Goal: Task Accomplishment & Management: Complete application form

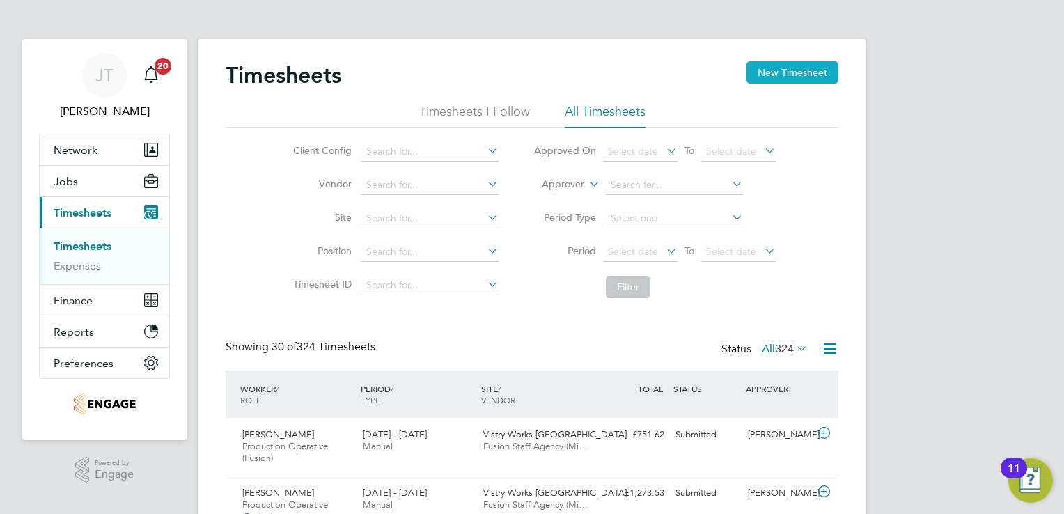
click at [758, 79] on button "New Timesheet" at bounding box center [792, 72] width 92 height 22
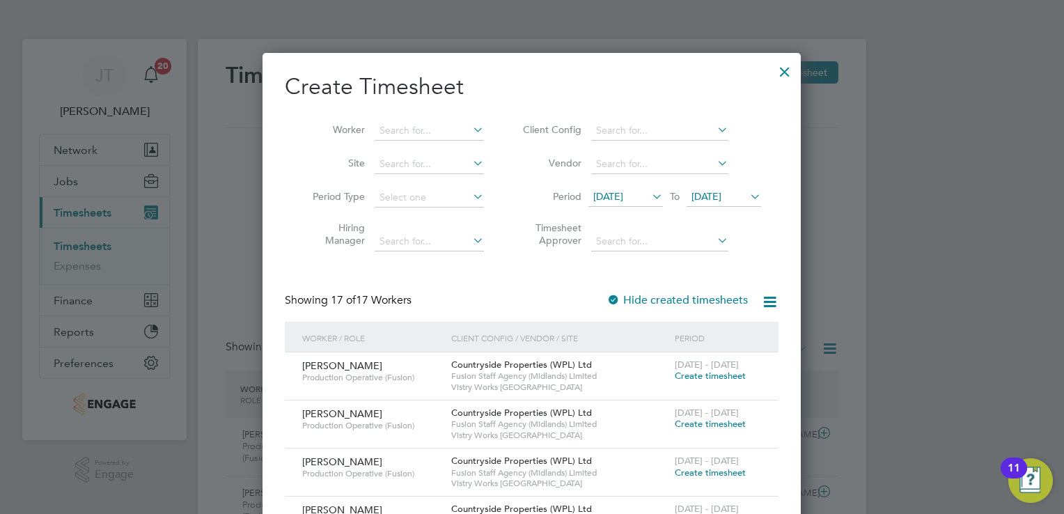
click at [686, 377] on span "Create timesheet" at bounding box center [710, 376] width 71 height 12
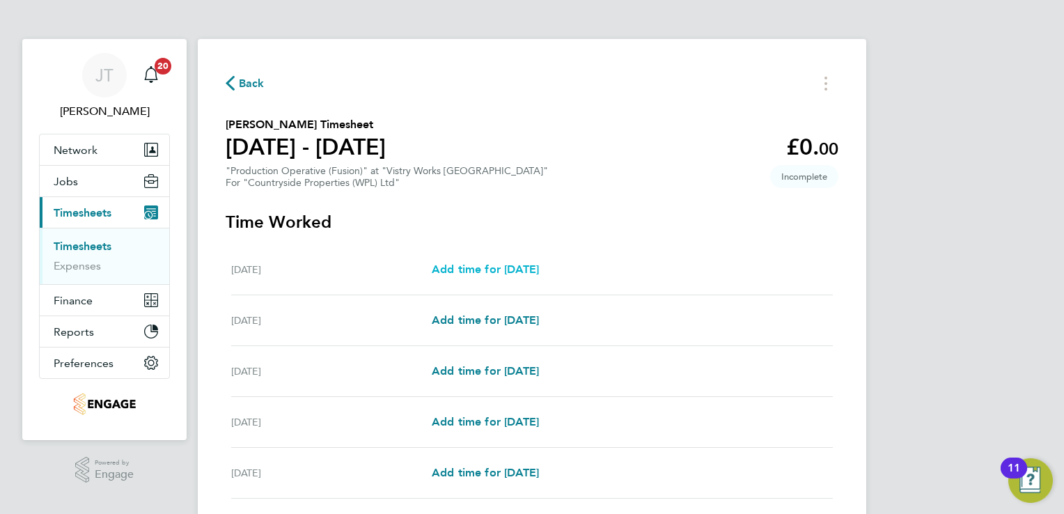
click at [512, 264] on span "Add time for [DATE]" at bounding box center [485, 269] width 107 height 13
select select "15"
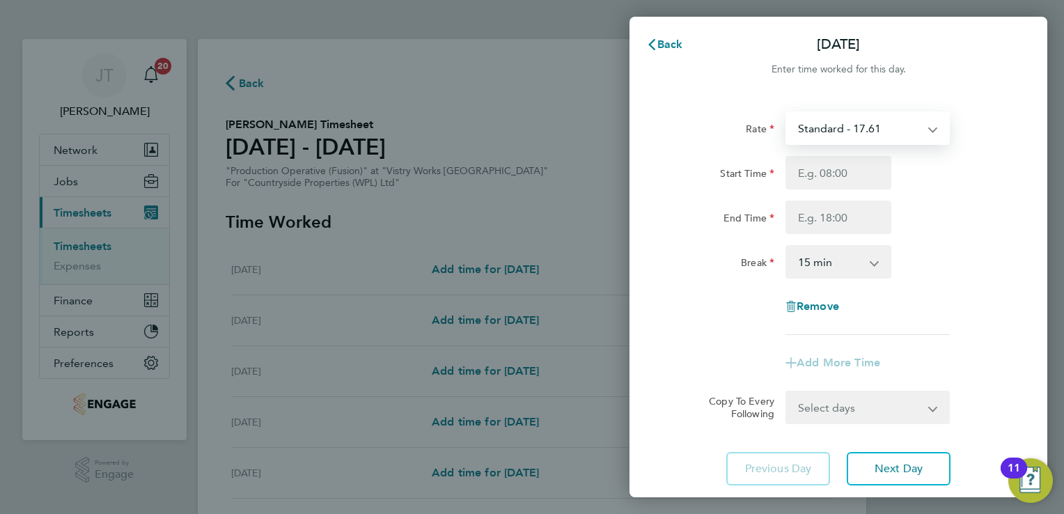
click at [893, 125] on select "Standard - 17.61 BONUS - 13.50 OT 1 - 26.42 OT2 - 35.22 PM Standard - 19.19 PM …" at bounding box center [859, 128] width 145 height 31
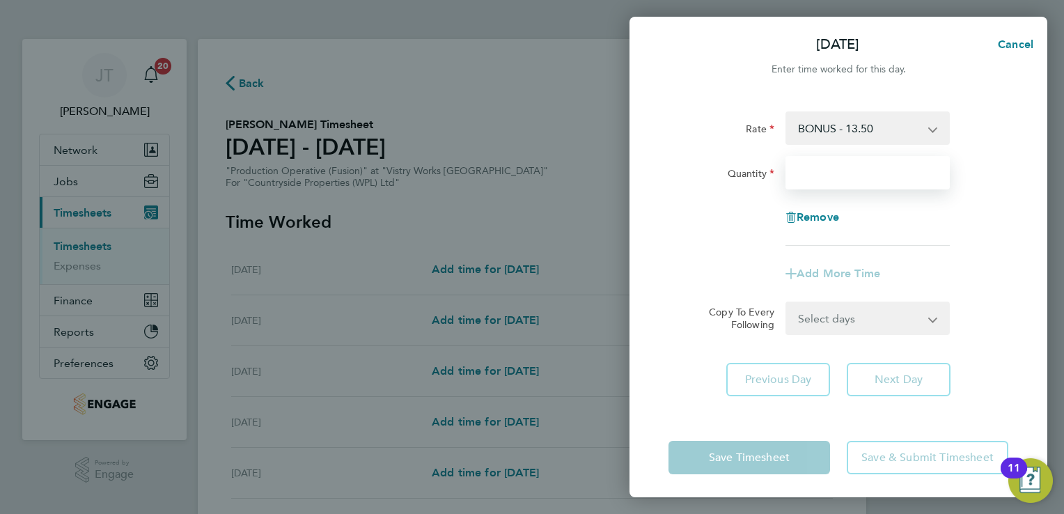
drag, startPoint x: 875, startPoint y: 144, endPoint x: 849, endPoint y: 172, distance: 37.5
click at [849, 172] on input "Quantity" at bounding box center [867, 172] width 164 height 33
type input "2.37"
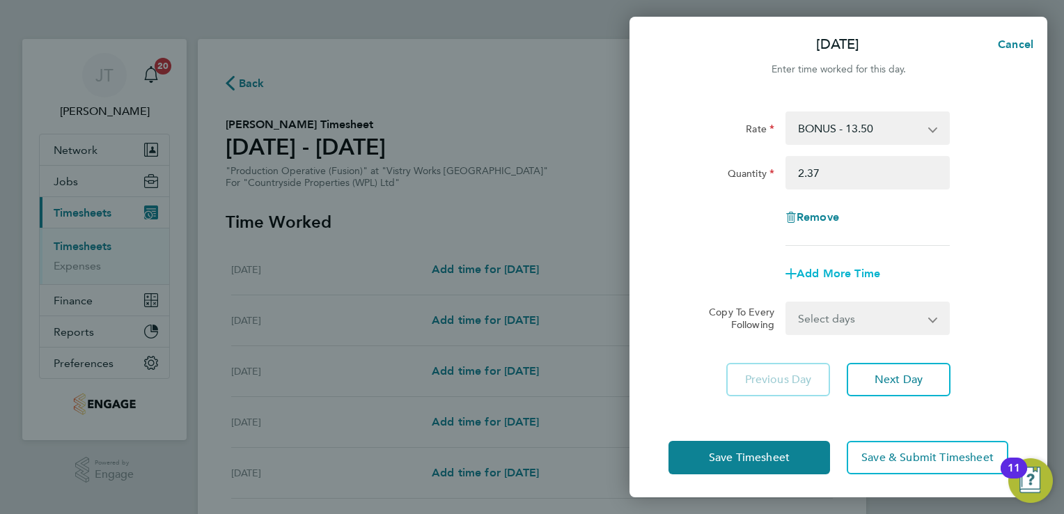
click at [821, 276] on span "Add More Time" at bounding box center [839, 273] width 84 height 13
select select "null"
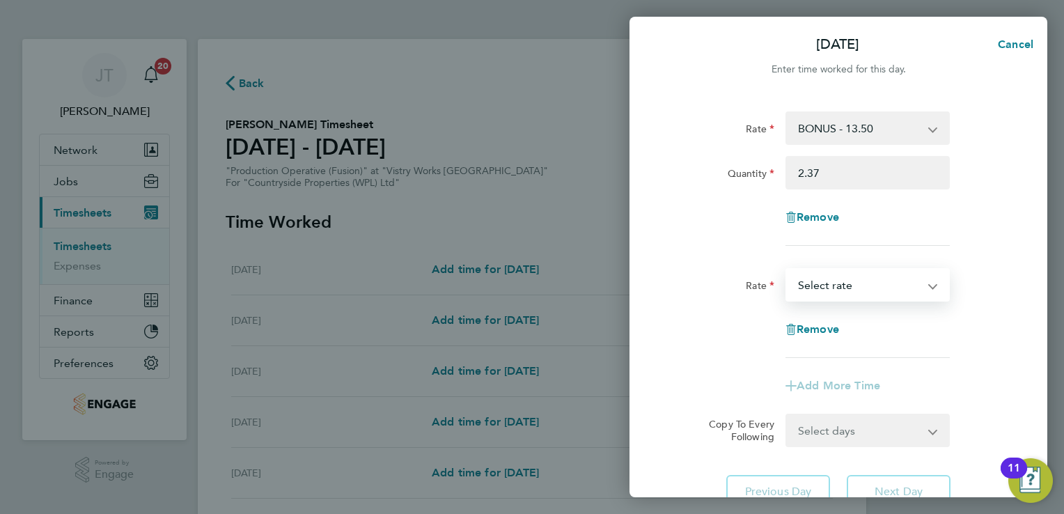
click at [821, 276] on select "Standard - 17.61 OT 1 - 26.42 OT2 - 35.22 PM Standard - 19.19 PM OT1 - 28.79 PM…" at bounding box center [859, 284] width 145 height 31
select select "15"
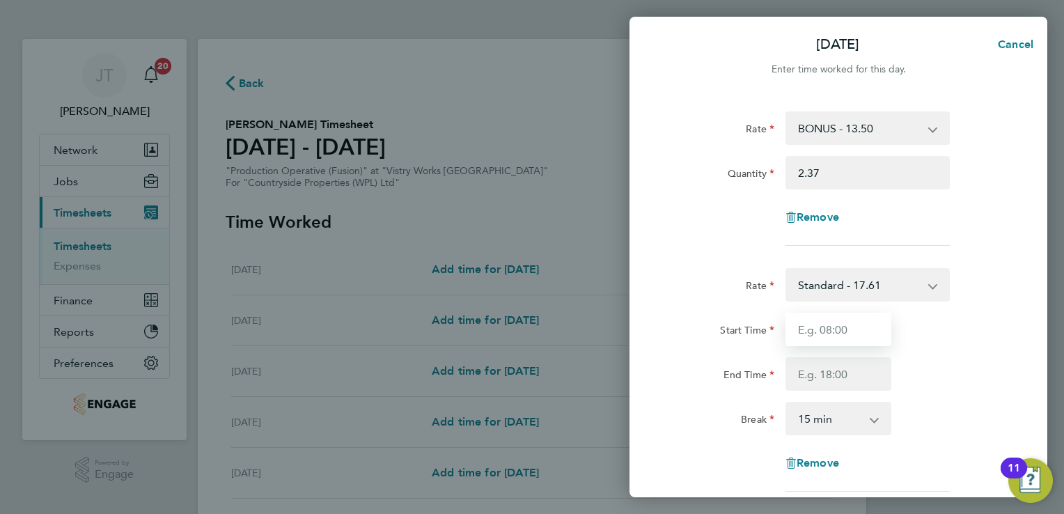
click at [819, 334] on input "Start Time" at bounding box center [838, 329] width 106 height 33
type input "07:00"
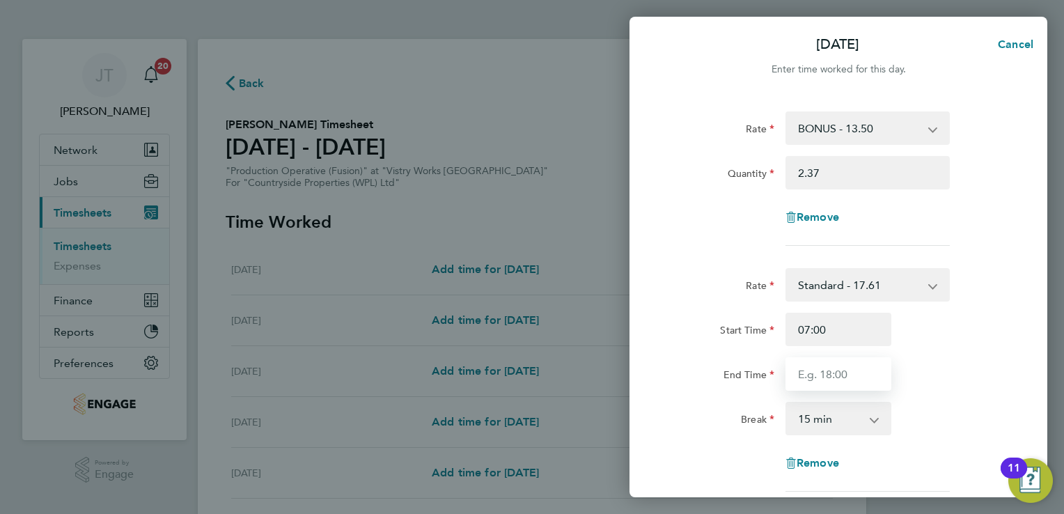
type input "15:00"
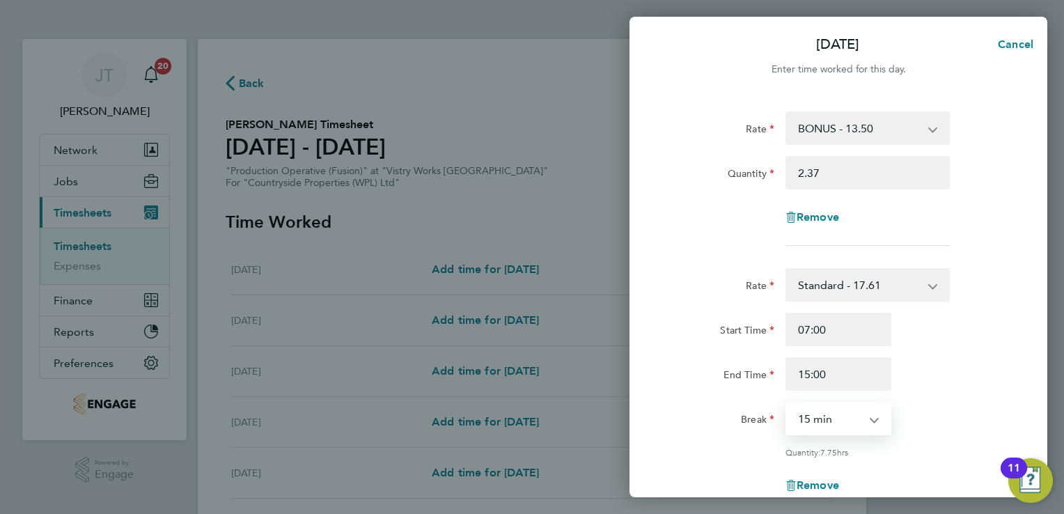
click at [827, 421] on select "0 min 15 min 30 min 45 min 60 min 75 min 90 min" at bounding box center [830, 418] width 86 height 31
select select "30"
click at [787, 403] on select "0 min 15 min 30 min 45 min 60 min 75 min 90 min" at bounding box center [830, 418] width 86 height 31
click at [939, 382] on div "End Time 15:00" at bounding box center [838, 373] width 351 height 33
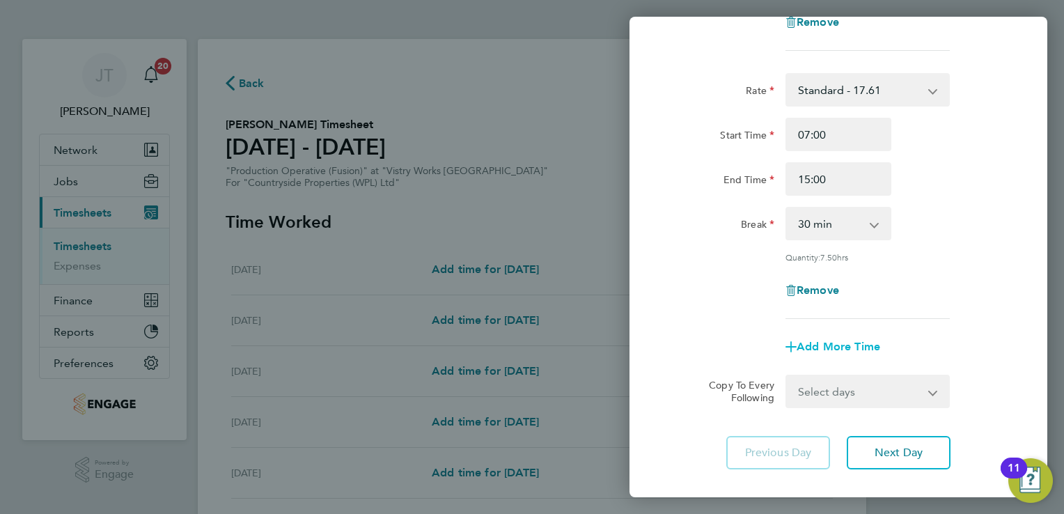
click at [842, 344] on span "Add More Time" at bounding box center [839, 346] width 84 height 13
select select "null"
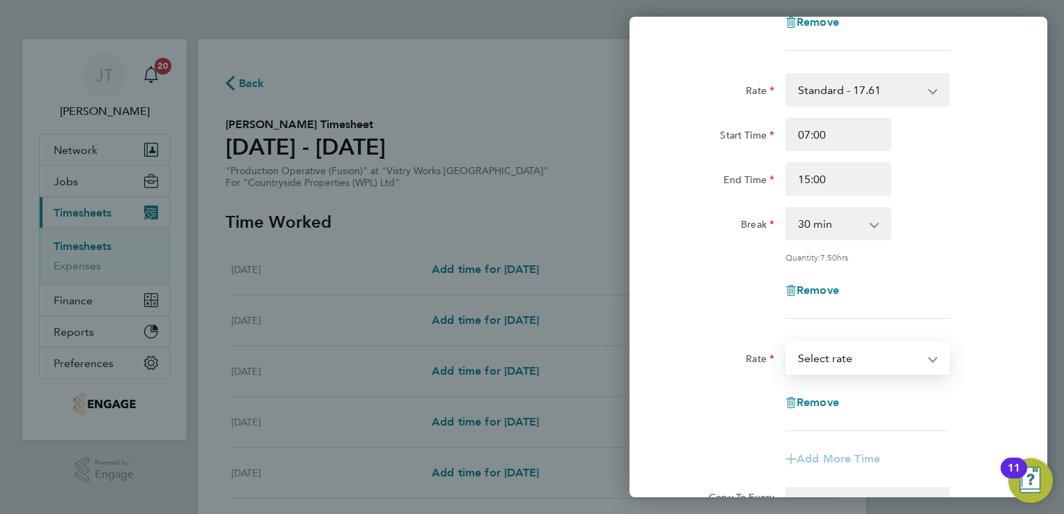
click at [842, 344] on select "Standard - 17.61 OT 1 - 26.42 OT2 - 35.22 PM Standard - 19.19 PM OT1 - 28.79 PM…" at bounding box center [859, 358] width 145 height 31
click at [997, 349] on div "Rate Standard - 17.61 OT 1 - 26.42 OT2 - 35.22 PM Standard - 19.19 PM OT1 - 28.…" at bounding box center [838, 357] width 351 height 33
click at [821, 395] on span "Remove" at bounding box center [818, 401] width 42 height 13
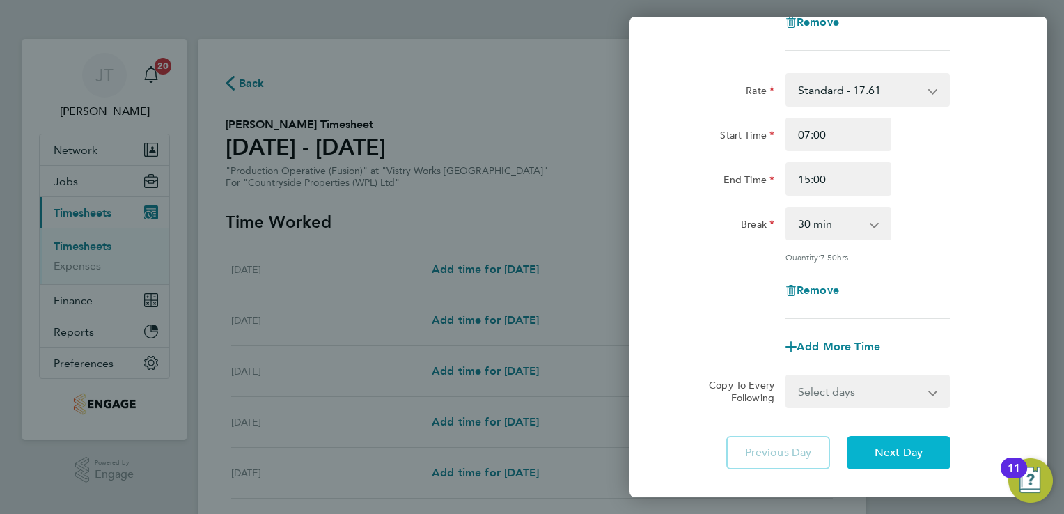
click at [872, 464] on button "Next Day" at bounding box center [899, 452] width 104 height 33
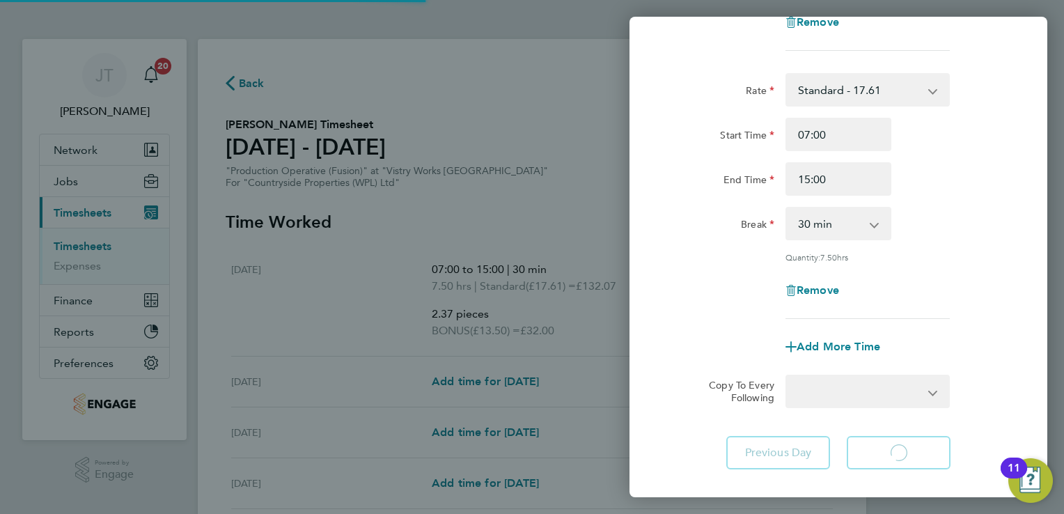
select select "15"
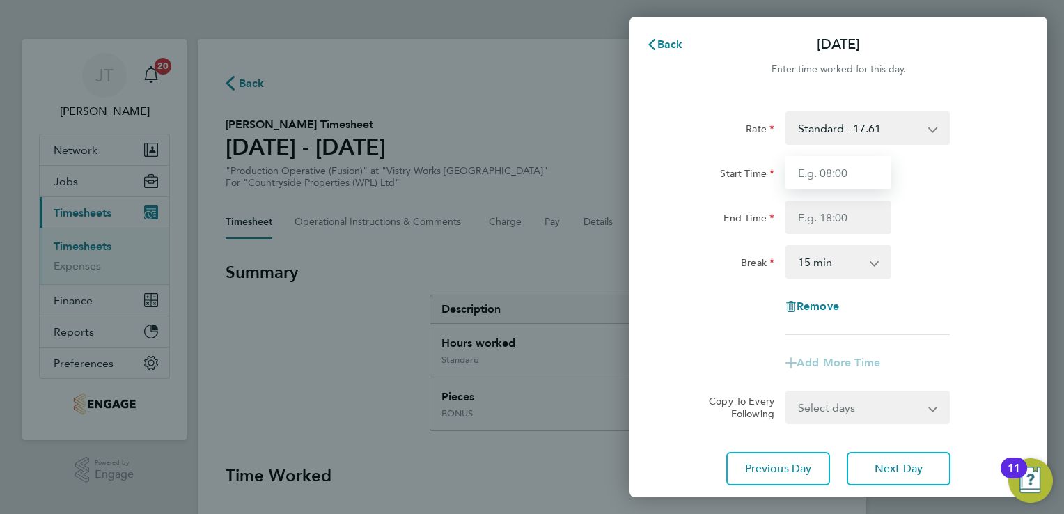
click at [827, 165] on input "Start Time" at bounding box center [838, 172] width 106 height 33
type input "07:00"
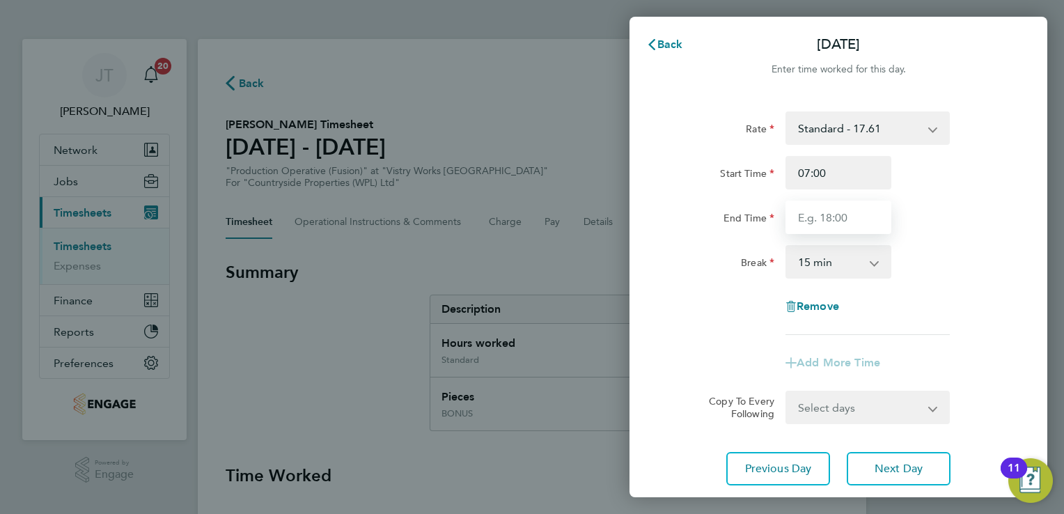
type input "15:00"
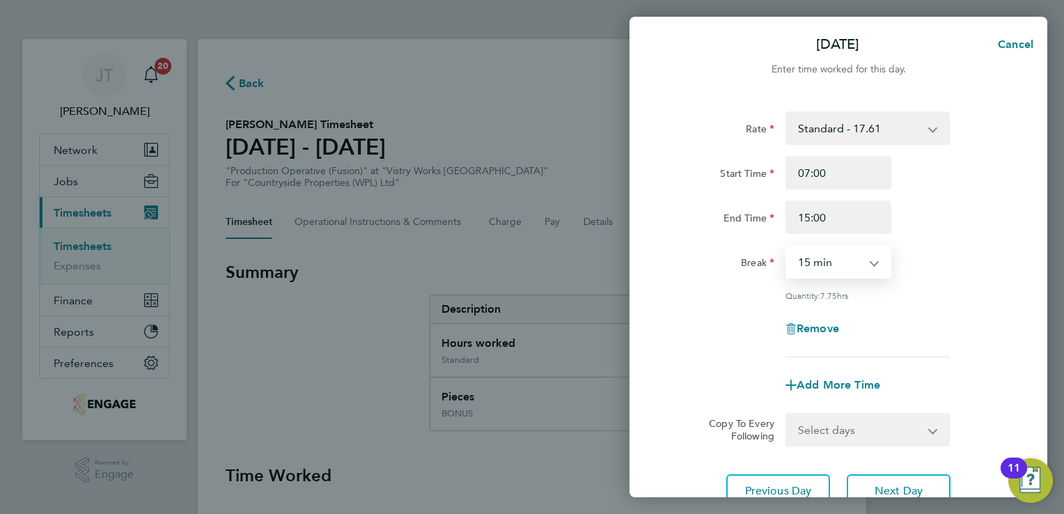
click at [834, 246] on select "0 min 15 min 30 min 45 min 60 min 75 min 90 min" at bounding box center [830, 261] width 86 height 31
select select "30"
click at [787, 246] on select "0 min 15 min 30 min 45 min 60 min 75 min 90 min" at bounding box center [830, 261] width 86 height 31
click at [808, 225] on input "15:00" at bounding box center [838, 217] width 106 height 33
type input "17:00"
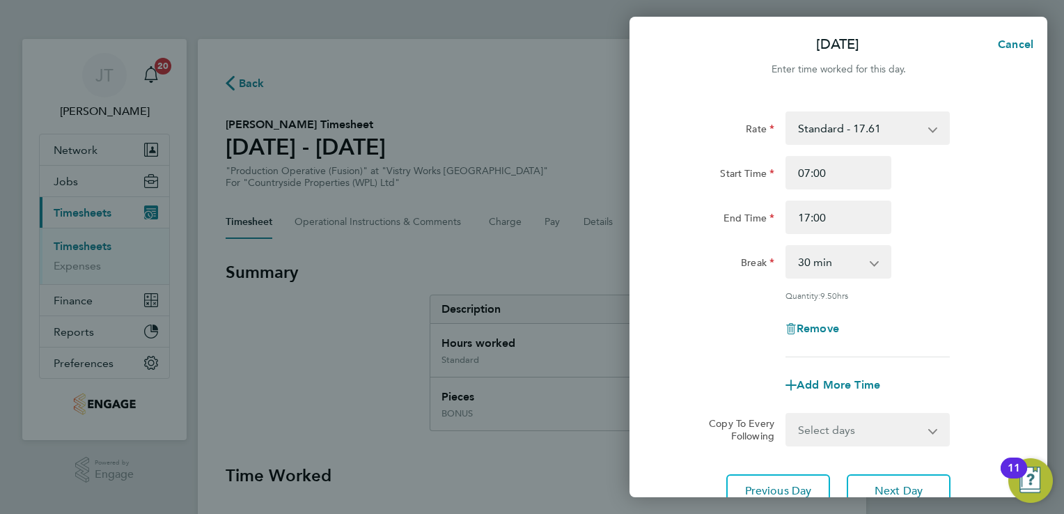
click at [905, 450] on div "Rate Standard - 17.61 BONUS - 13.50 OT 1 - 26.42 OT2 - 35.22 PM Standard - 19.1…" at bounding box center [838, 310] width 418 height 430
click at [888, 481] on button "Next Day" at bounding box center [899, 490] width 104 height 33
select select "15"
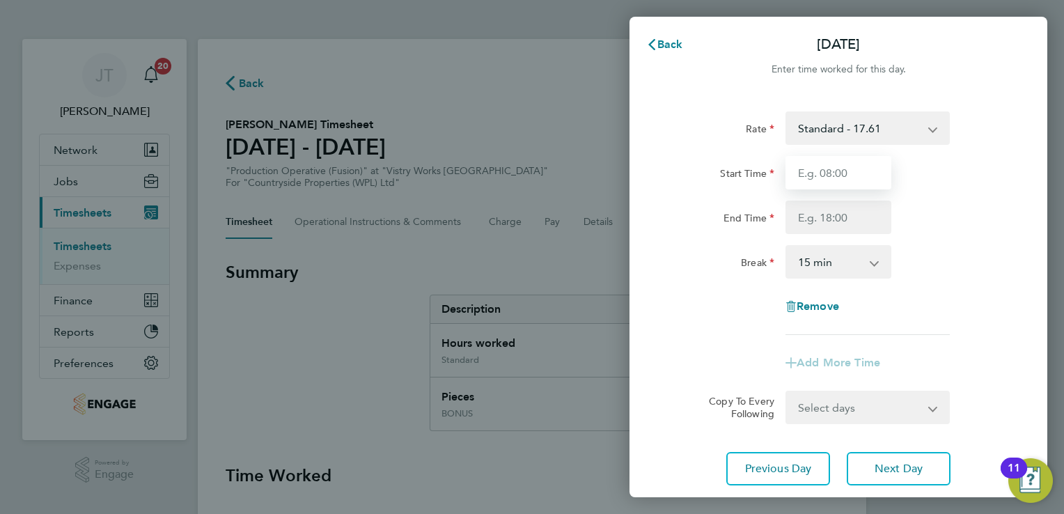
click at [836, 173] on input "Start Time" at bounding box center [838, 172] width 106 height 33
type input "07:00"
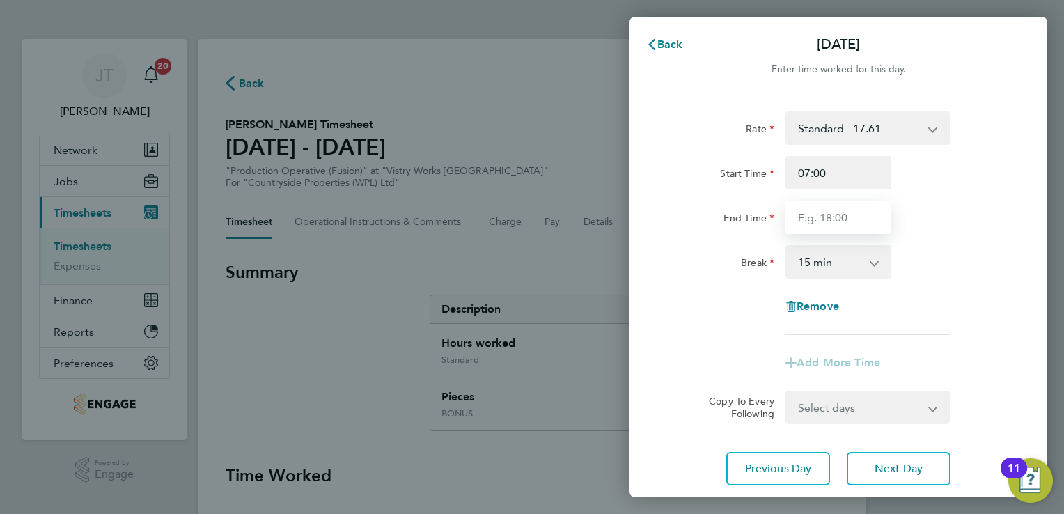
type input "15:00"
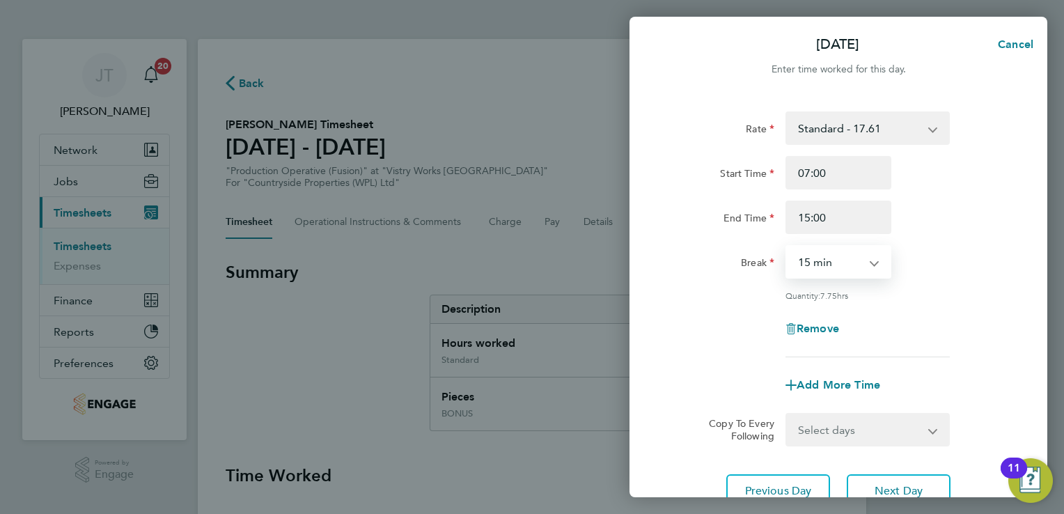
click at [828, 250] on select "0 min 15 min 30 min 45 min 60 min 75 min 90 min" at bounding box center [830, 261] width 86 height 31
select select "30"
click at [787, 246] on select "0 min 15 min 30 min 45 min 60 min 75 min 90 min" at bounding box center [830, 261] width 86 height 31
click at [902, 474] on button "Next Day" at bounding box center [899, 490] width 104 height 33
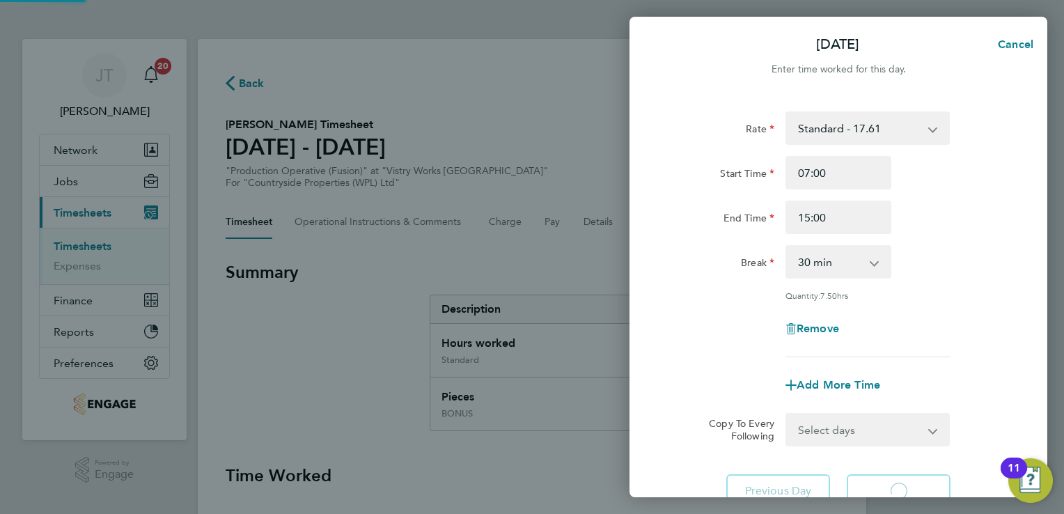
select select "15"
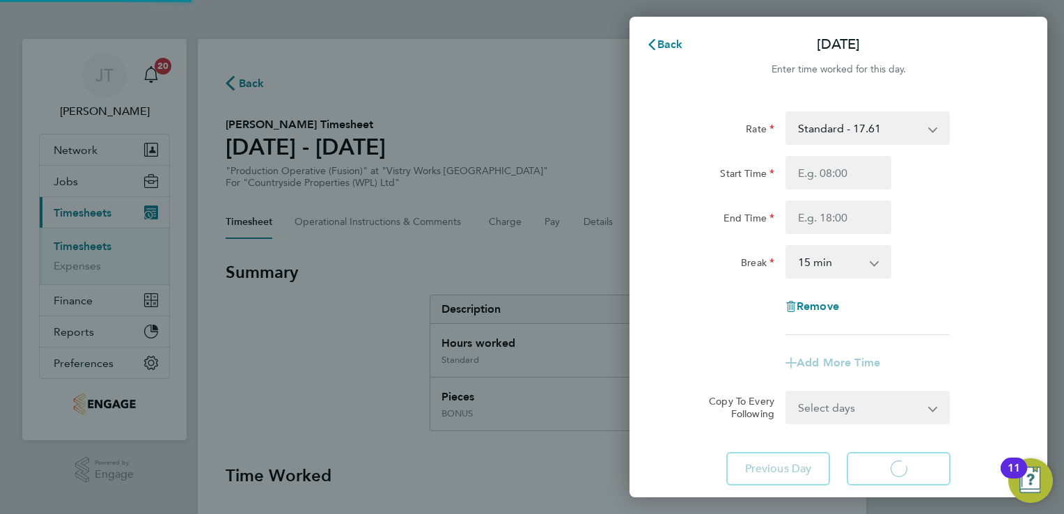
select select "15"
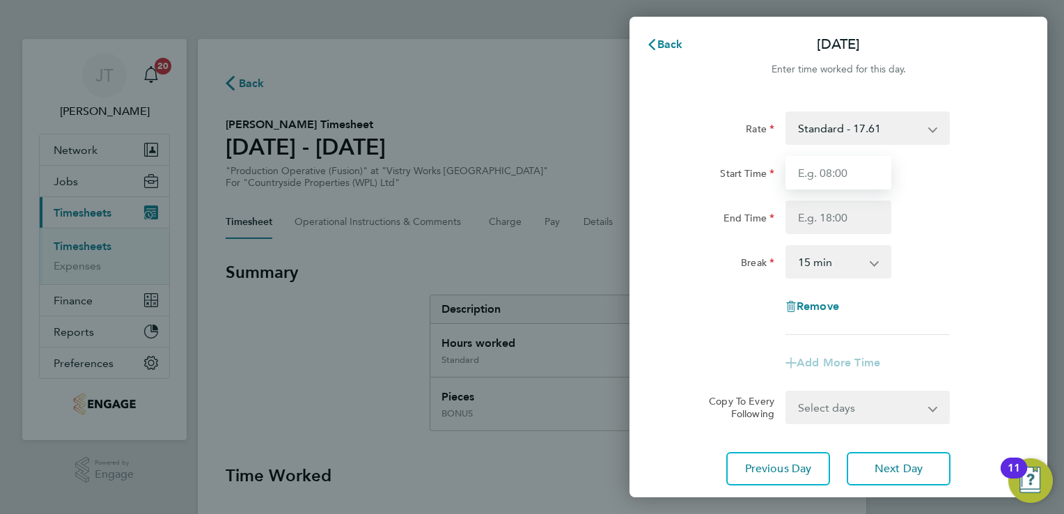
click at [863, 161] on input "Start Time" at bounding box center [838, 172] width 106 height 33
type input "07:00"
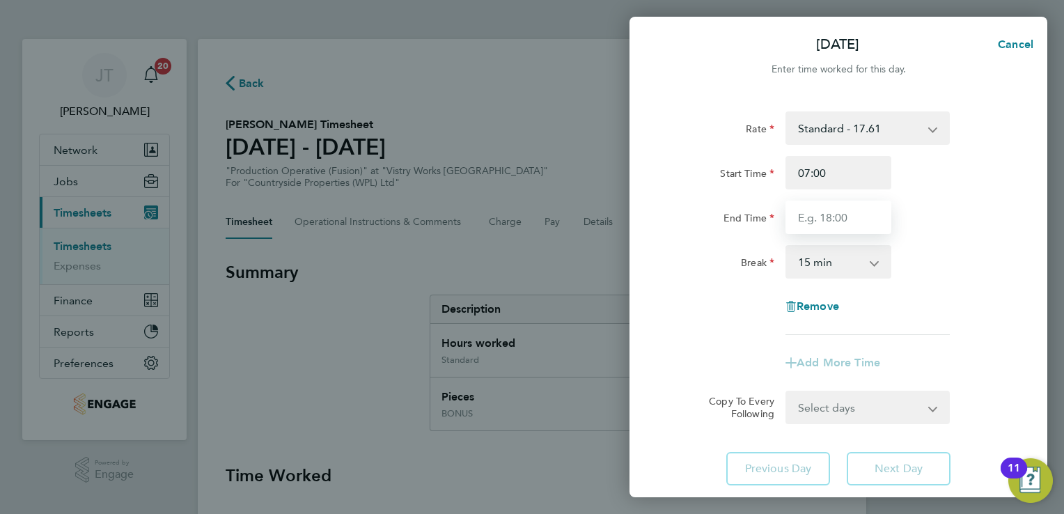
click at [815, 213] on input "End Time" at bounding box center [838, 217] width 106 height 33
type input "13:30"
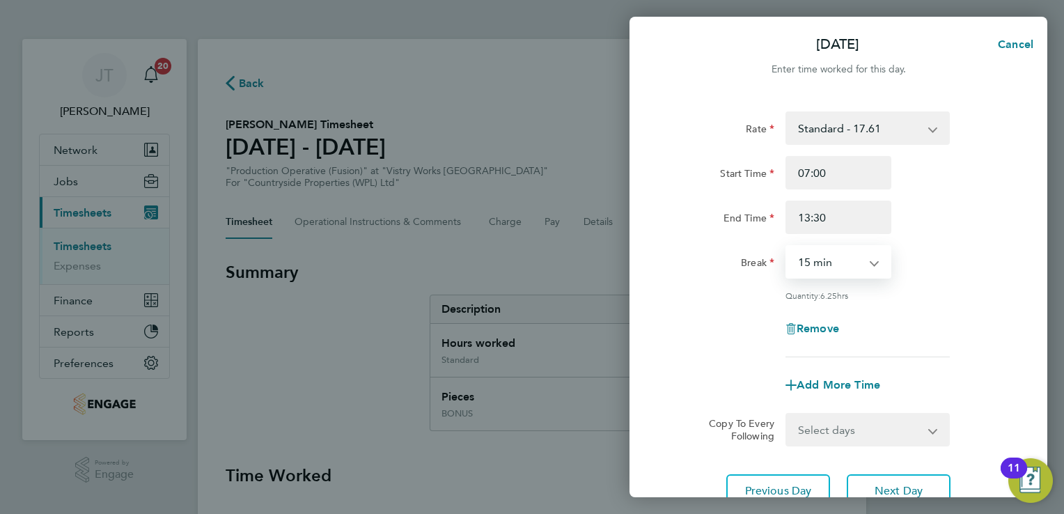
click at [840, 256] on select "0 min 15 min 30 min 45 min 60 min 75 min 90 min" at bounding box center [830, 261] width 86 height 31
select select "30"
click at [787, 246] on select "0 min 15 min 30 min 45 min 60 min 75 min 90 min" at bounding box center [830, 261] width 86 height 31
click at [950, 288] on div "Rate Standard - 17.61 BONUS - 13.50 OT 1 - 26.42 OT2 - 35.22 PM Standard - 19.1…" at bounding box center [838, 234] width 340 height 246
click at [821, 219] on input "13:30" at bounding box center [838, 217] width 106 height 33
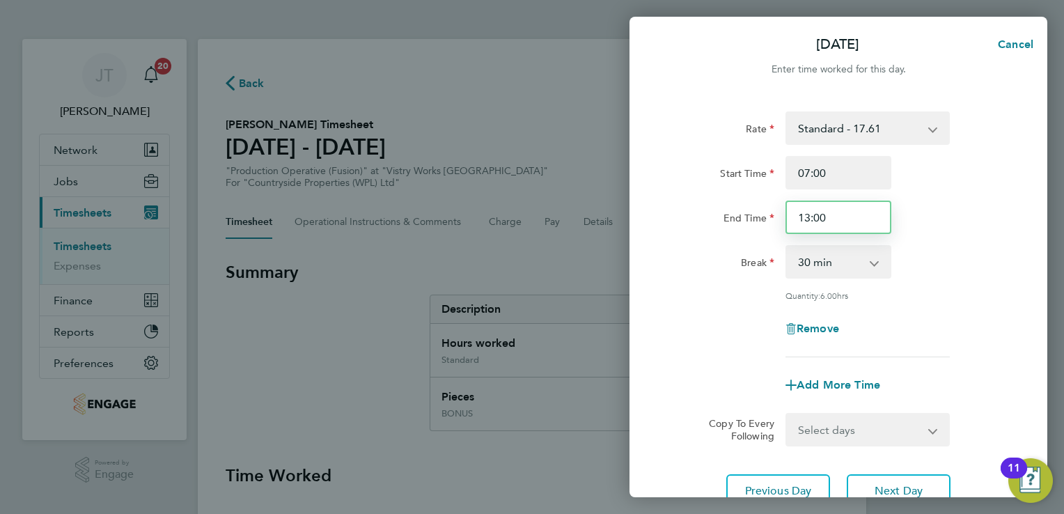
type input "13:00"
click at [981, 283] on div "Rate Standard - 17.61 BONUS - 13.50 OT 1 - 26.42 OT2 - 35.22 PM Standard - 19.1…" at bounding box center [838, 234] width 340 height 246
click at [900, 477] on button "Next Day" at bounding box center [899, 490] width 104 height 33
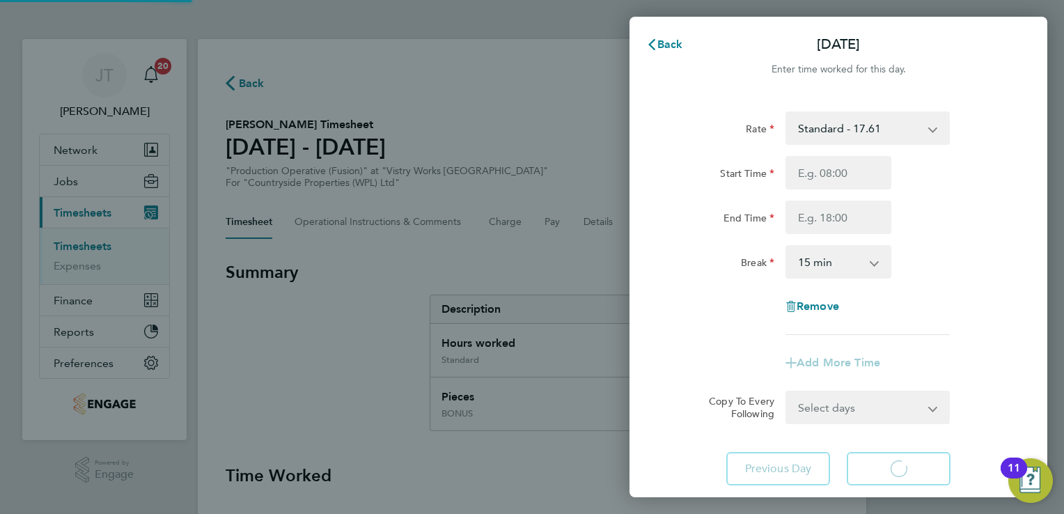
select select "15"
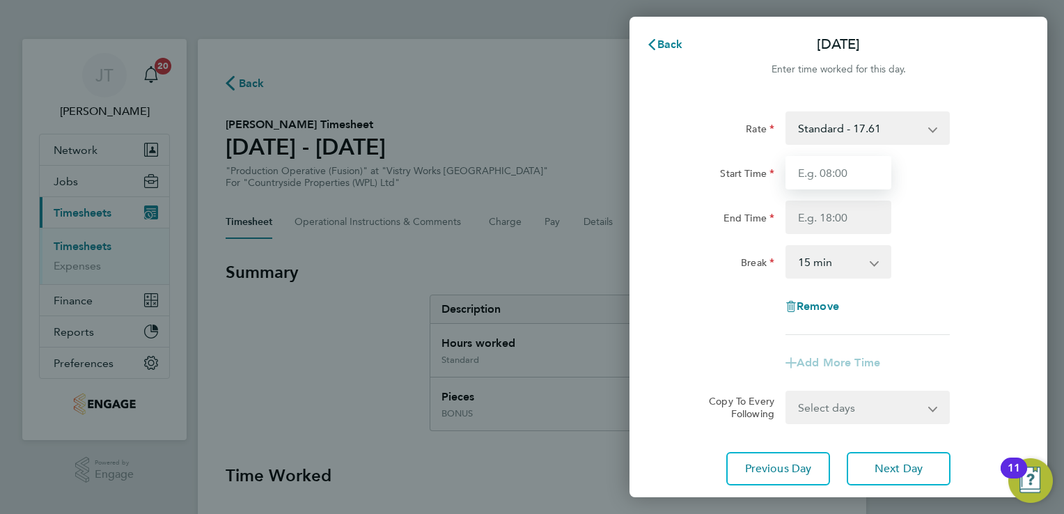
click at [824, 173] on input "Start Time" at bounding box center [838, 172] width 106 height 33
type input "07:00"
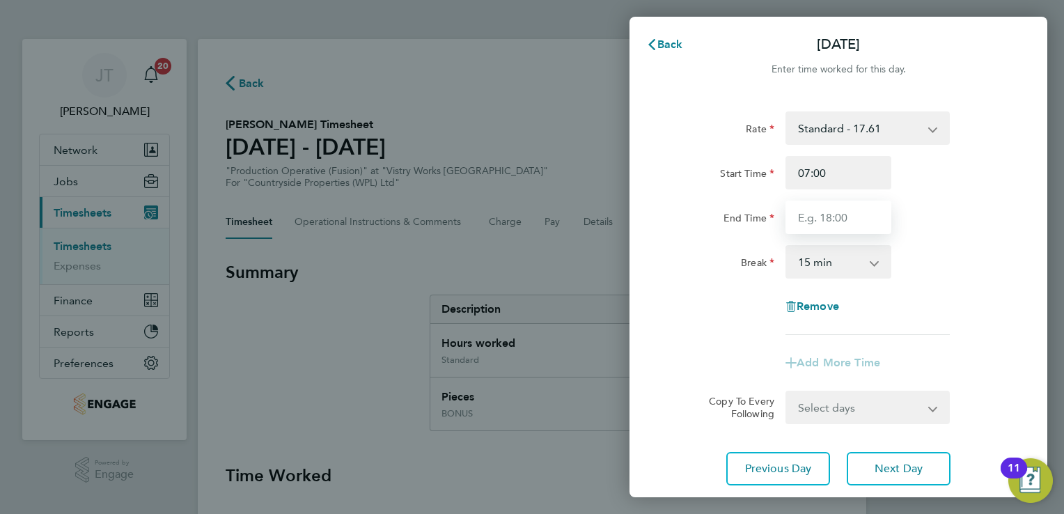
type input "15:00"
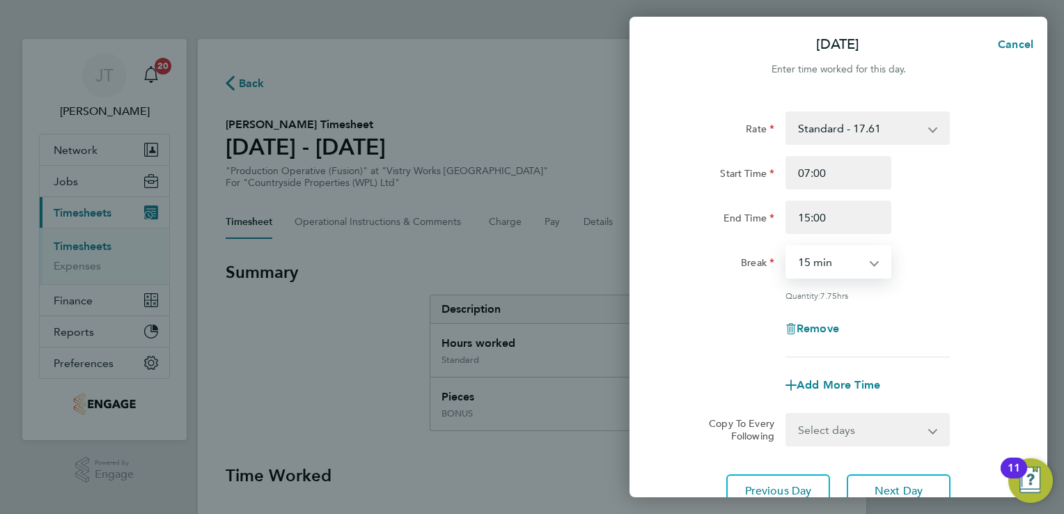
click at [826, 255] on select "0 min 15 min 30 min 45 min 60 min 75 min 90 min" at bounding box center [830, 261] width 86 height 31
select select "30"
click at [787, 246] on select "0 min 15 min 30 min 45 min 60 min 75 min 90 min" at bounding box center [830, 261] width 86 height 31
click at [909, 469] on div "Rate Standard - 17.61 BONUS - 13.50 OT 1 - 26.42 OT2 - 35.22 PM Standard - 19.1…" at bounding box center [838, 310] width 418 height 430
click at [902, 484] on span "Next Day" at bounding box center [899, 491] width 48 height 14
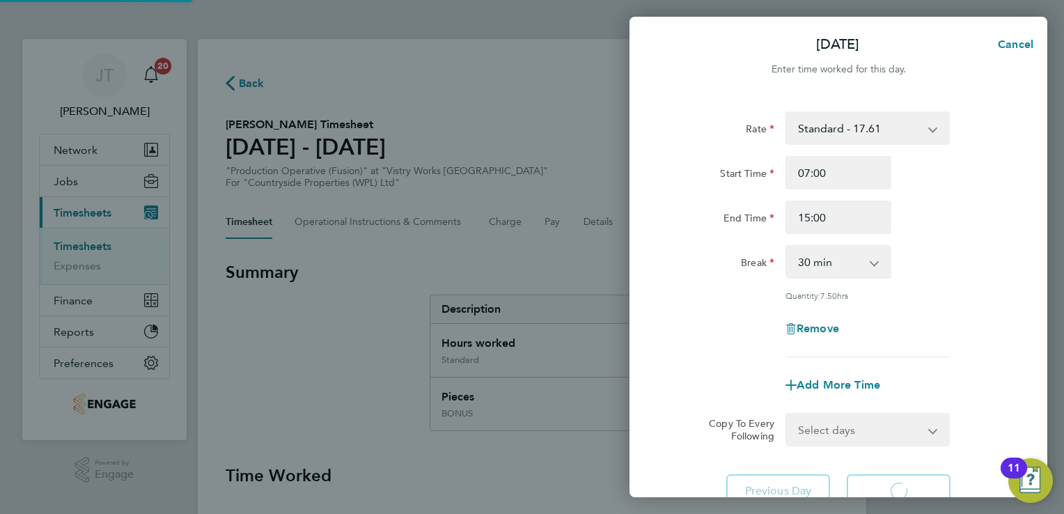
select select "15"
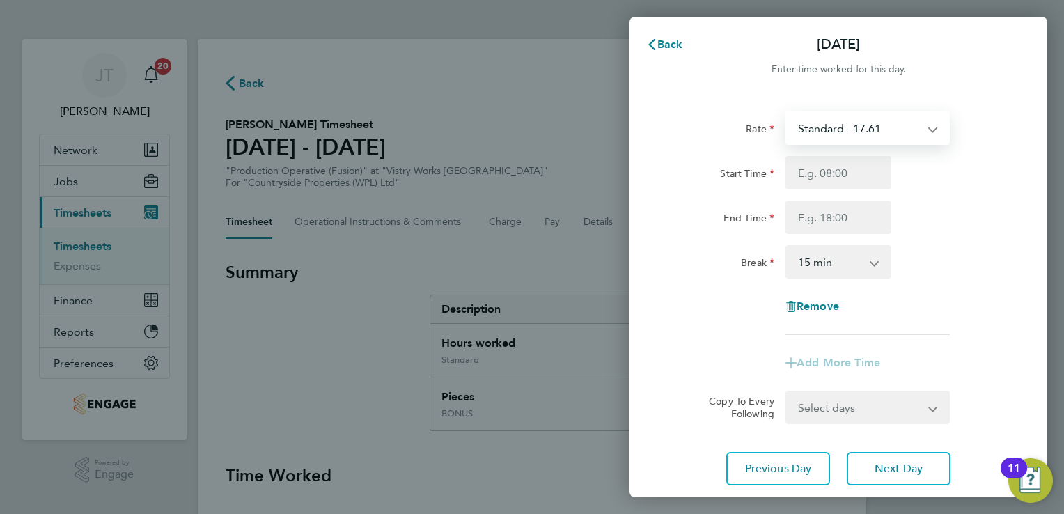
click at [860, 126] on select "Standard - 17.61 BONUS - 13.50 OT 1 - 26.42 OT2 - 35.22 PM Standard - 19.19 PM …" at bounding box center [859, 128] width 145 height 31
select select "15"
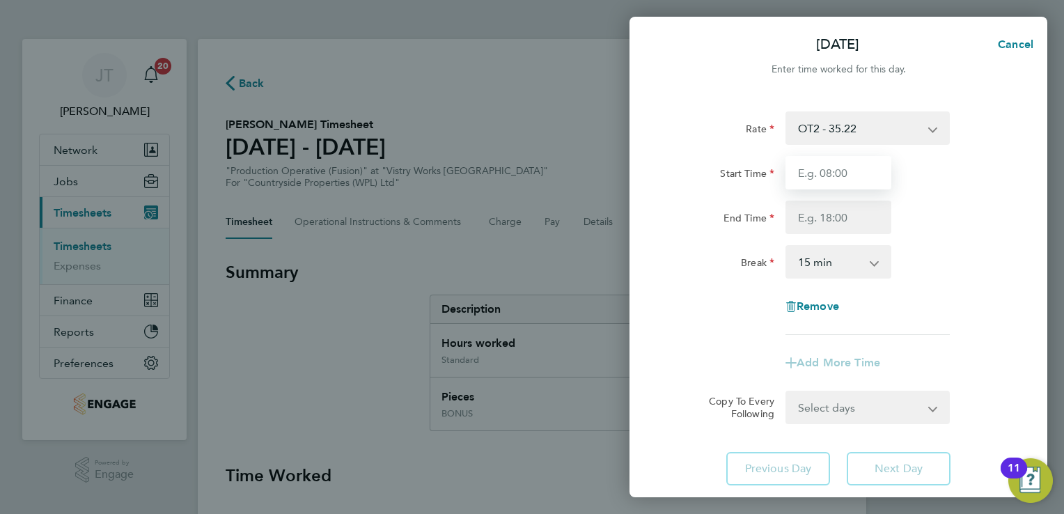
click at [815, 159] on input "Start Time" at bounding box center [838, 172] width 106 height 33
type input "07:00"
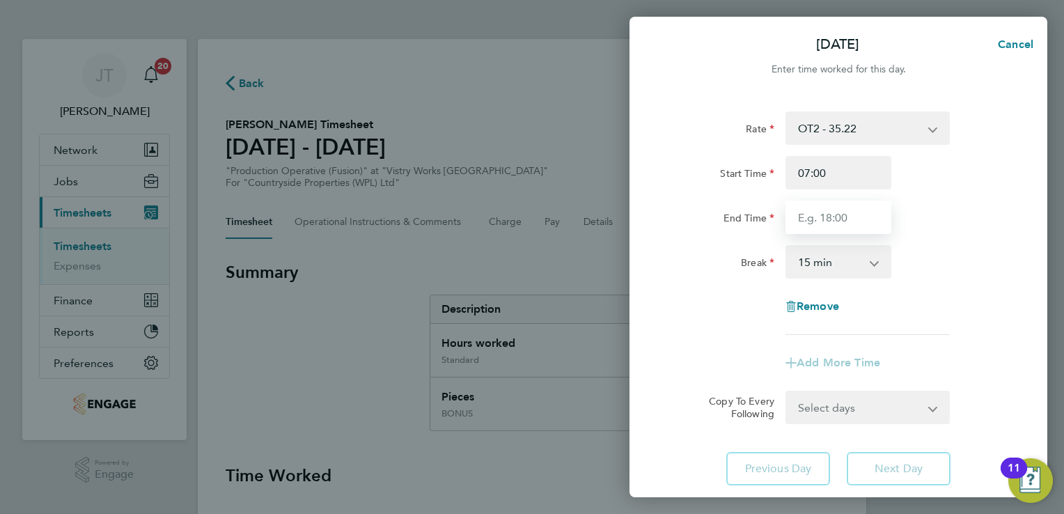
click at [822, 221] on input "End Time" at bounding box center [838, 217] width 106 height 33
type input "13:30"
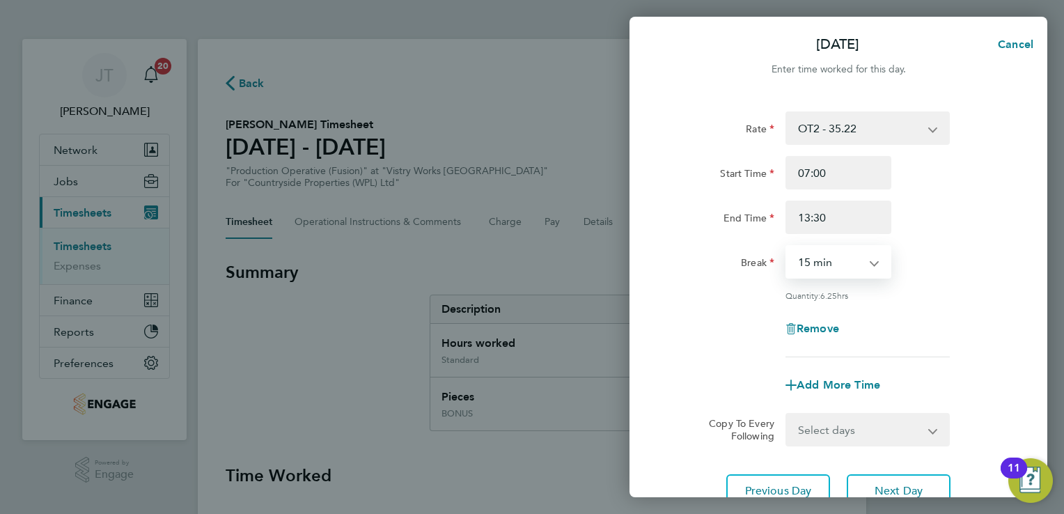
click at [822, 263] on select "0 min 15 min 30 min 45 min 60 min 75 min 90 min" at bounding box center [830, 261] width 86 height 31
select select "30"
click at [787, 246] on select "0 min 15 min 30 min 45 min 60 min 75 min 90 min" at bounding box center [830, 261] width 86 height 31
click at [998, 405] on form "Rate OT2 - 35.22 BONUS - 13.50 Standard - 17.61 OT 1 - 26.42 PM Standard - 19.1…" at bounding box center [838, 278] width 340 height 335
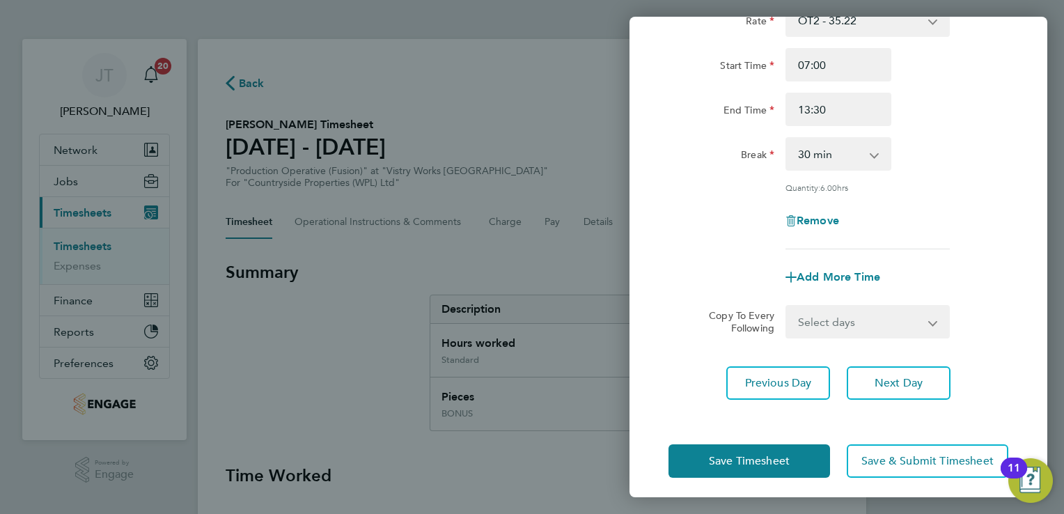
scroll to position [114, 0]
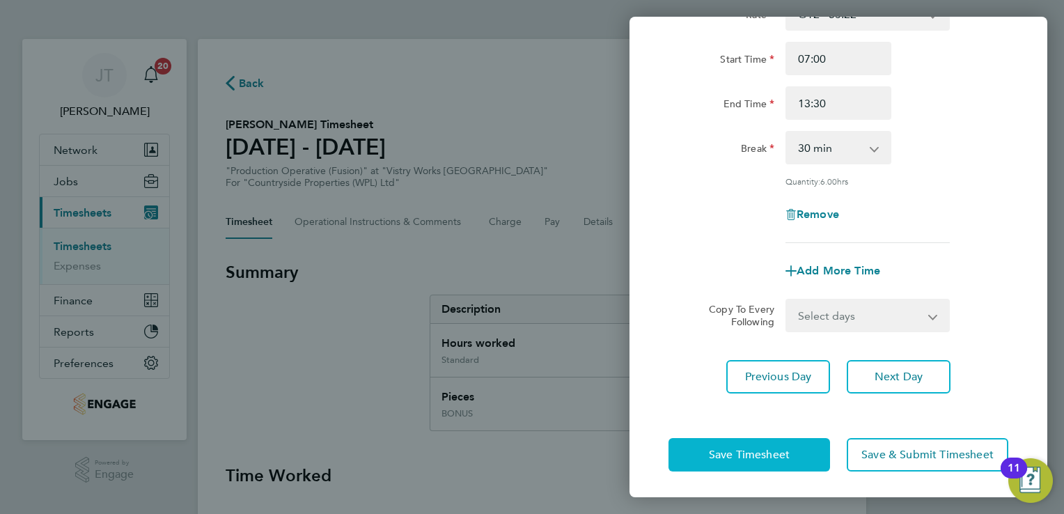
click at [732, 448] on span "Save Timesheet" at bounding box center [749, 455] width 81 height 14
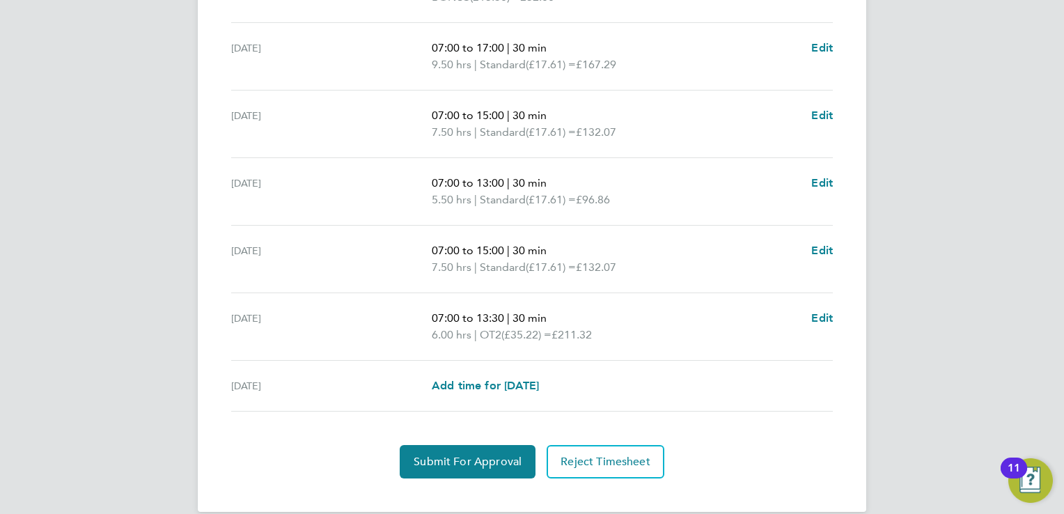
scroll to position [618, 0]
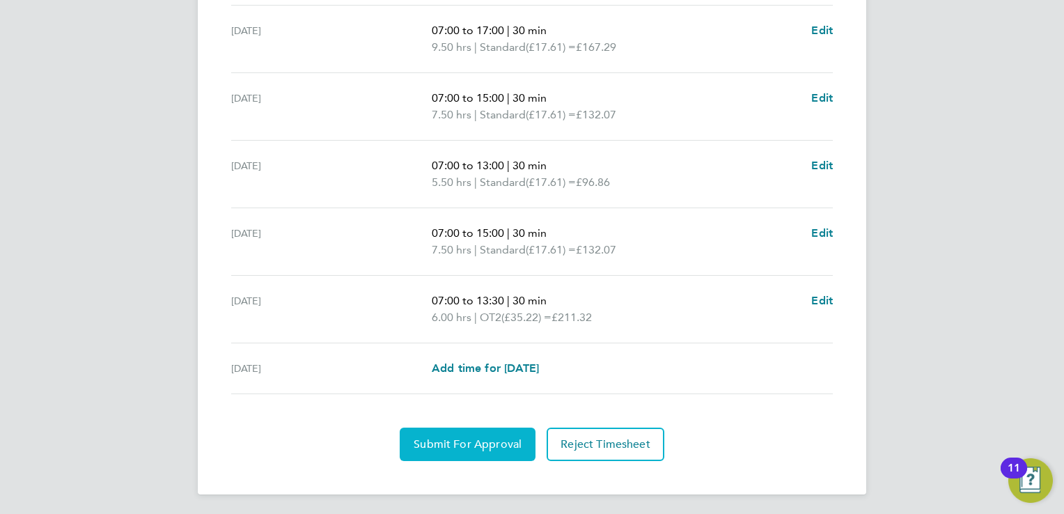
click at [493, 447] on span "Submit For Approval" at bounding box center [468, 444] width 108 height 14
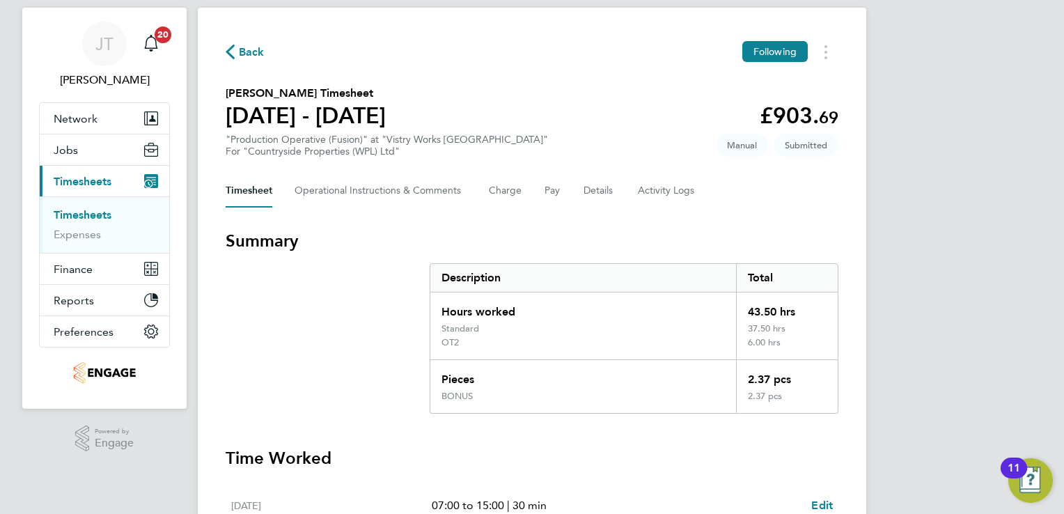
scroll to position [0, 0]
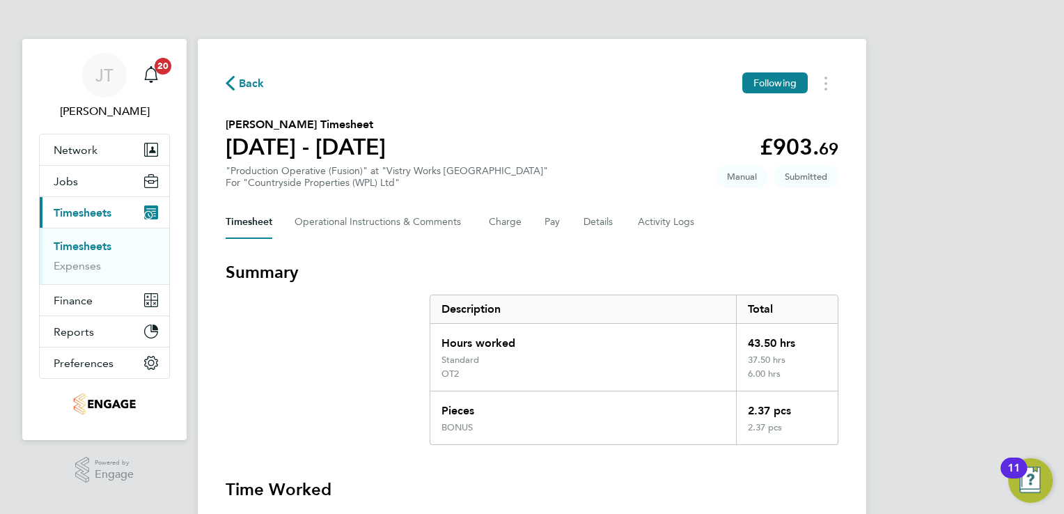
click at [251, 89] on span "Back" at bounding box center [252, 83] width 26 height 17
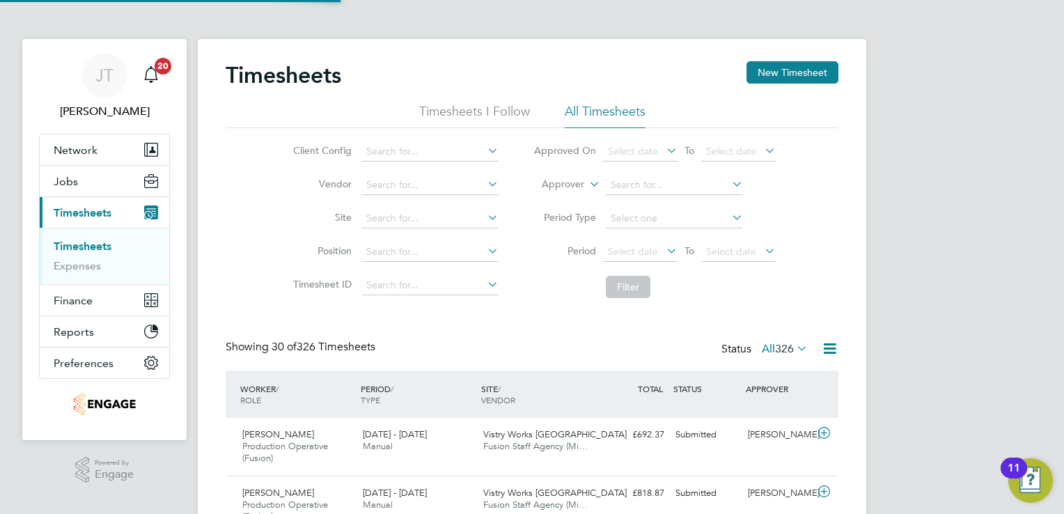
scroll to position [47, 121]
click at [800, 79] on button "New Timesheet" at bounding box center [792, 72] width 92 height 22
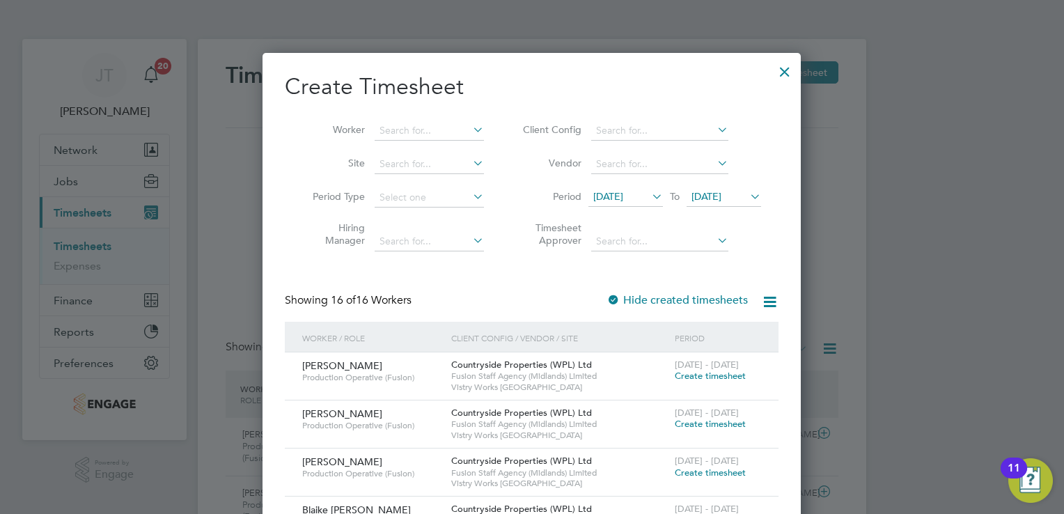
click at [684, 375] on span "Create timesheet" at bounding box center [710, 376] width 71 height 12
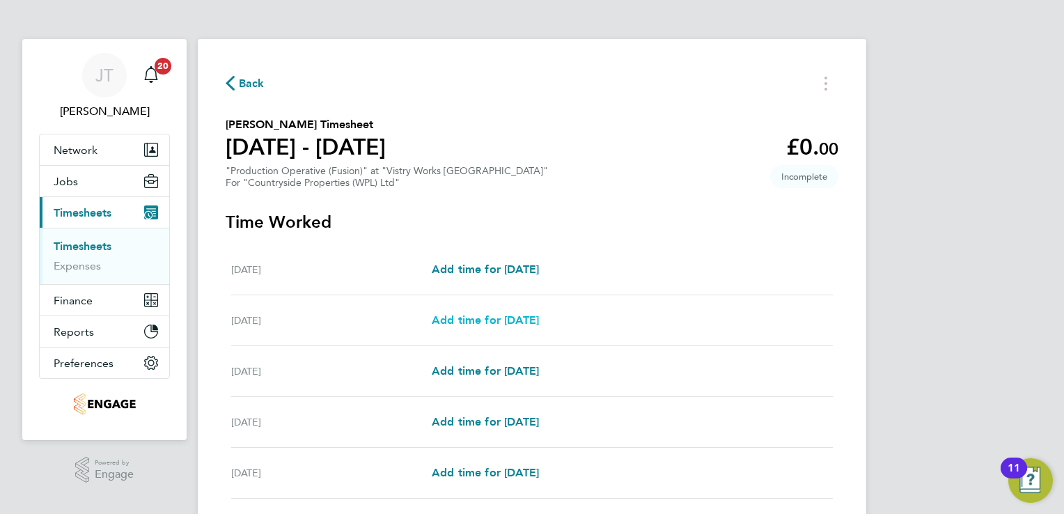
click at [533, 322] on span "Add time for [DATE]" at bounding box center [485, 319] width 107 height 13
select select "15"
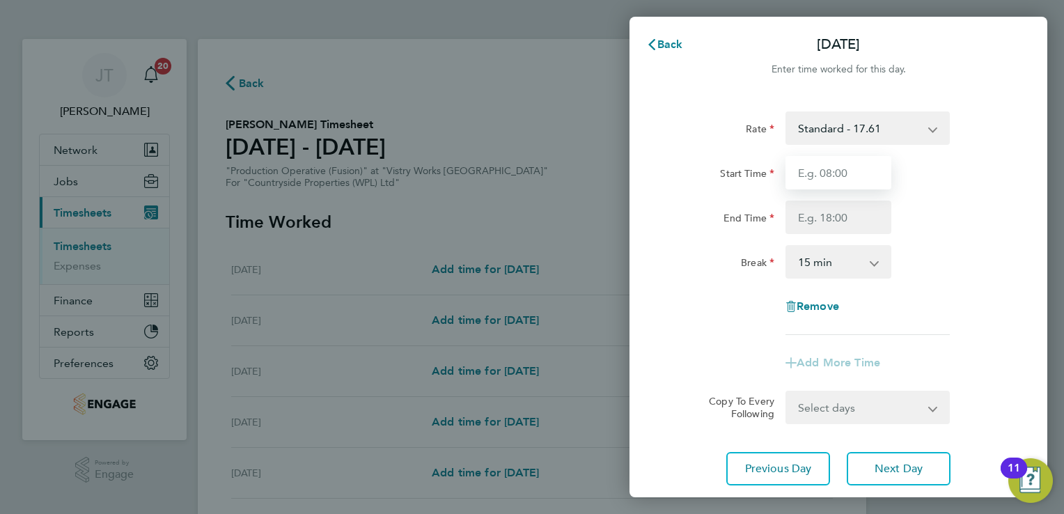
click at [835, 176] on input "Start Time" at bounding box center [838, 172] width 106 height 33
type input "07:00"
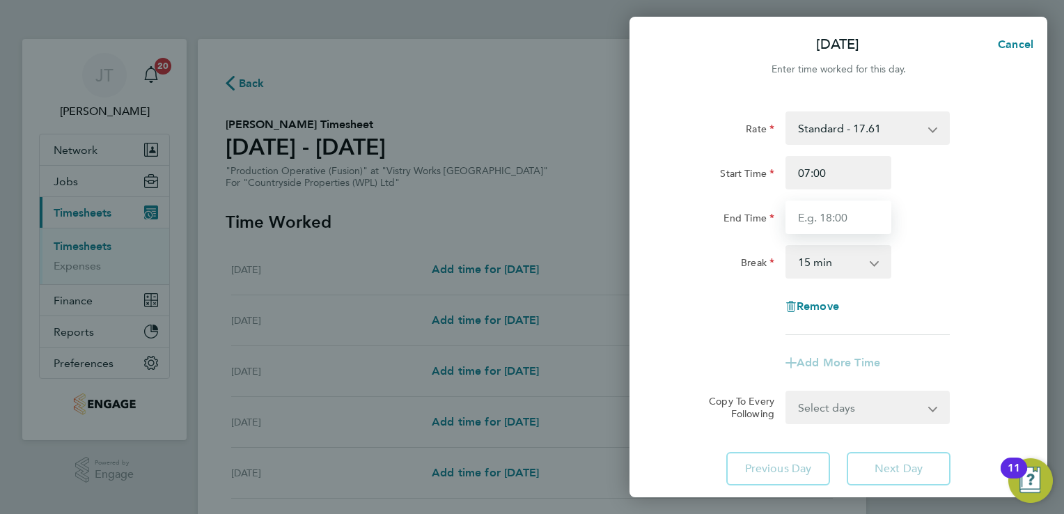
click at [797, 207] on input "End Time" at bounding box center [838, 217] width 106 height 33
type input "15:00"
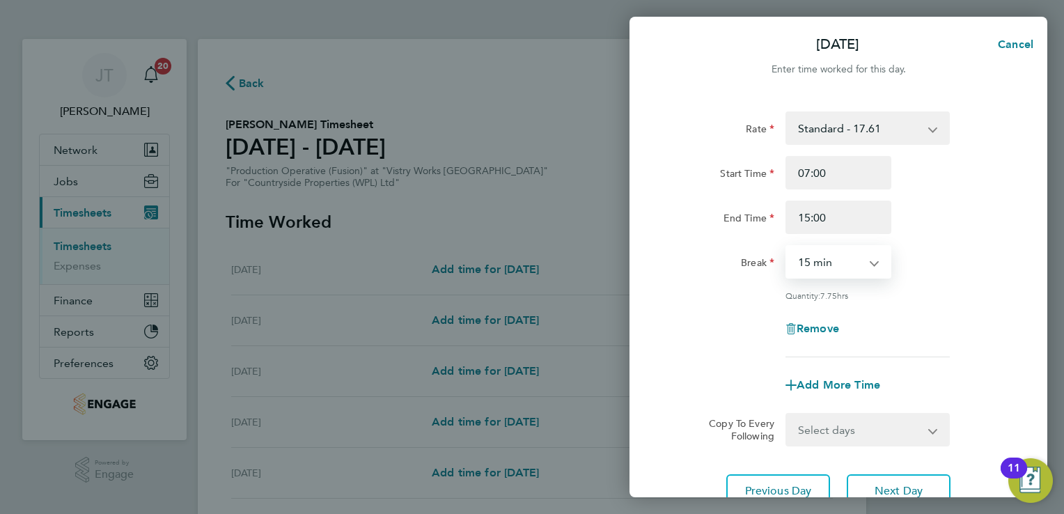
drag, startPoint x: 835, startPoint y: 269, endPoint x: 836, endPoint y: 335, distance: 66.2
click at [836, 335] on div "Rate Standard - 17.61 BONUS - 13.50 OT2 - 35.22 OT 1 - 26.42 PM Standard - 19.1…" at bounding box center [838, 234] width 340 height 246
select select "30"
click at [787, 246] on select "0 min 15 min 30 min 45 min 60 min 75 min 90 min" at bounding box center [830, 261] width 86 height 31
click at [893, 486] on span "Next Day" at bounding box center [899, 491] width 48 height 14
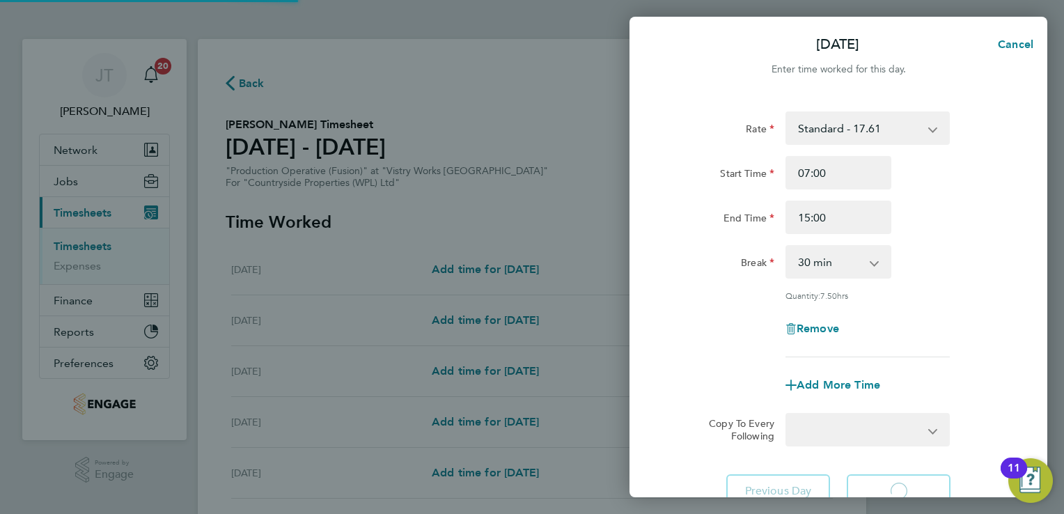
select select "15"
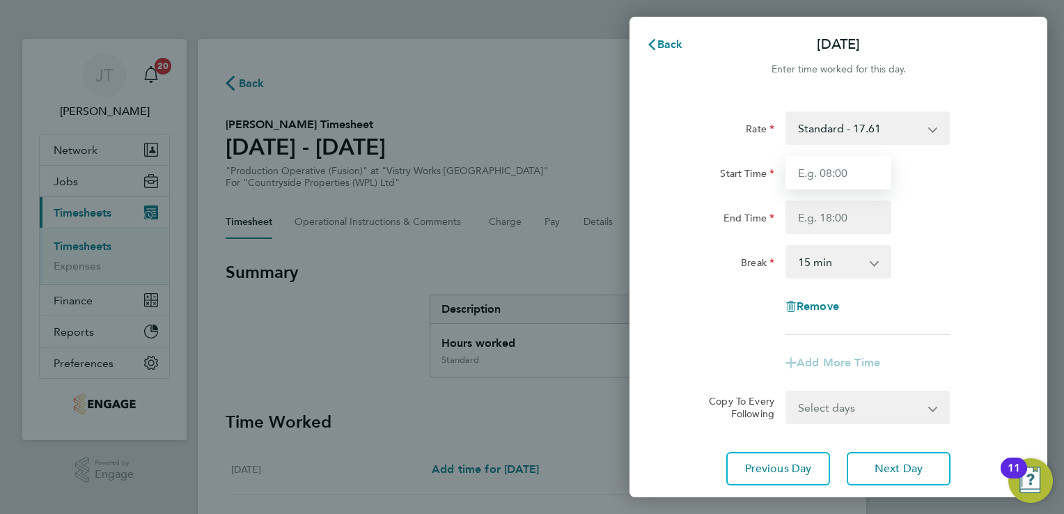
click at [857, 182] on input "Start Time" at bounding box center [838, 172] width 106 height 33
type input "07:00"
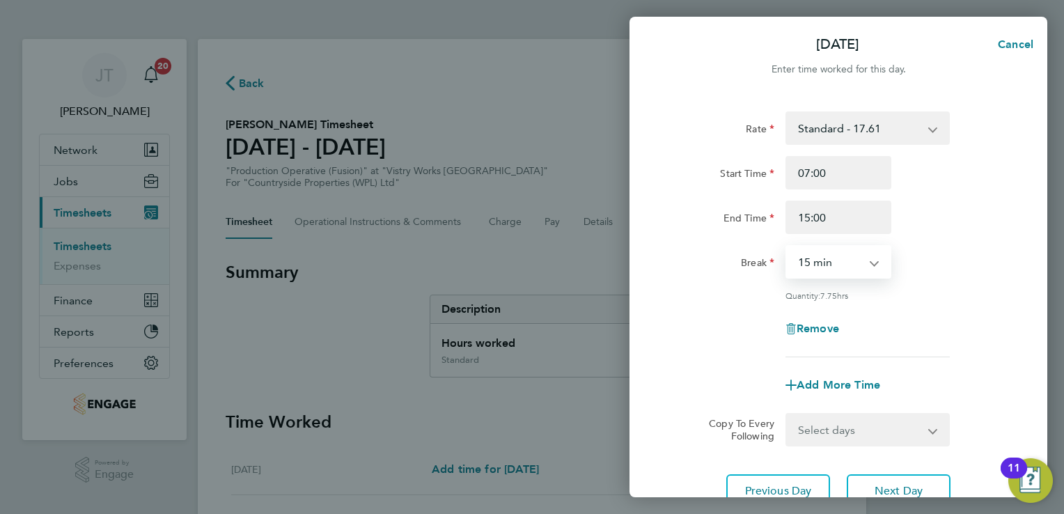
click at [835, 262] on select "0 min 15 min 30 min 45 min 60 min 75 min 90 min" at bounding box center [830, 261] width 86 height 31
click at [832, 243] on div "Rate Standard - 17.61 BONUS - 13.50 OT2 - 35.22 OT 1 - 26.42 PM Standard - 19.1…" at bounding box center [838, 234] width 340 height 246
click at [826, 233] on input "15:00" at bounding box center [838, 217] width 106 height 33
click at [809, 219] on input "15:00" at bounding box center [838, 217] width 106 height 33
type input "12:00"
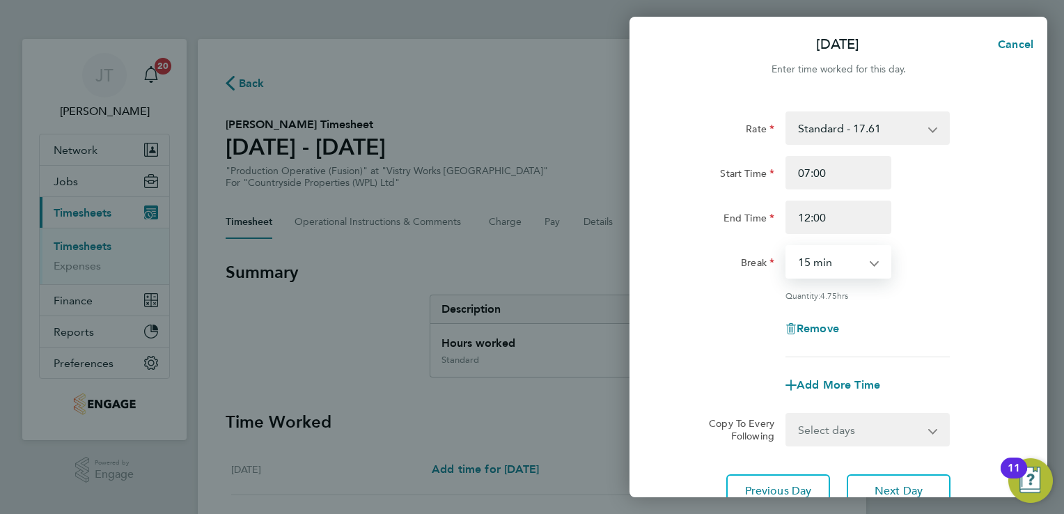
click at [821, 270] on select "0 min 15 min 30 min 45 min 60 min 75 min 90 min" at bounding box center [830, 261] width 86 height 31
select select "30"
click at [787, 246] on select "0 min 15 min 30 min 45 min 60 min 75 min 90 min" at bounding box center [830, 261] width 86 height 31
click at [871, 478] on button "Next Day" at bounding box center [899, 490] width 104 height 33
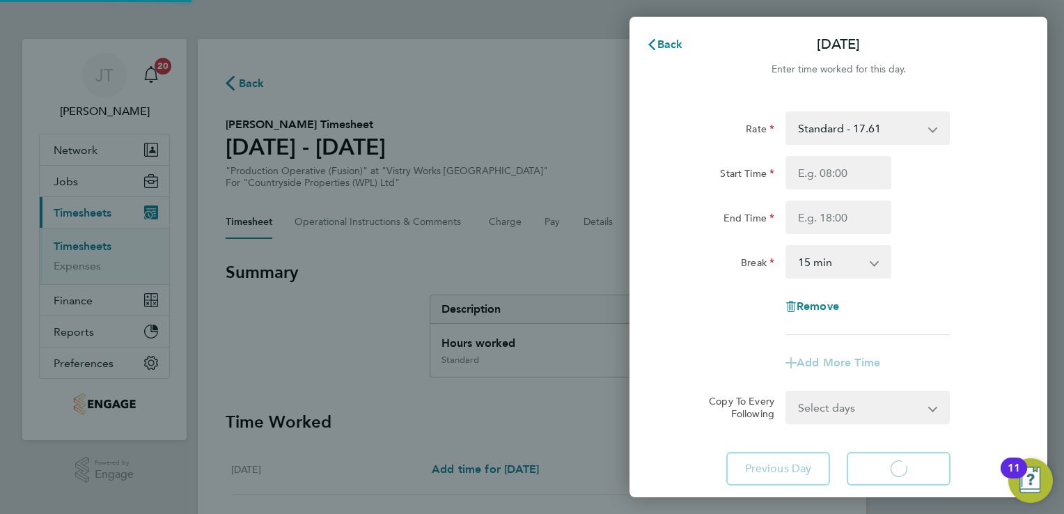
select select "15"
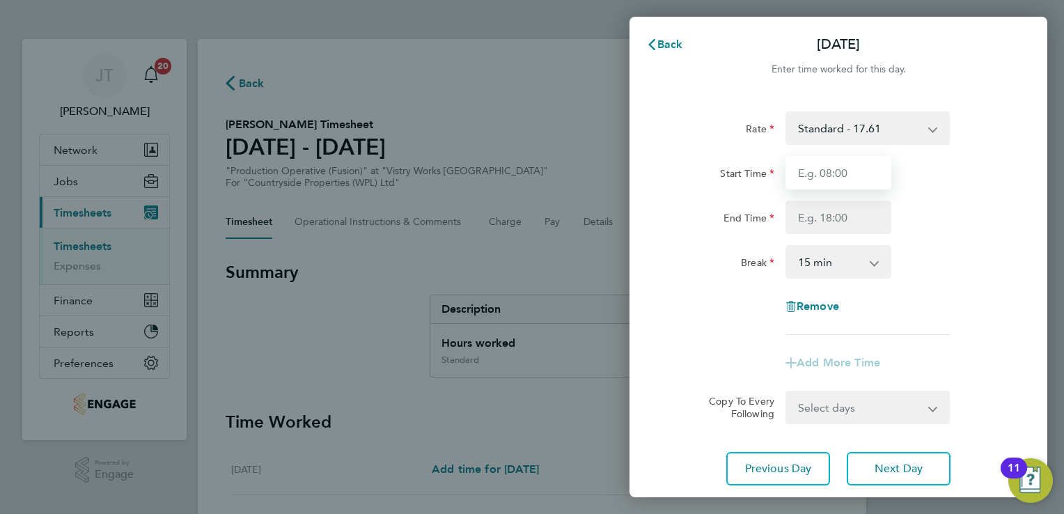
click at [830, 174] on input "Start Time" at bounding box center [838, 172] width 106 height 33
type input "07:00"
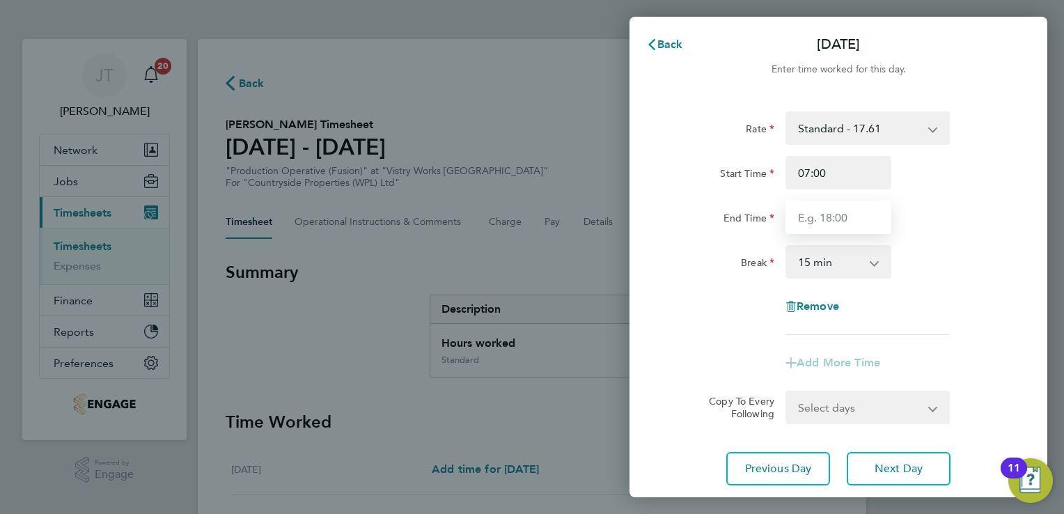
type input "15:00"
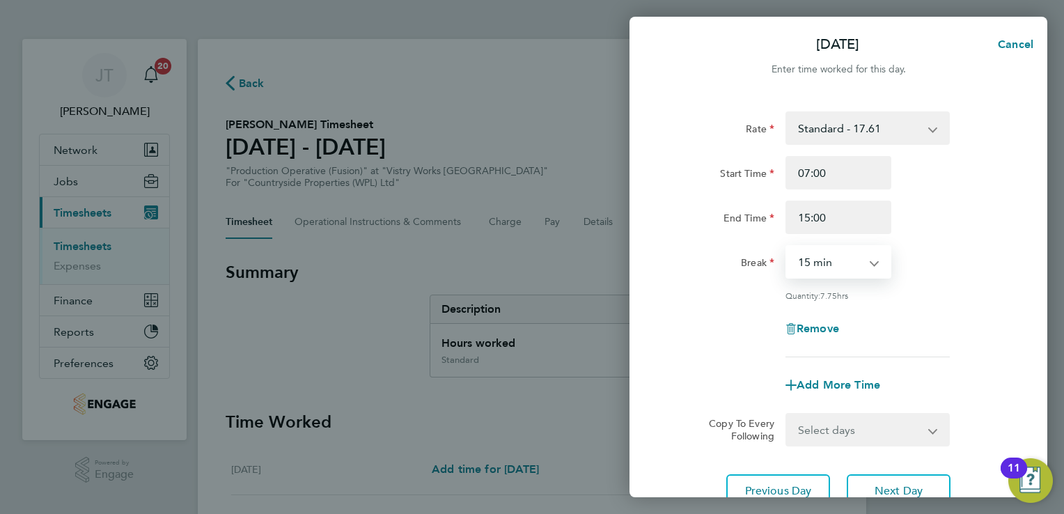
drag, startPoint x: 847, startPoint y: 269, endPoint x: 843, endPoint y: 331, distance: 62.8
click at [843, 331] on div "Rate Standard - 17.61 BONUS - 13.50 OT2 - 35.22 OT 1 - 26.42 PM Standard - 19.1…" at bounding box center [838, 234] width 340 height 246
select select "30"
click at [787, 246] on select "0 min 15 min 30 min 45 min 60 min 75 min 90 min" at bounding box center [830, 261] width 86 height 31
click at [890, 486] on span "Next Day" at bounding box center [899, 491] width 48 height 14
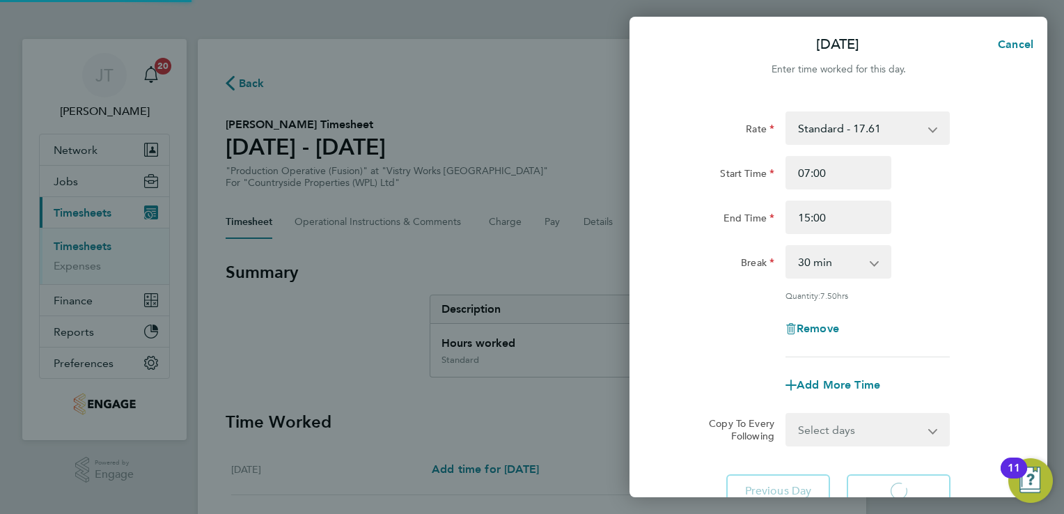
select select "15"
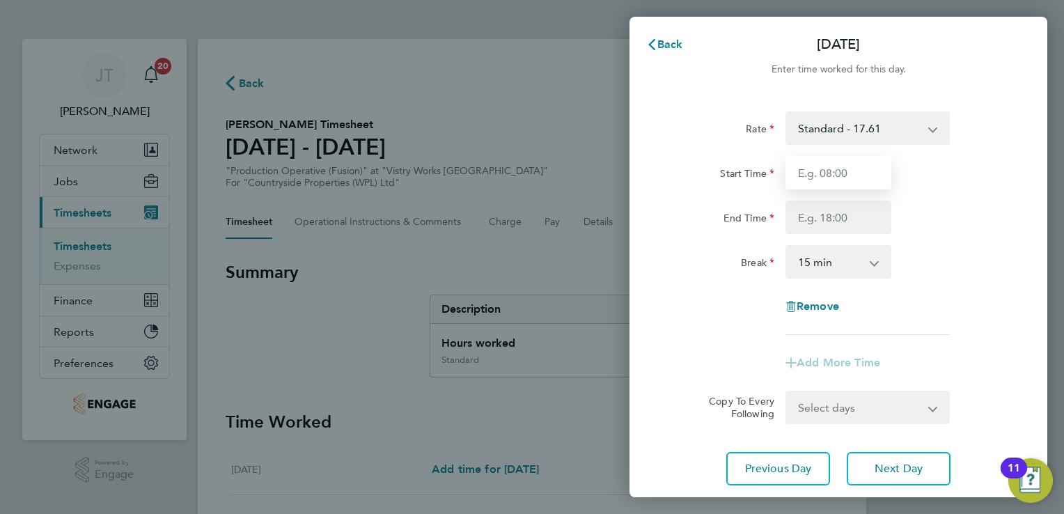
click at [837, 168] on input "Start Time" at bounding box center [838, 172] width 106 height 33
type input "07:00"
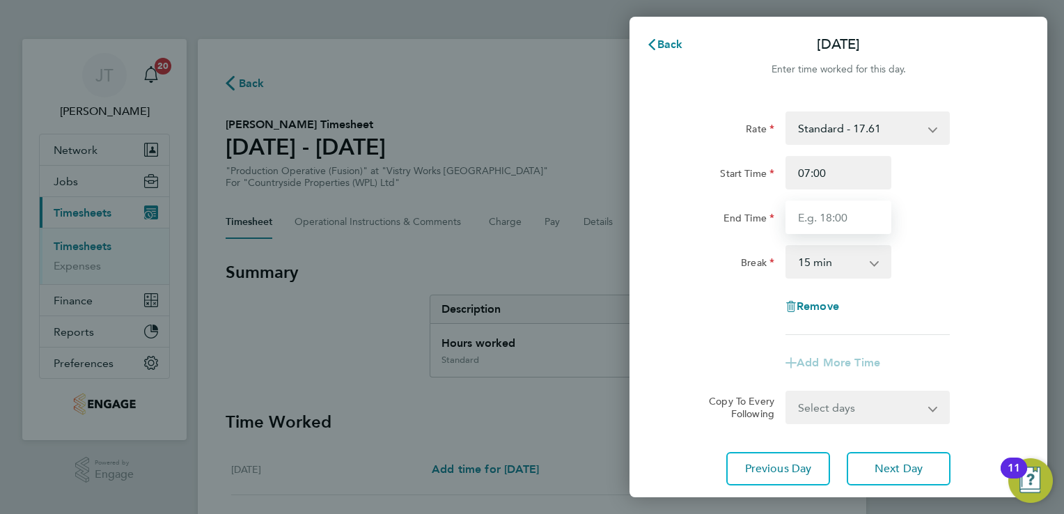
type input "15:00"
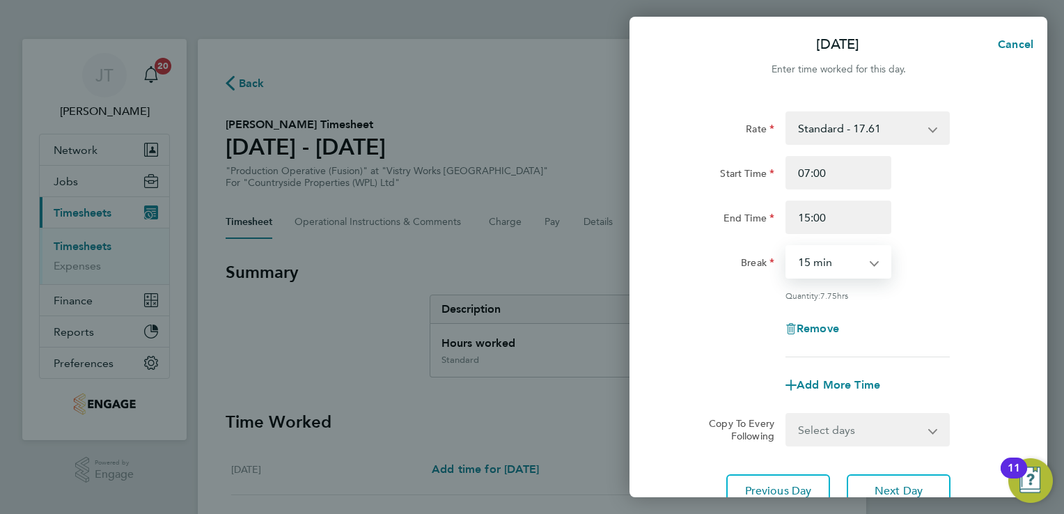
click at [836, 256] on select "0 min 15 min 30 min 45 min 60 min 75 min 90 min" at bounding box center [830, 261] width 86 height 31
select select "30"
click at [787, 246] on select "0 min 15 min 30 min 45 min 60 min 75 min 90 min" at bounding box center [830, 261] width 86 height 31
click at [991, 329] on div "Remove" at bounding box center [838, 328] width 351 height 33
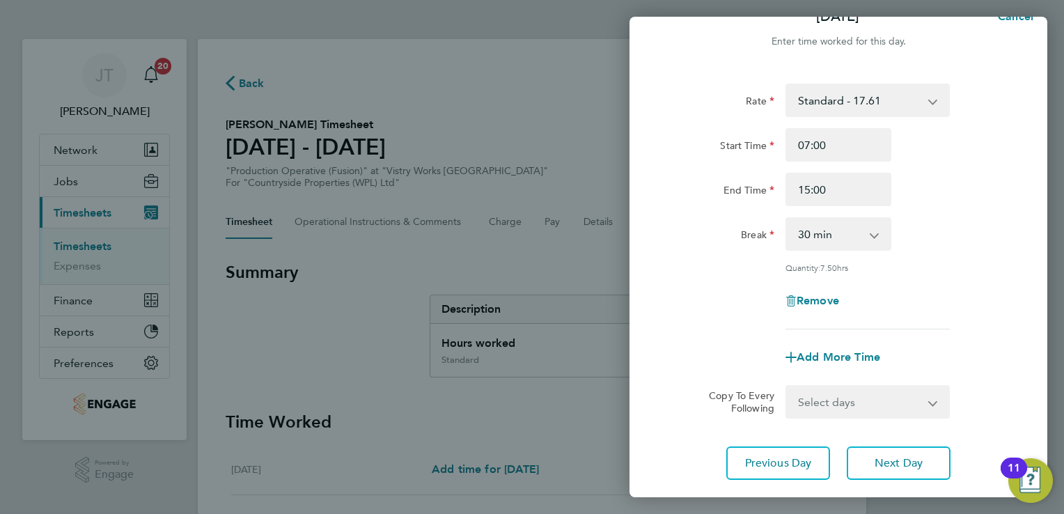
scroll to position [114, 0]
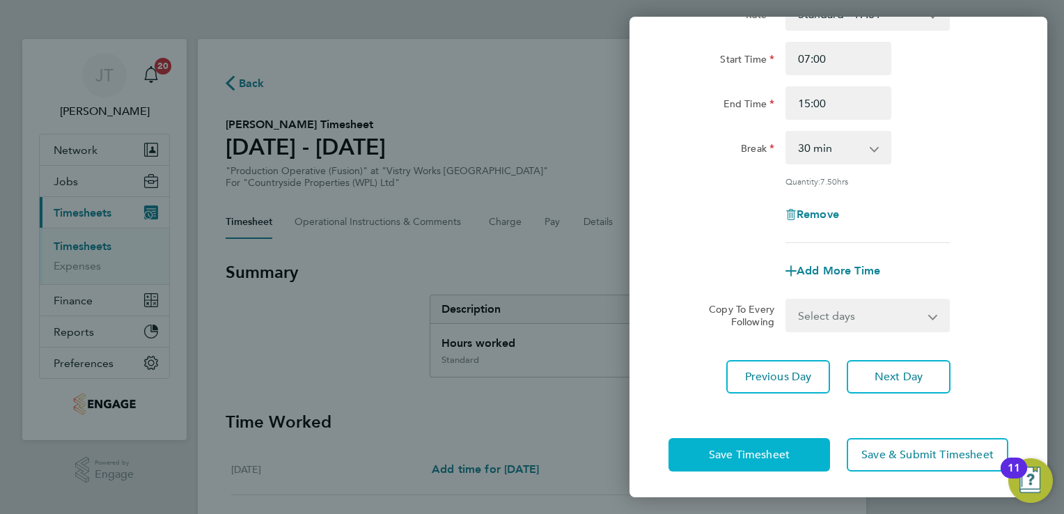
click at [732, 443] on button "Save Timesheet" at bounding box center [749, 454] width 162 height 33
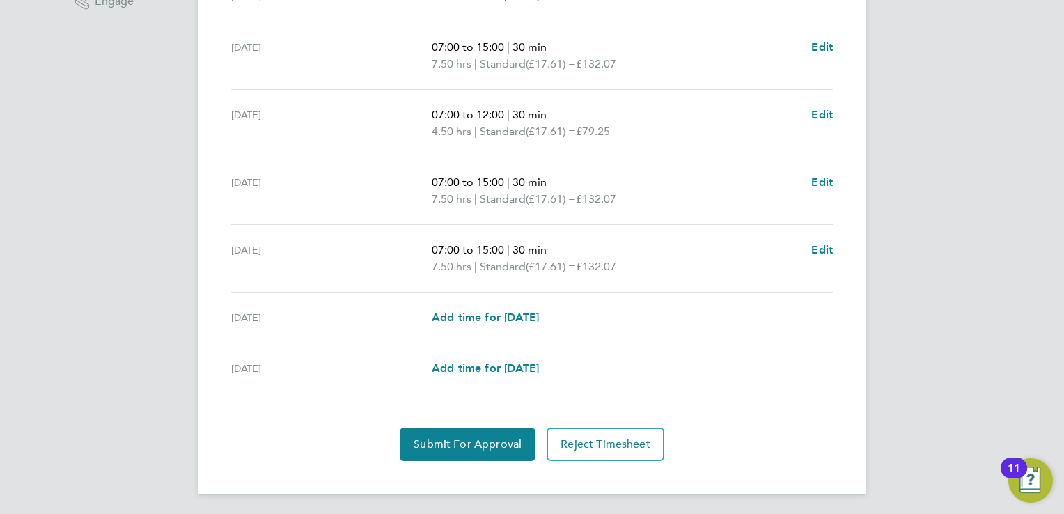
scroll to position [473, 0]
click at [443, 447] on span "Submit For Approval" at bounding box center [468, 444] width 108 height 14
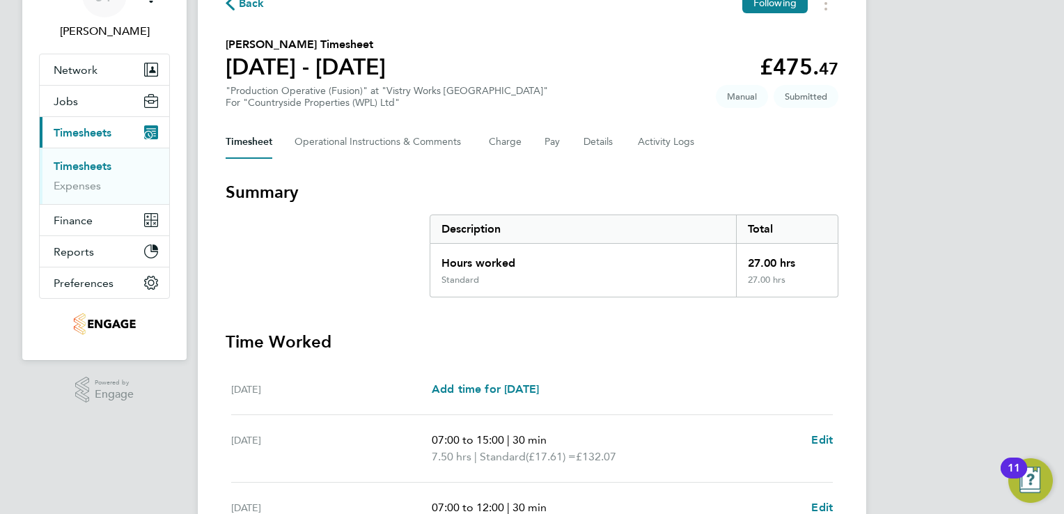
scroll to position [0, 0]
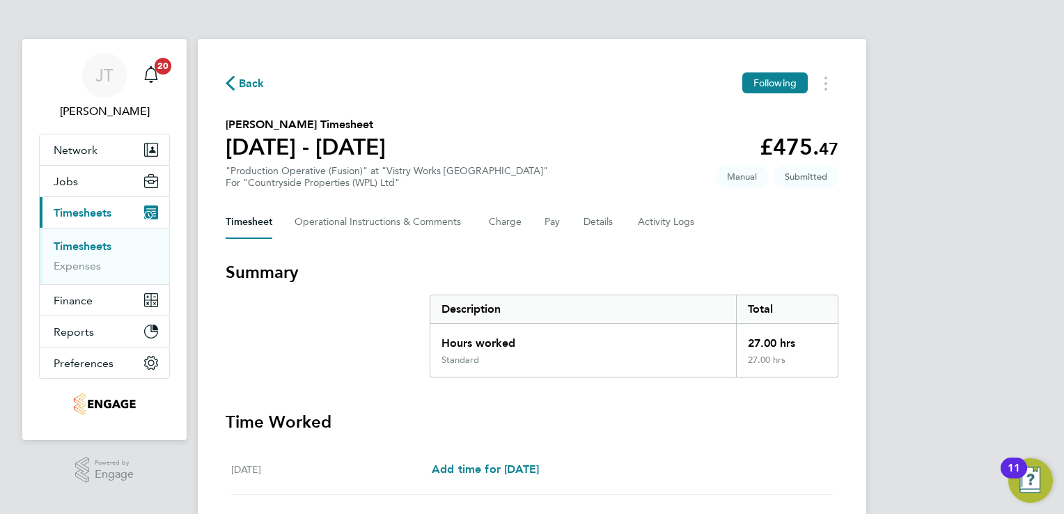
click at [251, 85] on span "Back" at bounding box center [252, 83] width 26 height 17
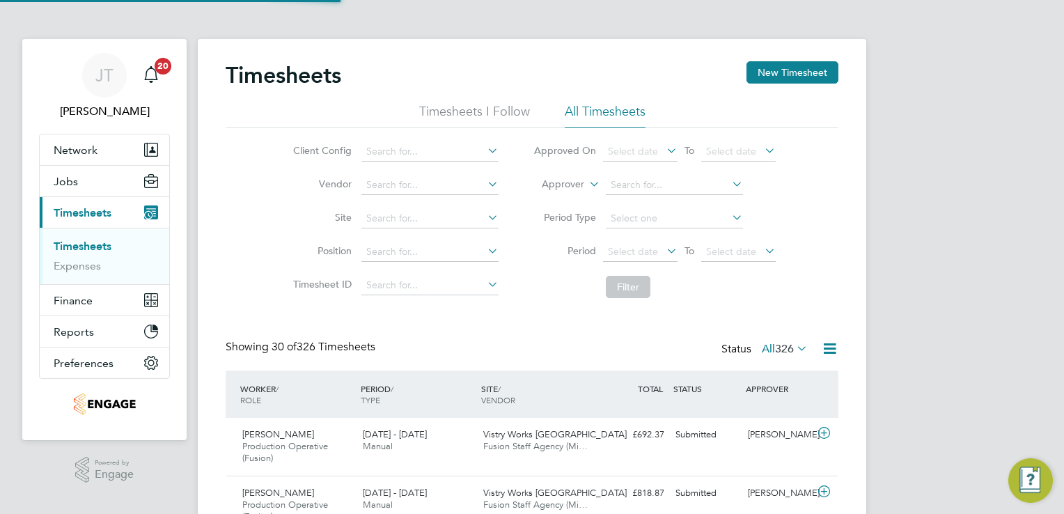
scroll to position [47, 121]
click at [756, 73] on button "New Timesheet" at bounding box center [792, 72] width 92 height 22
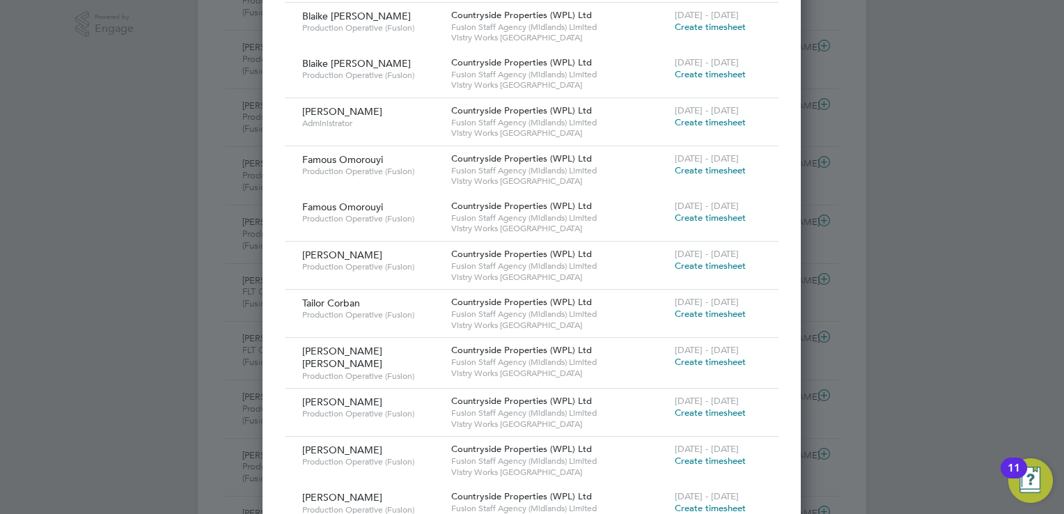
click at [699, 312] on span "Create timesheet" at bounding box center [710, 314] width 71 height 12
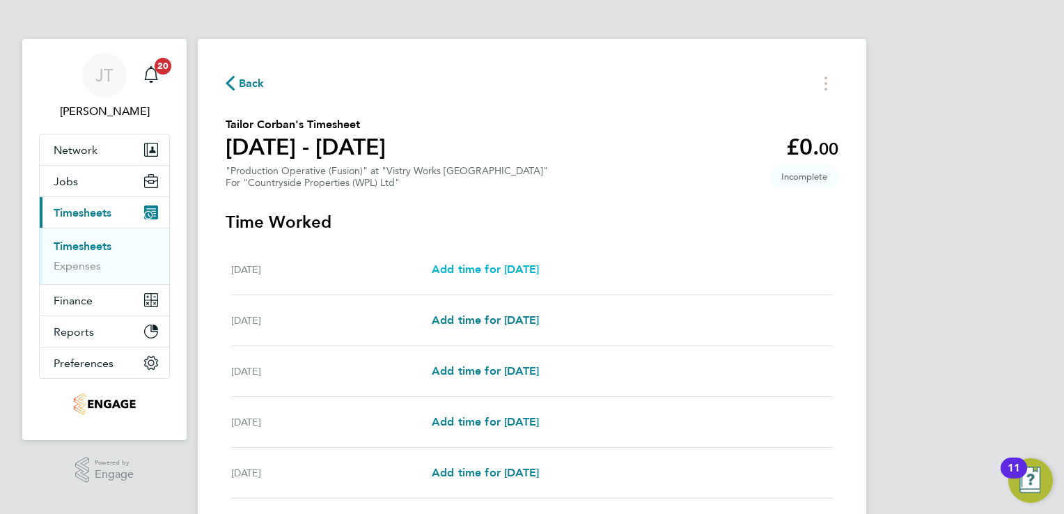
click at [510, 267] on span "Add time for [DATE]" at bounding box center [485, 269] width 107 height 13
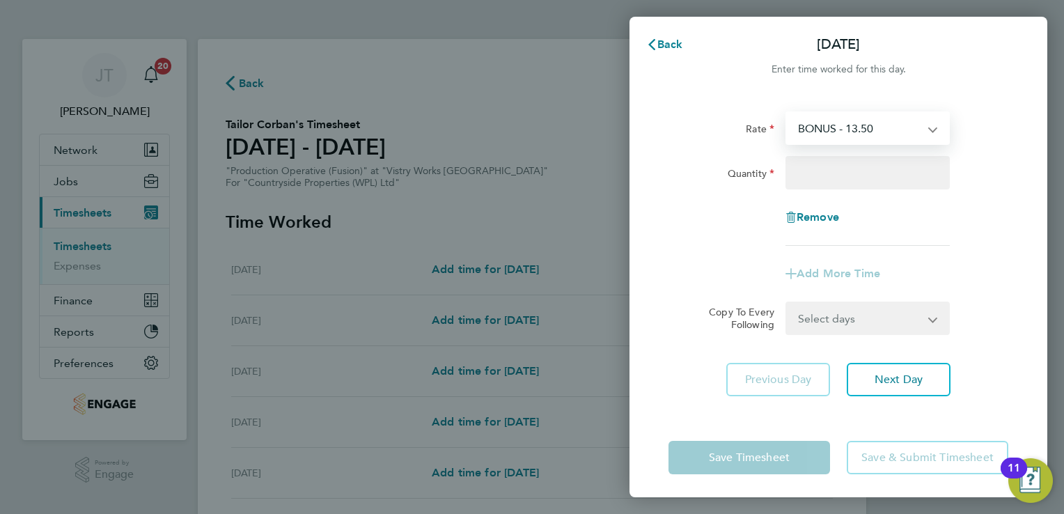
click at [848, 126] on select "BONUS - 13.50 Standard - 17.61 OT2 - 35.22 OT 1 - 26.42 PM Standard - 19.19 PM …" at bounding box center [859, 128] width 145 height 31
select select "15"
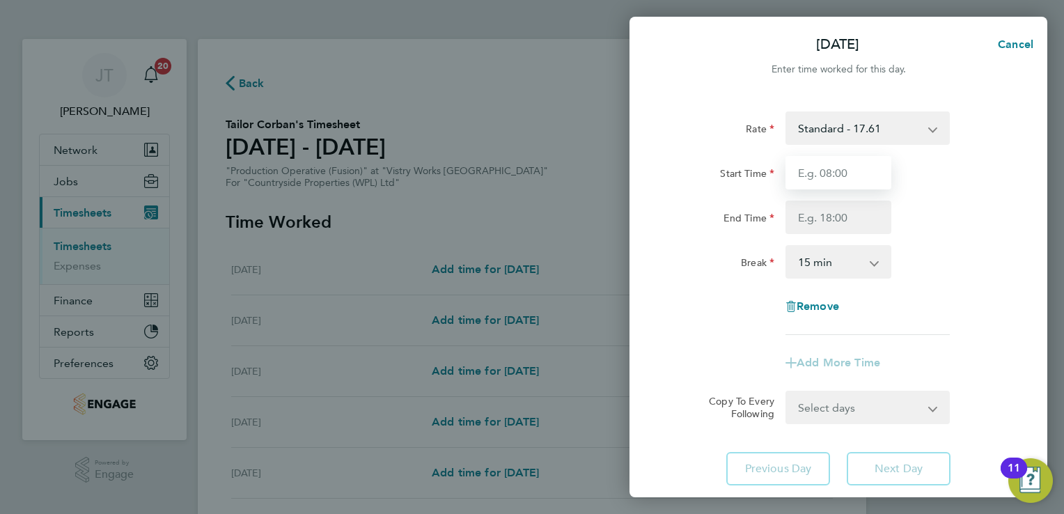
drag, startPoint x: 843, startPoint y: 142, endPoint x: 827, endPoint y: 177, distance: 38.3
click at [827, 177] on input "Start Time" at bounding box center [838, 172] width 106 height 33
type input "07:00"
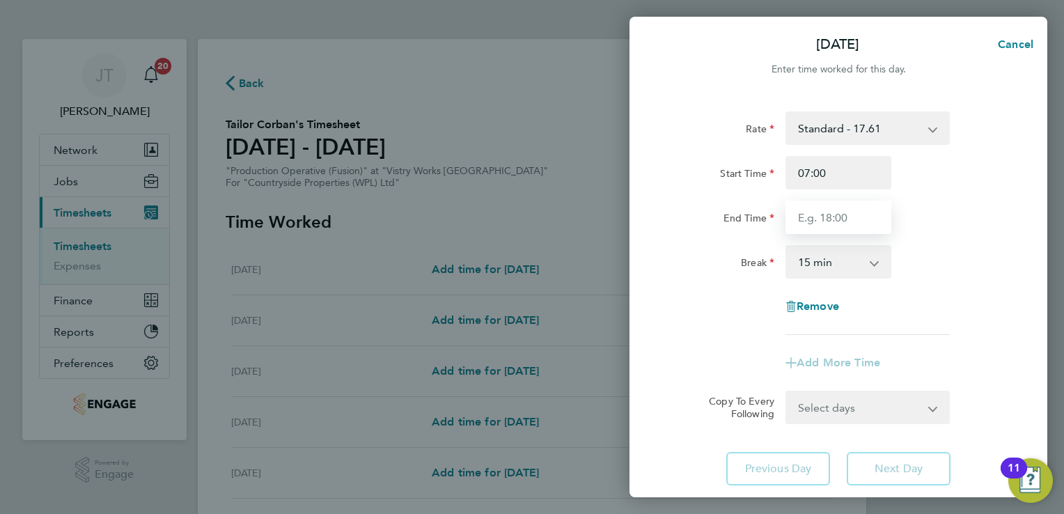
type input "15:00"
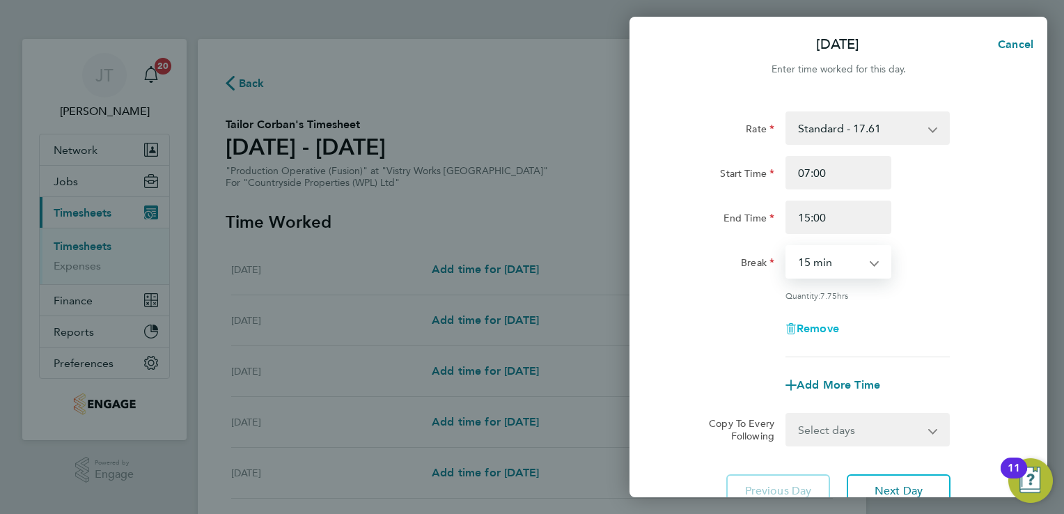
drag, startPoint x: 820, startPoint y: 266, endPoint x: 823, endPoint y: 323, distance: 57.2
click at [823, 323] on div "Rate Standard - 17.61 BONUS - 13.50 OT2 - 35.22 OT 1 - 26.42 PM Standard - 19.1…" at bounding box center [838, 234] width 340 height 246
select select "30"
click at [787, 246] on select "0 min 15 min 30 min 45 min 60 min 75 min 90 min" at bounding box center [830, 261] width 86 height 31
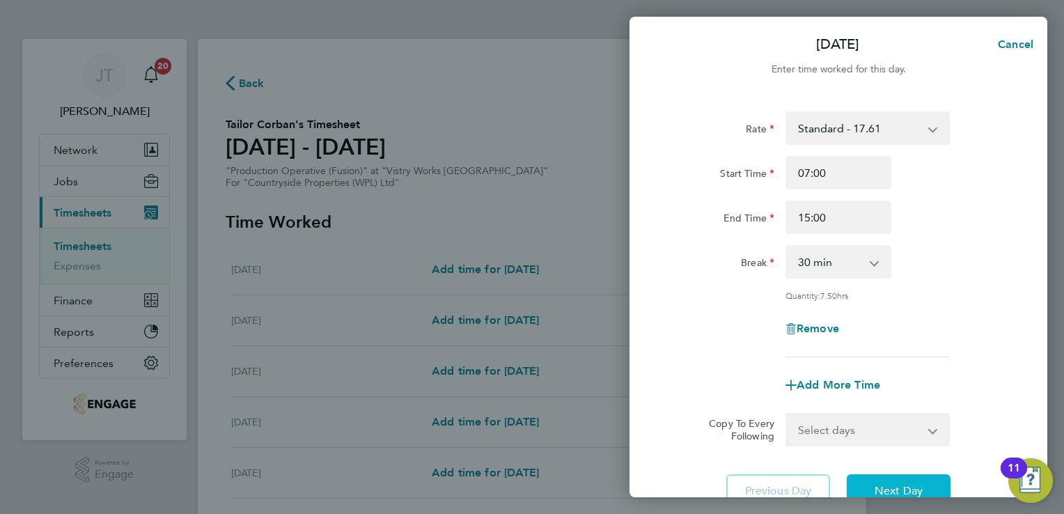
click at [886, 476] on button "Next Day" at bounding box center [899, 490] width 104 height 33
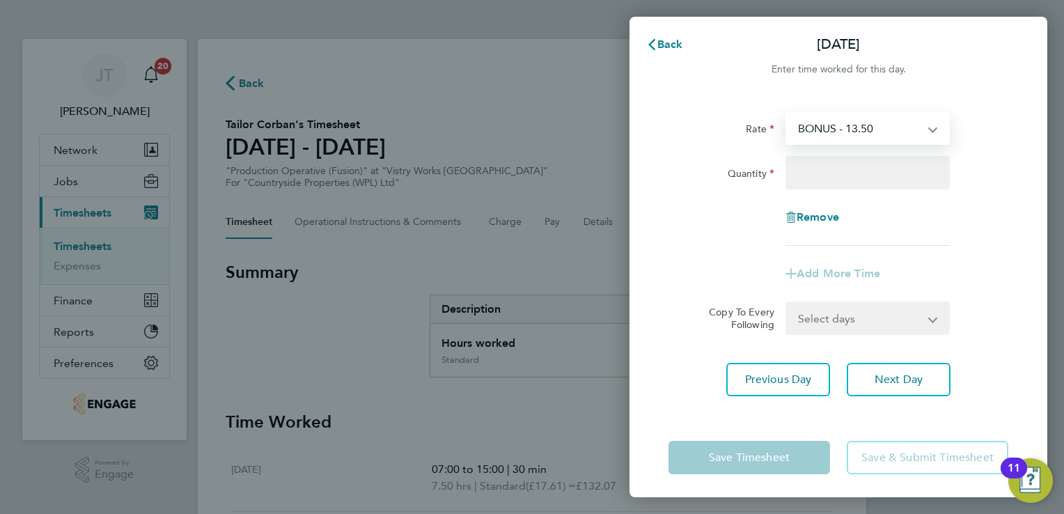
click at [833, 135] on select "BONUS - 13.50 Standard - 17.61 OT2 - 35.22 OT 1 - 26.42 PM Standard - 19.19 PM …" at bounding box center [859, 128] width 145 height 31
select select "15"
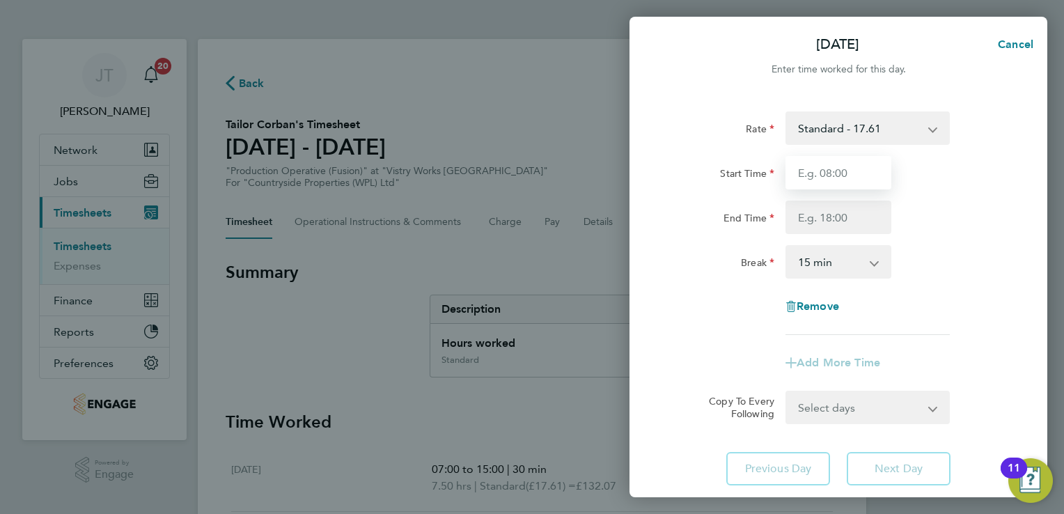
drag, startPoint x: 833, startPoint y: 143, endPoint x: 830, endPoint y: 183, distance: 40.5
click at [830, 183] on input "Start Time" at bounding box center [838, 172] width 106 height 33
type input "07:00"
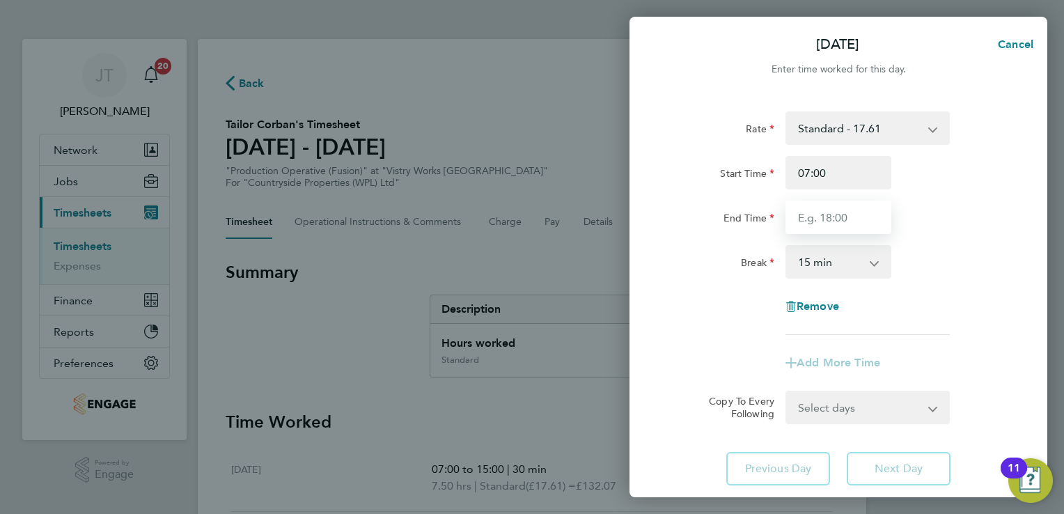
type input "15:00"
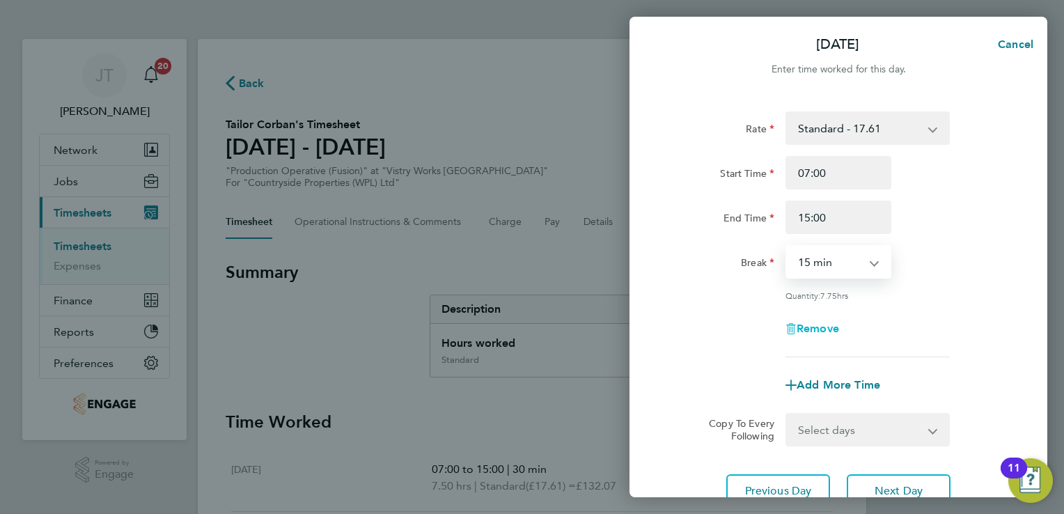
drag, startPoint x: 838, startPoint y: 259, endPoint x: 827, endPoint y: 322, distance: 64.3
click at [827, 322] on div "Rate Standard - 17.61 BONUS - 13.50 OT2 - 35.22 OT 1 - 26.42 PM Standard - 19.1…" at bounding box center [838, 234] width 340 height 246
select select "30"
click at [787, 246] on select "0 min 15 min 30 min 45 min 60 min 75 min 90 min" at bounding box center [830, 261] width 86 height 31
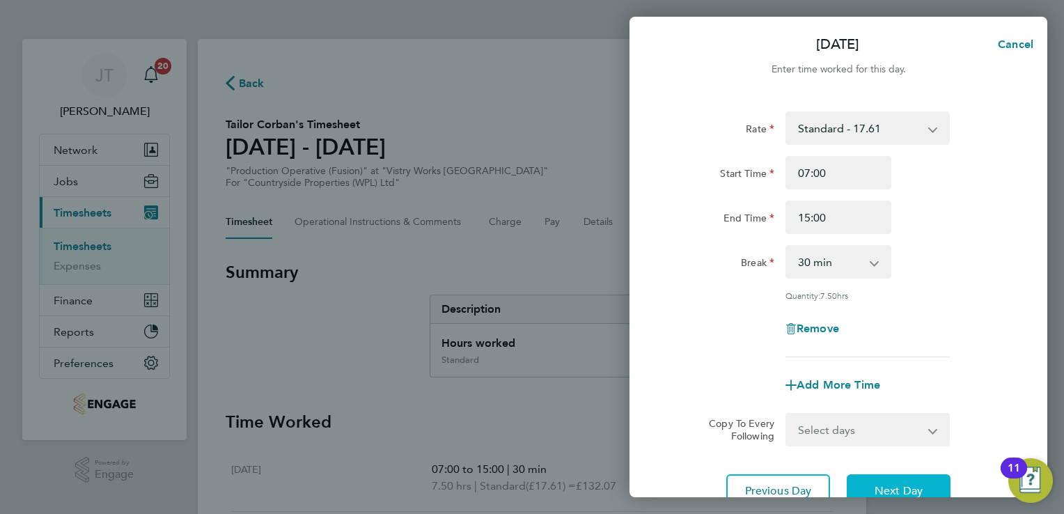
click at [883, 474] on button "Next Day" at bounding box center [899, 490] width 104 height 33
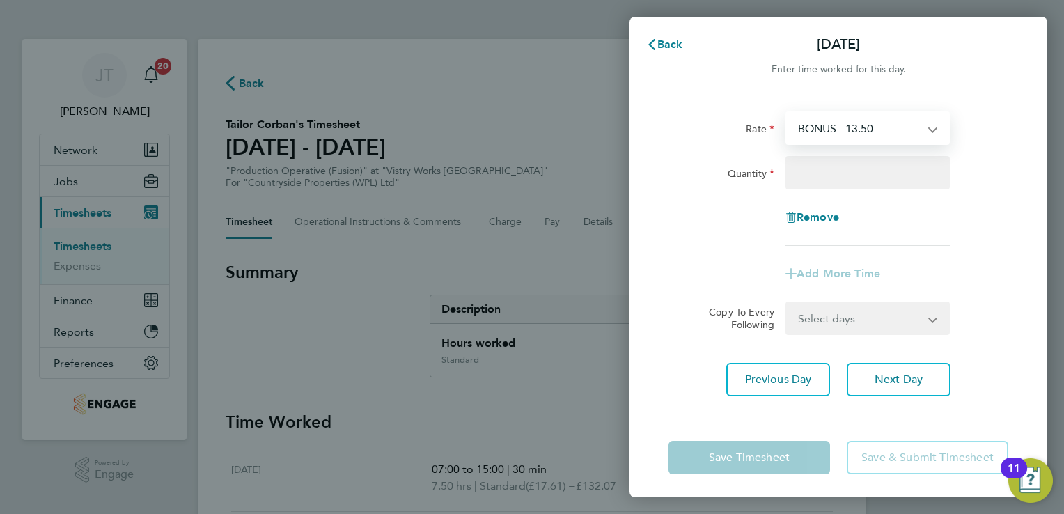
click at [890, 141] on select "BONUS - 13.50 Standard - 17.61 OT2 - 35.22 OT 1 - 26.42 PM Standard - 19.19 PM …" at bounding box center [859, 128] width 145 height 31
select select "15"
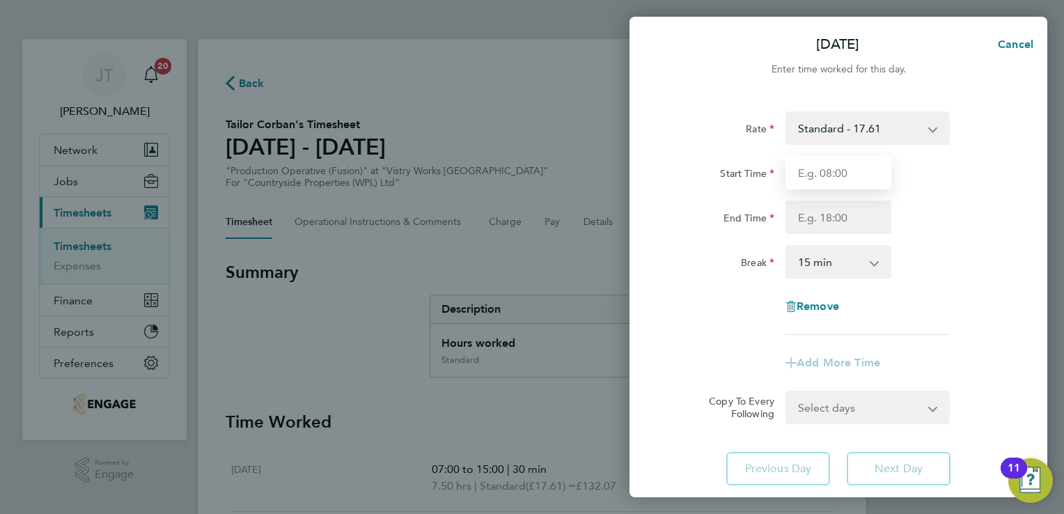
click at [828, 162] on input "Start Time" at bounding box center [838, 172] width 106 height 33
type input "07:00"
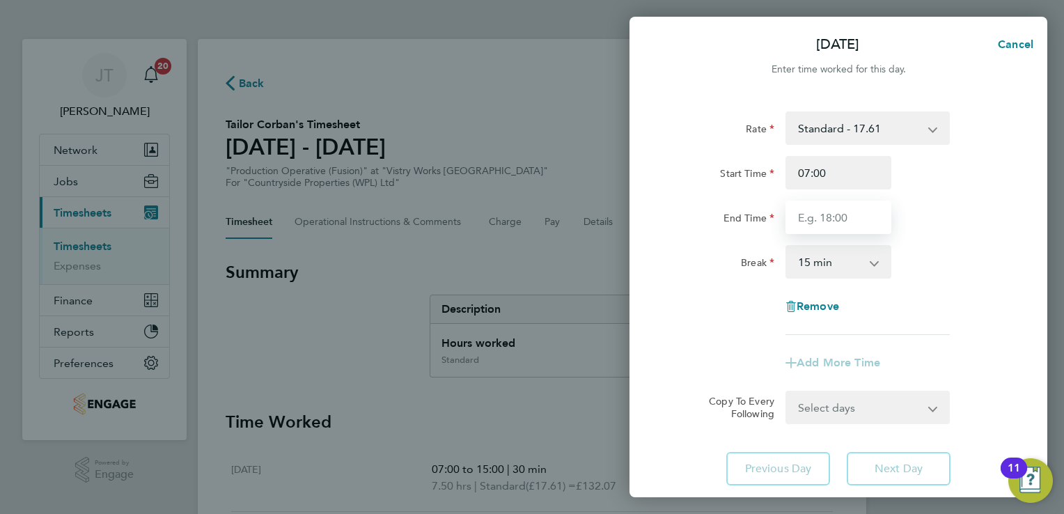
type input "15:00"
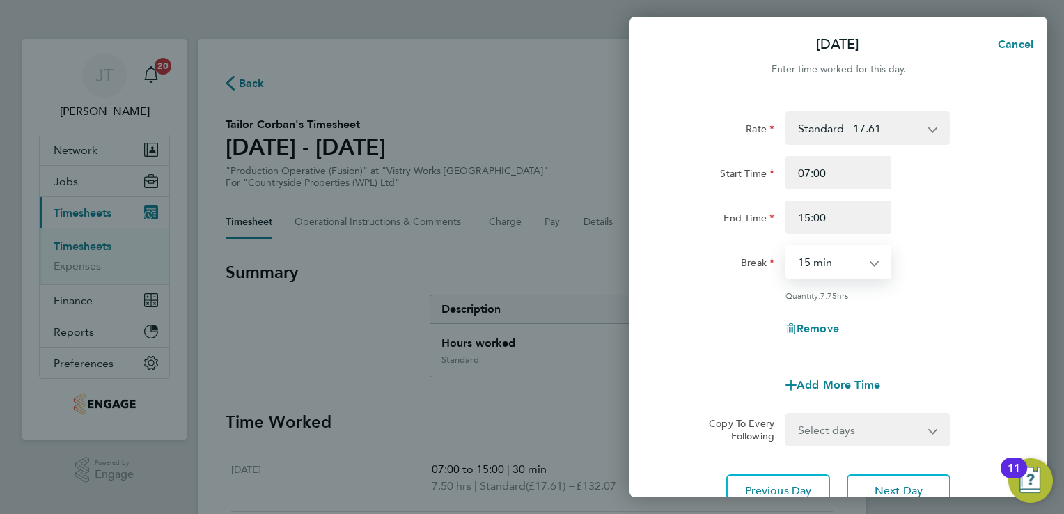
click at [824, 258] on select "0 min 15 min 30 min 45 min 60 min 75 min 90 min" at bounding box center [830, 261] width 86 height 31
select select "30"
click at [787, 246] on select "0 min 15 min 30 min 45 min 60 min 75 min 90 min" at bounding box center [830, 261] width 86 height 31
click at [889, 486] on span "Next Day" at bounding box center [899, 491] width 48 height 14
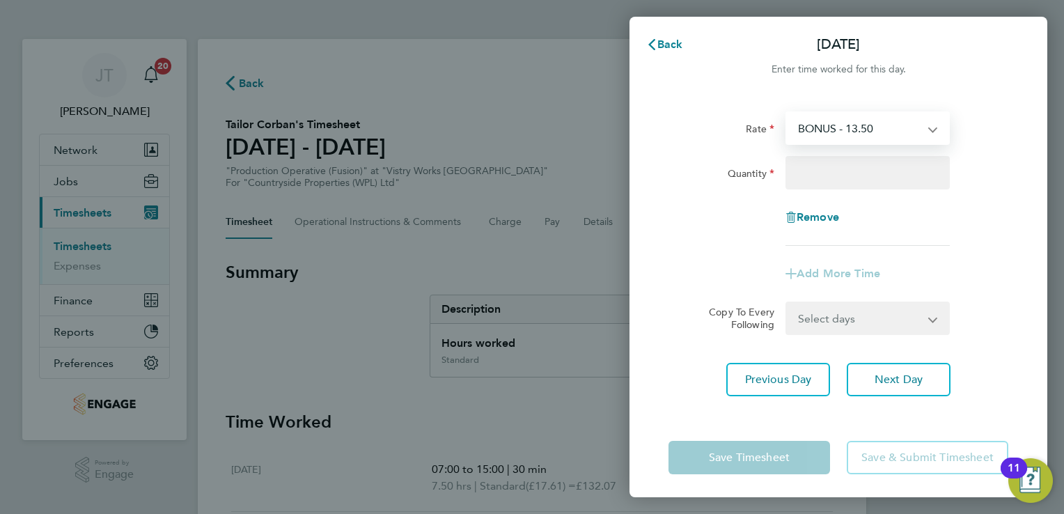
click at [865, 123] on select "BONUS - 13.50 Standard - 17.61 OT2 - 35.22 OT 1 - 26.42 PM Standard - 19.19 PM …" at bounding box center [859, 128] width 145 height 31
select select "15"
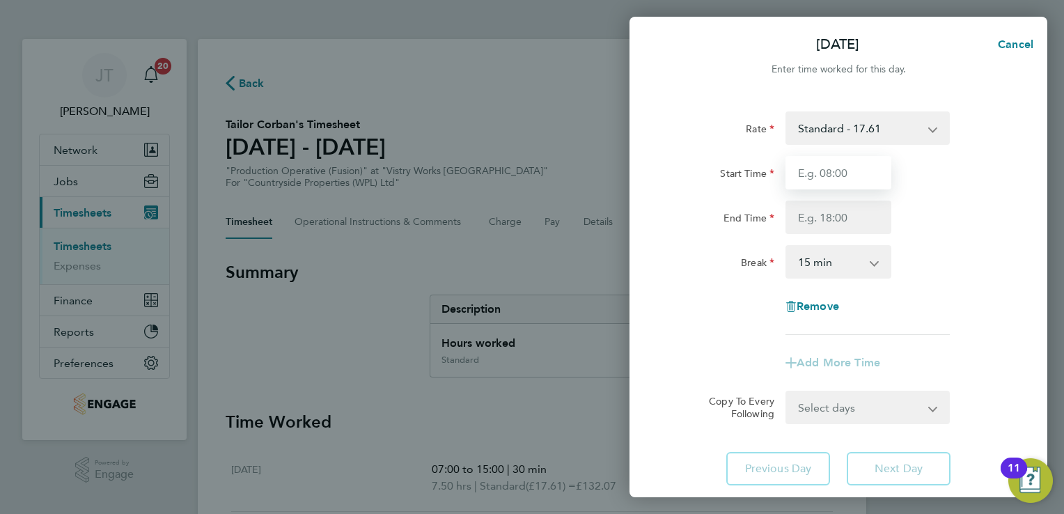
drag, startPoint x: 856, startPoint y: 143, endPoint x: 841, endPoint y: 180, distance: 39.7
click at [841, 180] on input "Start Time" at bounding box center [838, 172] width 106 height 33
type input "07:00"
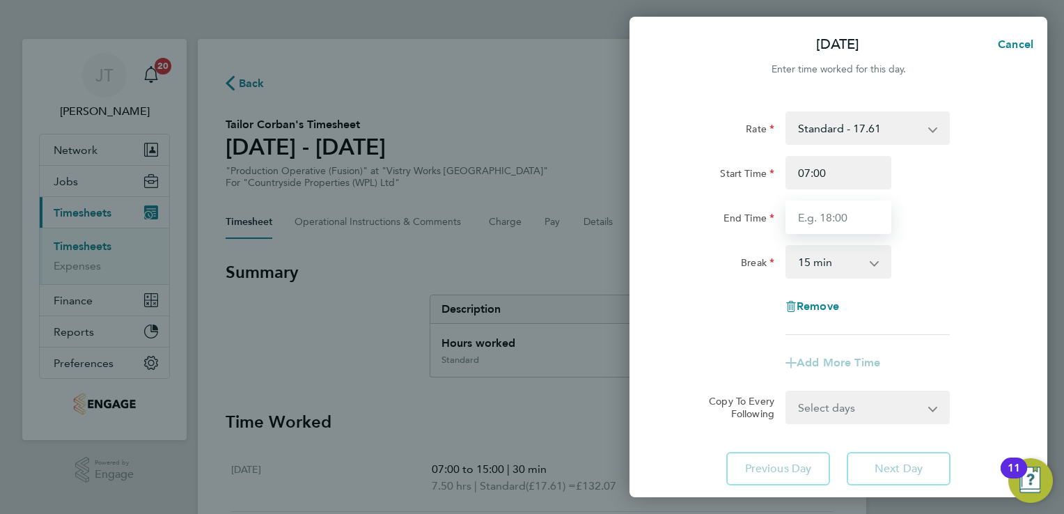
type input "15:00"
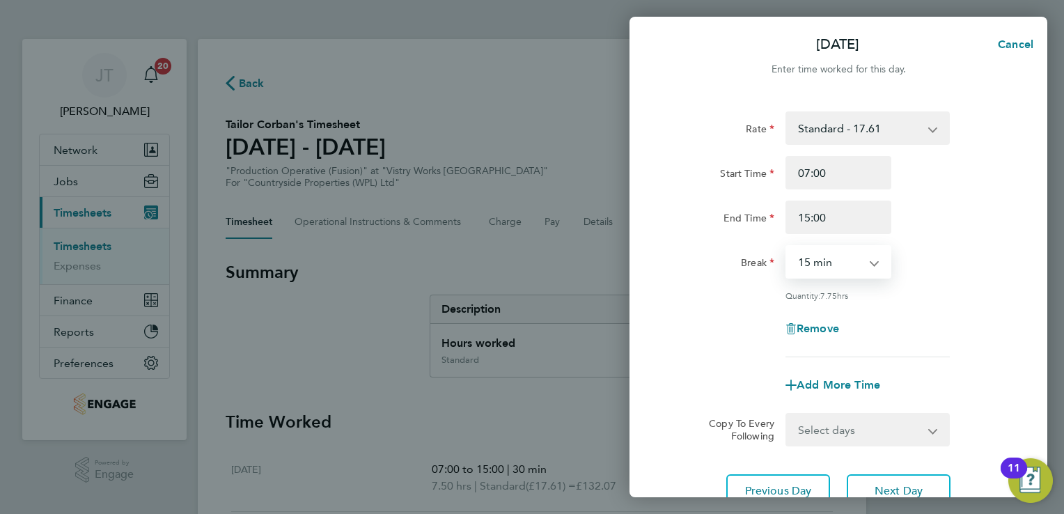
click at [841, 255] on select "0 min 15 min 30 min 45 min 60 min 75 min 90 min" at bounding box center [830, 261] width 86 height 31
select select "30"
click at [787, 246] on select "0 min 15 min 30 min 45 min 60 min 75 min 90 min" at bounding box center [830, 261] width 86 height 31
click at [887, 480] on button "Next Day" at bounding box center [899, 490] width 104 height 33
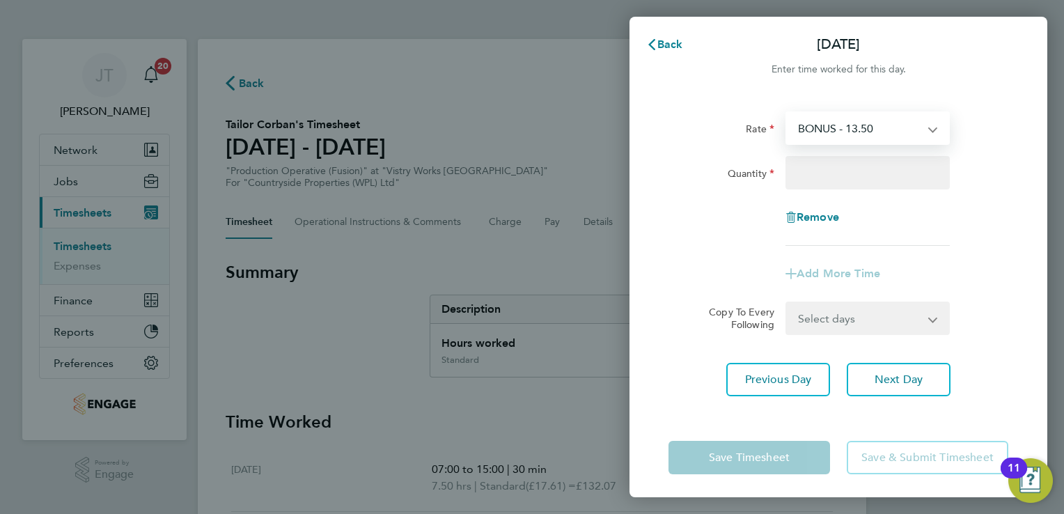
click at [863, 124] on select "BONUS - 13.50 Standard - 17.61 OT2 - 35.22 OT 1 - 26.42 PM Standard - 19.19 PM …" at bounding box center [859, 128] width 145 height 31
select select "15"
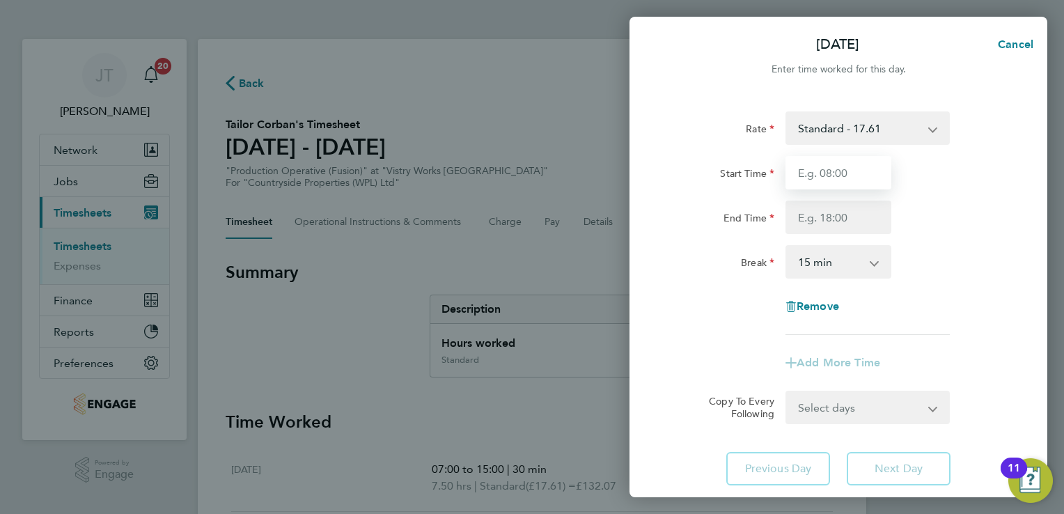
drag, startPoint x: 854, startPoint y: 143, endPoint x: 843, endPoint y: 173, distance: 31.5
click at [843, 173] on input "Start Time" at bounding box center [838, 172] width 106 height 33
type input "07:00"
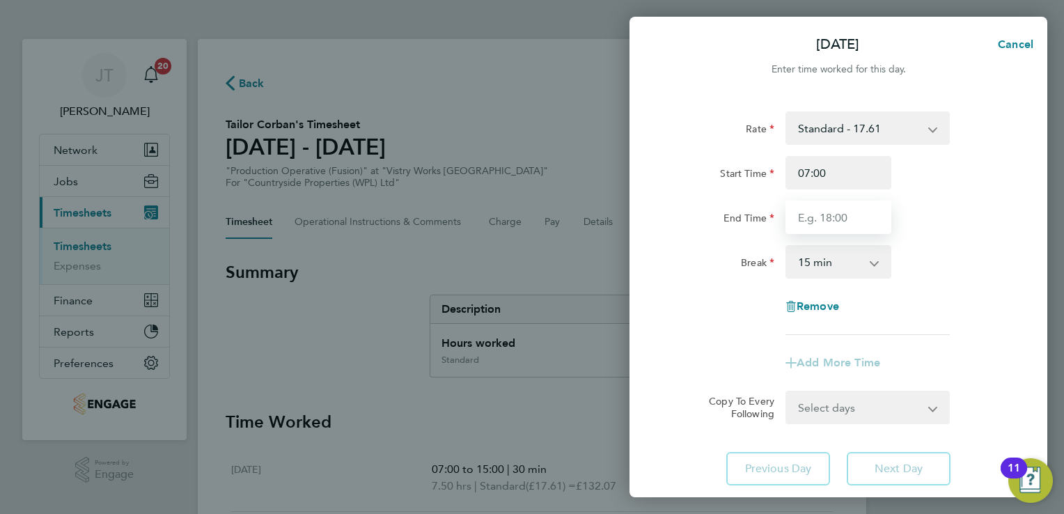
type input "15:00"
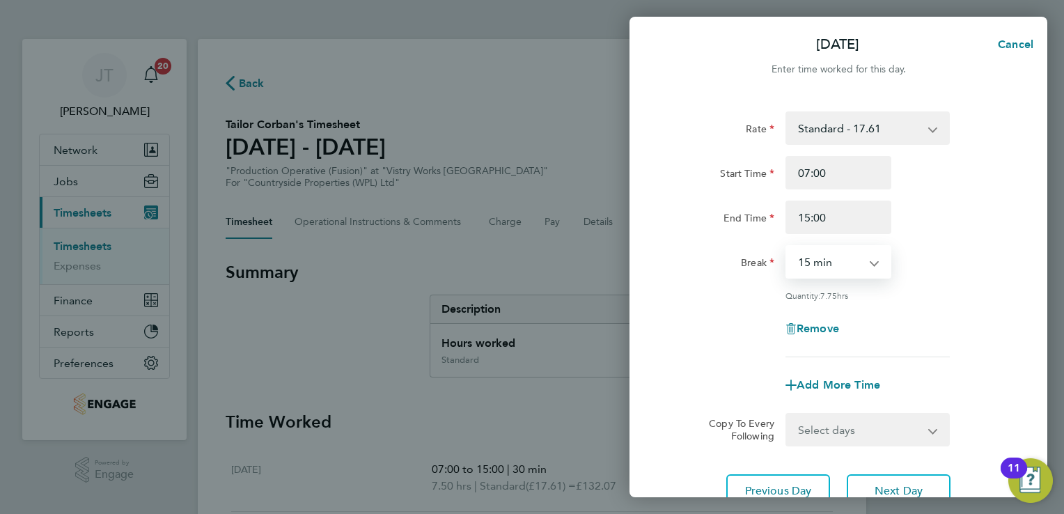
click at [846, 260] on select "0 min 15 min 30 min 45 min 60 min 75 min 90 min" at bounding box center [830, 261] width 86 height 31
select select "30"
click at [787, 246] on select "0 min 15 min 30 min 45 min 60 min 75 min 90 min" at bounding box center [830, 261] width 86 height 31
click at [961, 299] on div "Quantity: 7.50 hrs" at bounding box center [838, 295] width 351 height 11
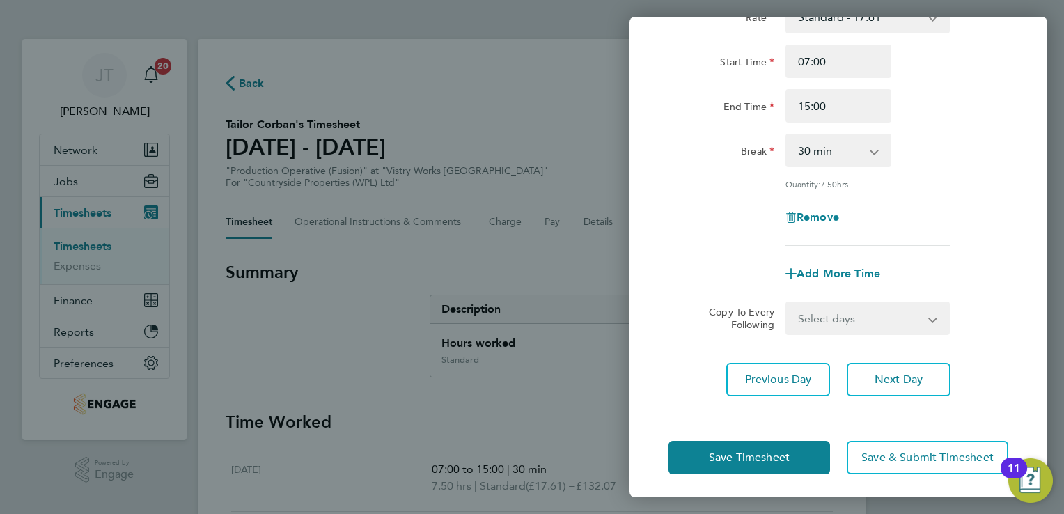
scroll to position [114, 0]
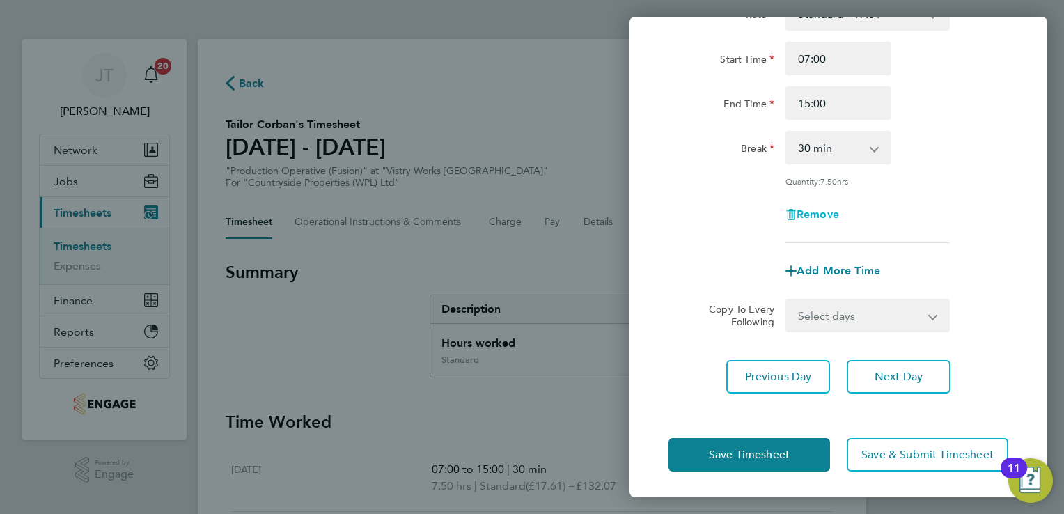
click at [822, 212] on span "Remove" at bounding box center [818, 213] width 42 height 13
select select "null"
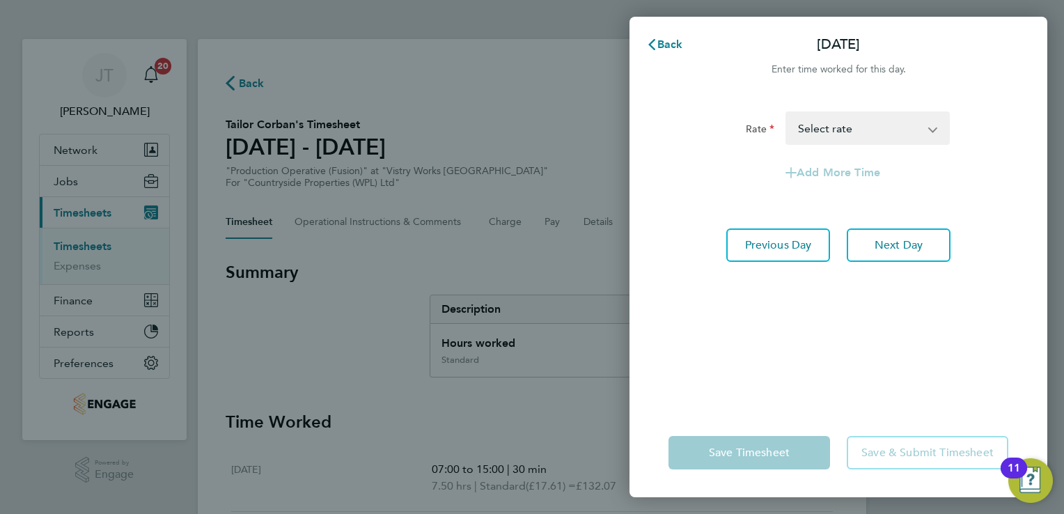
scroll to position [0, 0]
click at [788, 231] on button "Previous Day" at bounding box center [778, 244] width 104 height 33
select select "30"
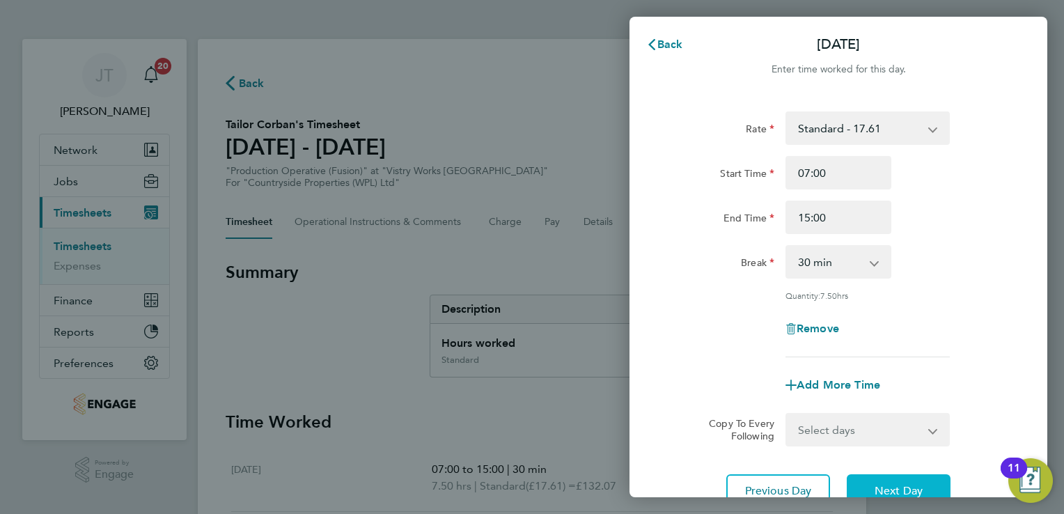
click at [894, 484] on span "Next Day" at bounding box center [899, 491] width 48 height 14
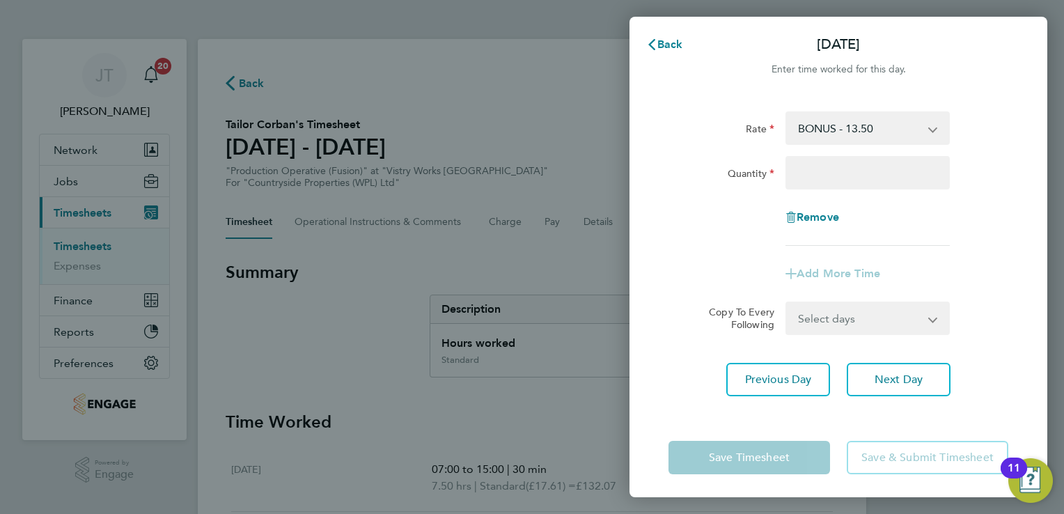
drag, startPoint x: 765, startPoint y: 468, endPoint x: 719, endPoint y: 302, distance: 172.2
click at [719, 302] on div "Copy To Every Following" at bounding box center [736, 317] width 88 height 33
click at [871, 138] on select "BONUS - 13.50 Standard - 17.61 OT2 - 35.22 OT 1 - 26.42 PM Standard - 19.19 PM …" at bounding box center [859, 128] width 145 height 31
select select "15"
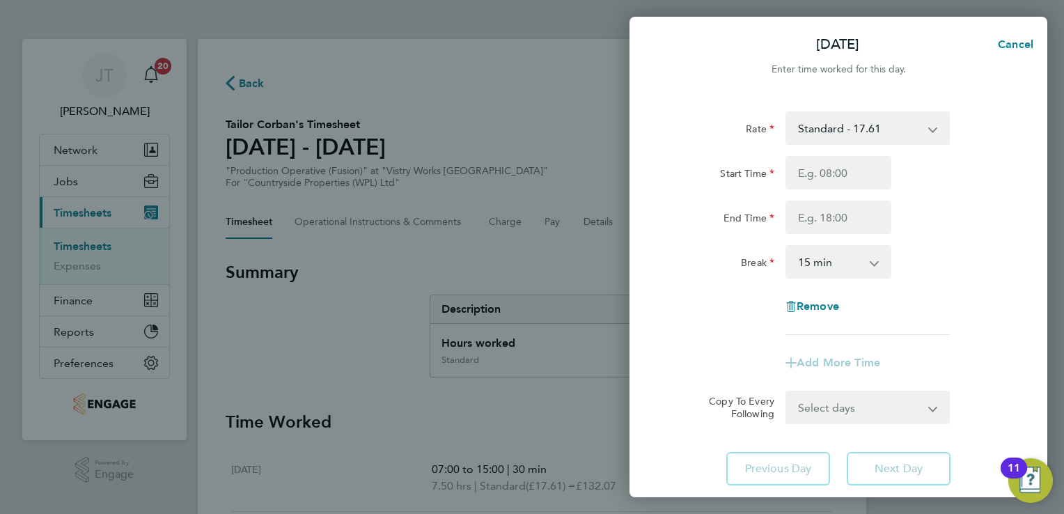
click at [920, 291] on div "Remove" at bounding box center [838, 306] width 351 height 33
click at [805, 303] on span "Remove" at bounding box center [818, 305] width 42 height 13
select select "null"
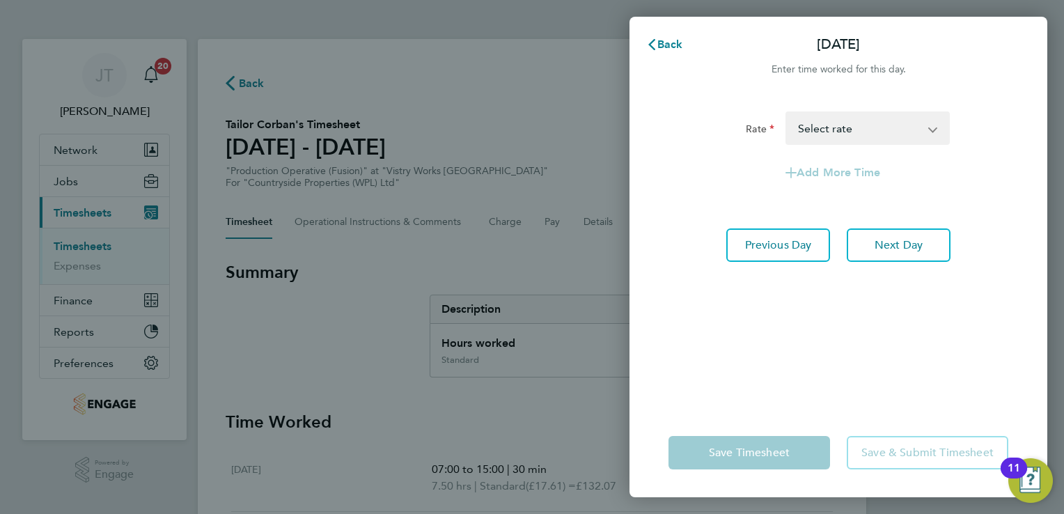
click at [744, 470] on div "Save Timesheet Save & Submit Timesheet" at bounding box center [838, 452] width 418 height 89
drag, startPoint x: 744, startPoint y: 470, endPoint x: 727, endPoint y: 436, distance: 38.0
drag, startPoint x: 727, startPoint y: 436, endPoint x: 666, endPoint y: 39, distance: 401.5
click at [666, 39] on span "Back" at bounding box center [670, 44] width 26 height 13
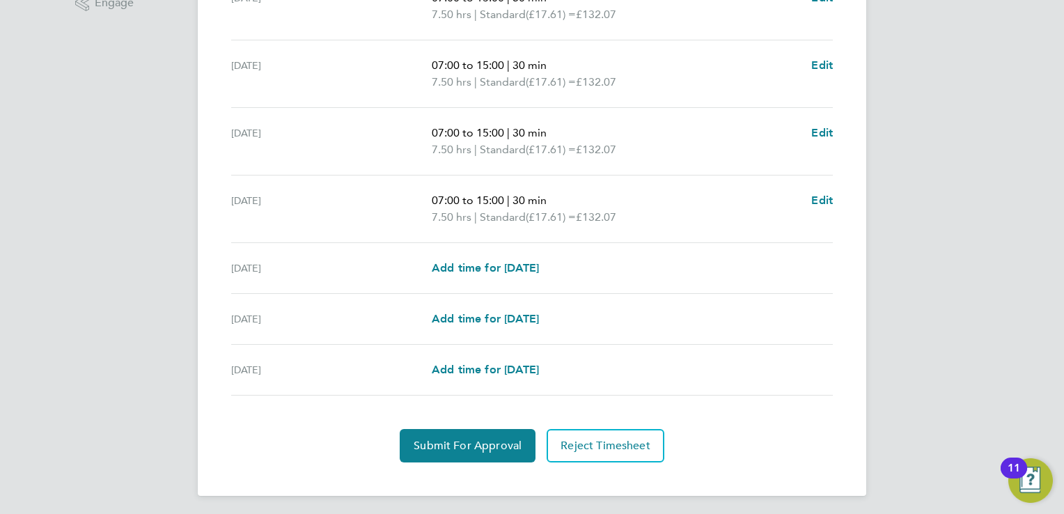
scroll to position [473, 0]
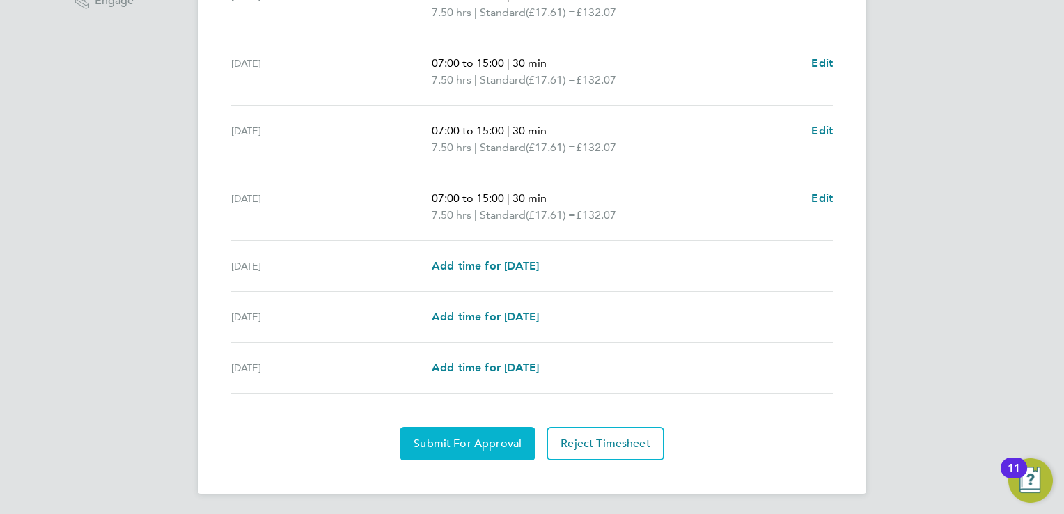
click at [476, 439] on span "Submit For Approval" at bounding box center [468, 444] width 108 height 14
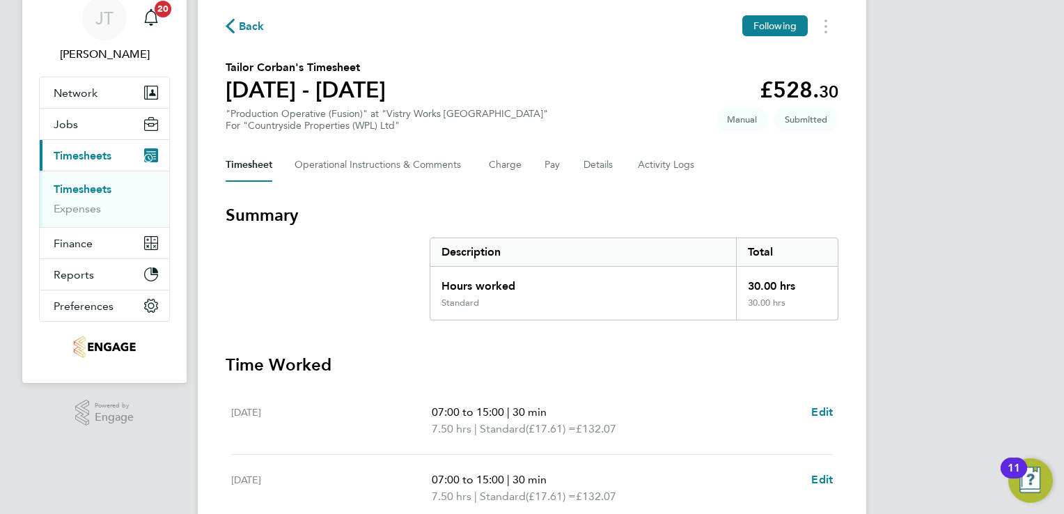
scroll to position [0, 0]
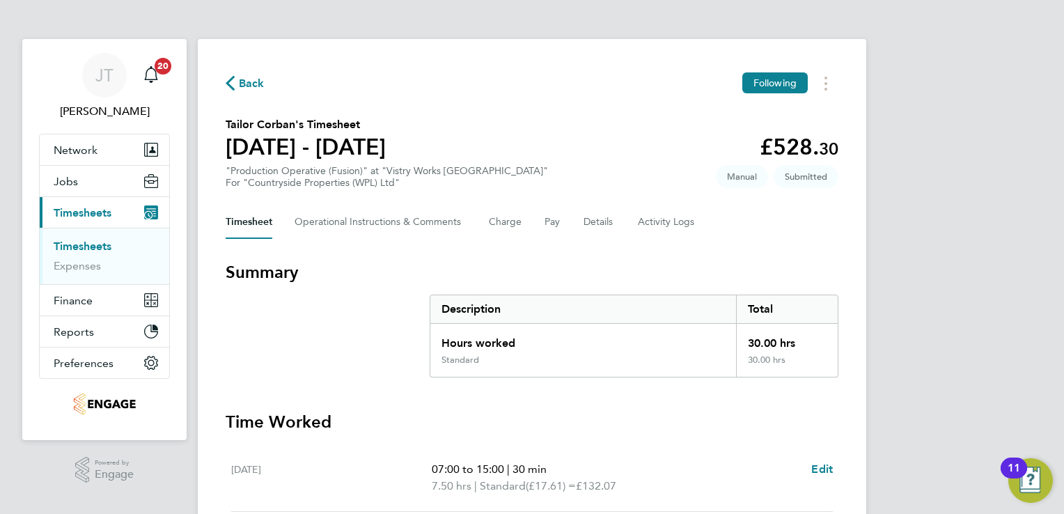
click at [242, 88] on span "Back" at bounding box center [252, 83] width 26 height 17
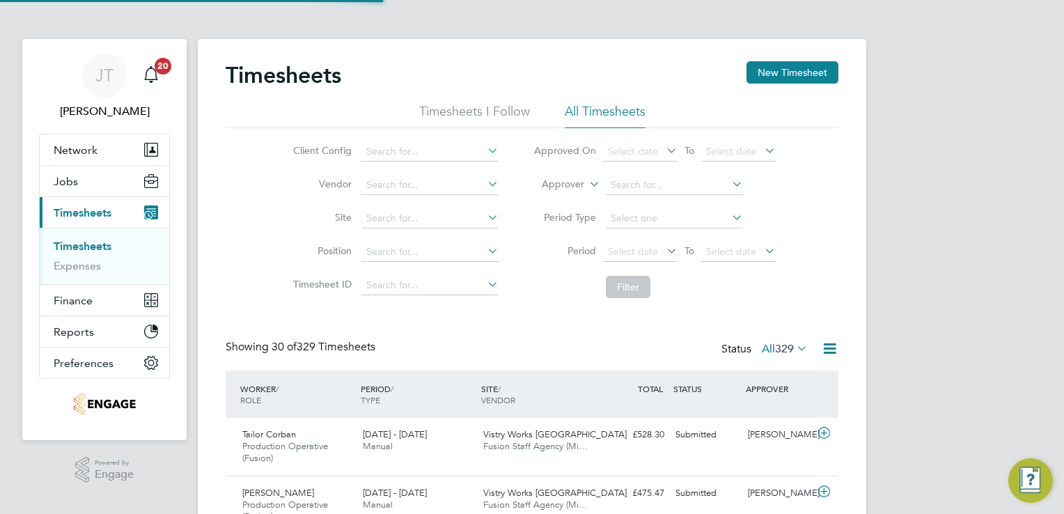
scroll to position [47, 121]
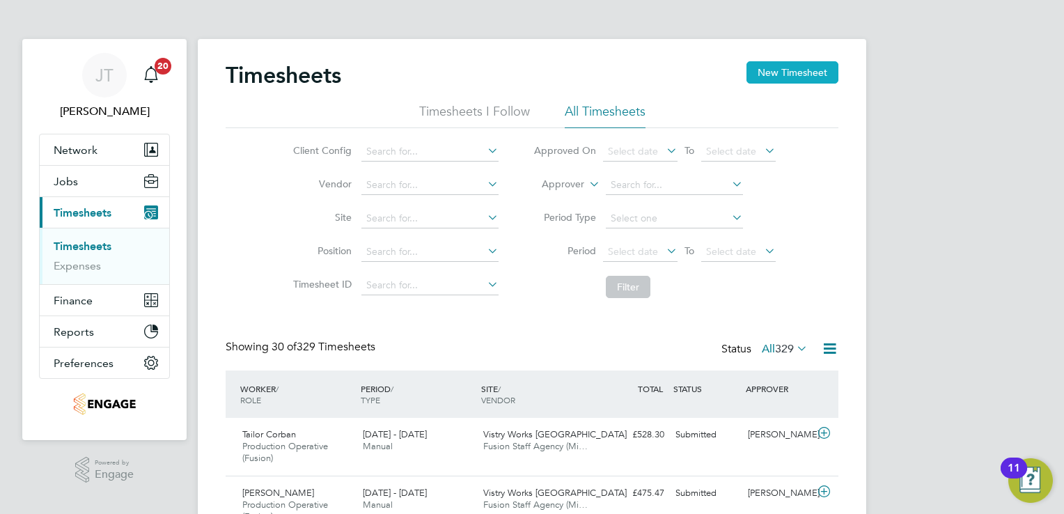
click at [784, 75] on button "New Timesheet" at bounding box center [792, 72] width 92 height 22
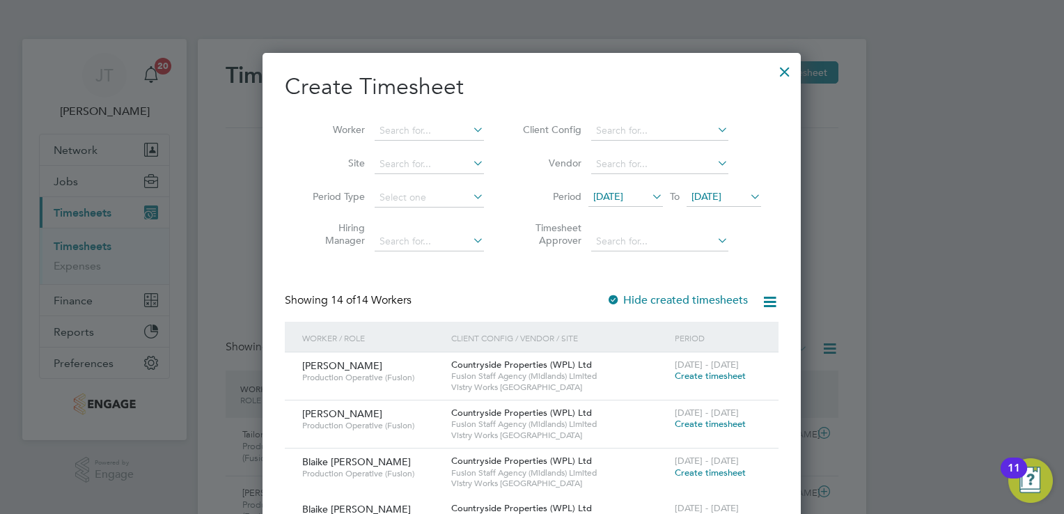
click at [780, 63] on div at bounding box center [784, 68] width 25 height 25
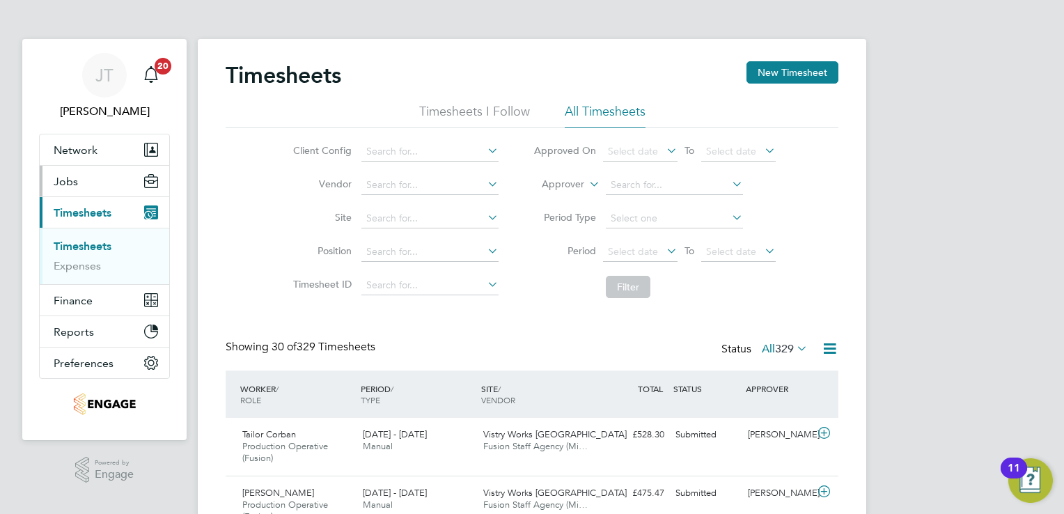
click at [89, 180] on button "Jobs" at bounding box center [105, 181] width 130 height 31
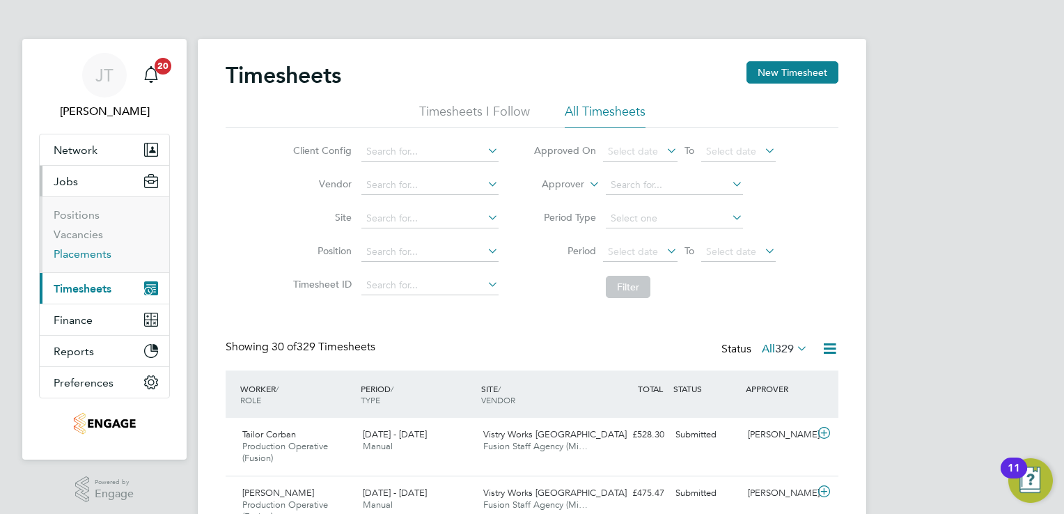
click at [81, 258] on link "Placements" at bounding box center [83, 253] width 58 height 13
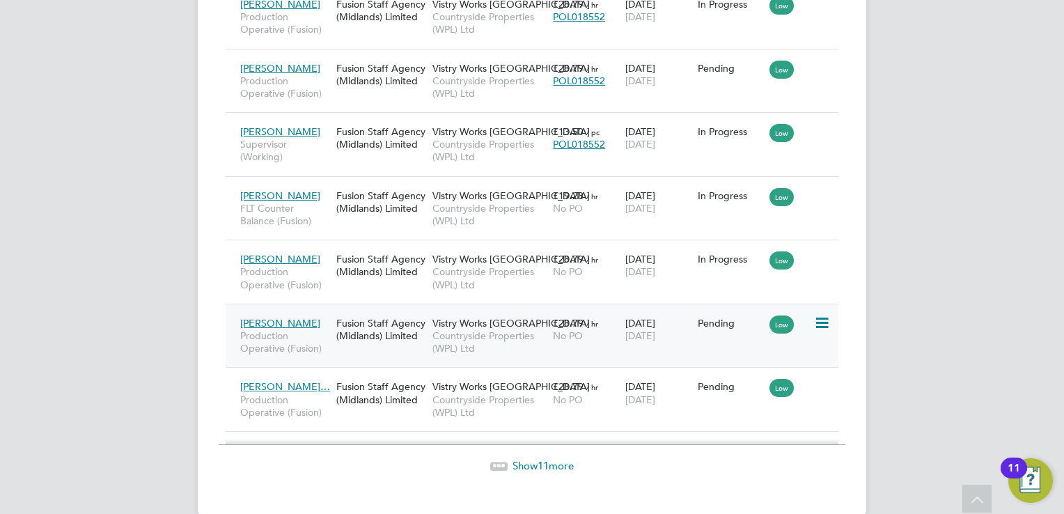
click at [822, 322] on icon at bounding box center [821, 323] width 14 height 17
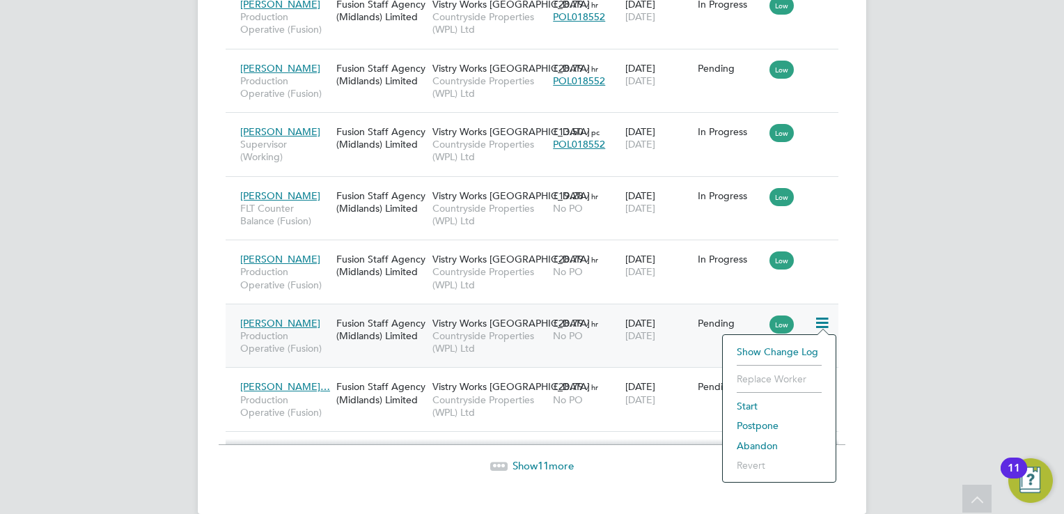
click at [758, 407] on li "Start" at bounding box center [779, 405] width 99 height 19
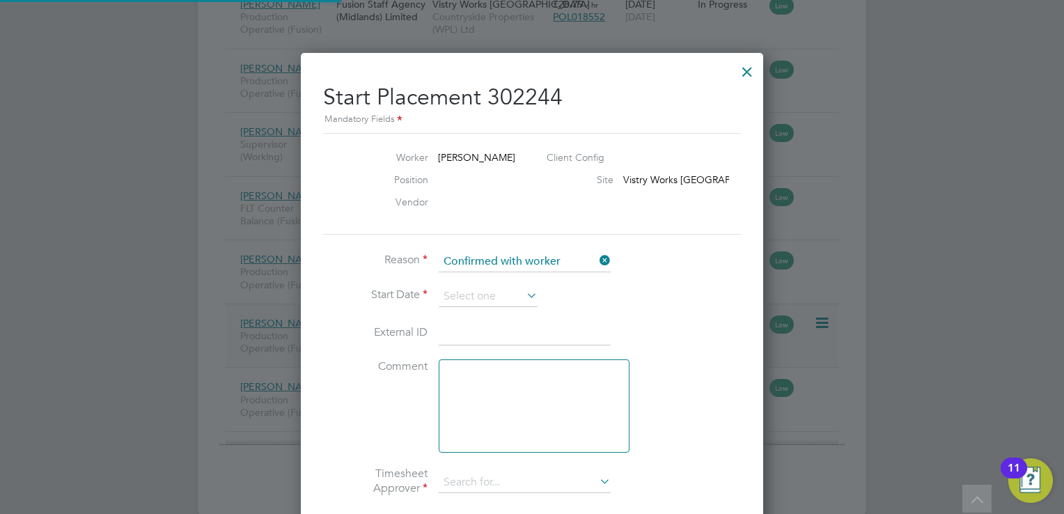
type input "[PERSON_NAME]"
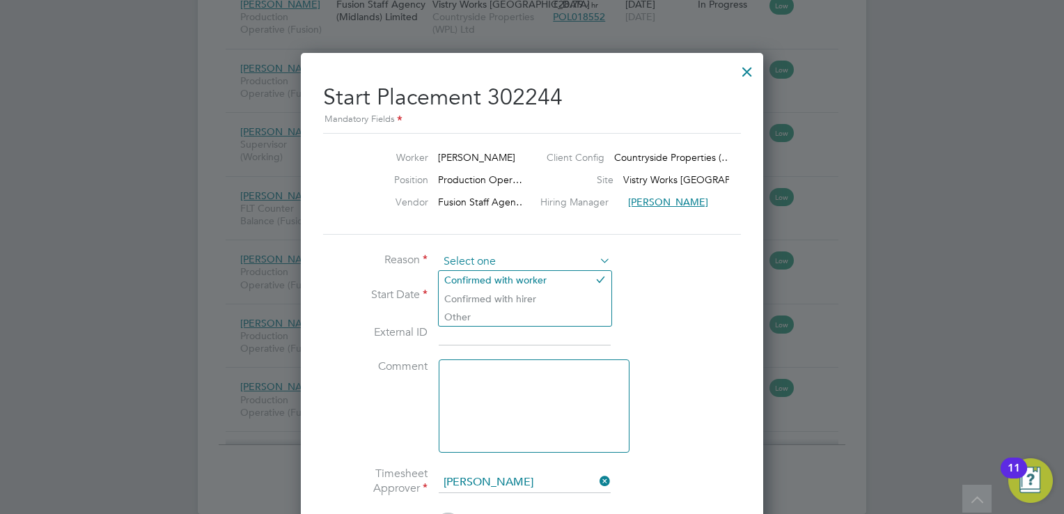
click at [517, 264] on input at bounding box center [525, 261] width 172 height 21
click at [513, 298] on li "Confirmed with hirer" at bounding box center [525, 299] width 173 height 18
type input "Confirmed with hirer"
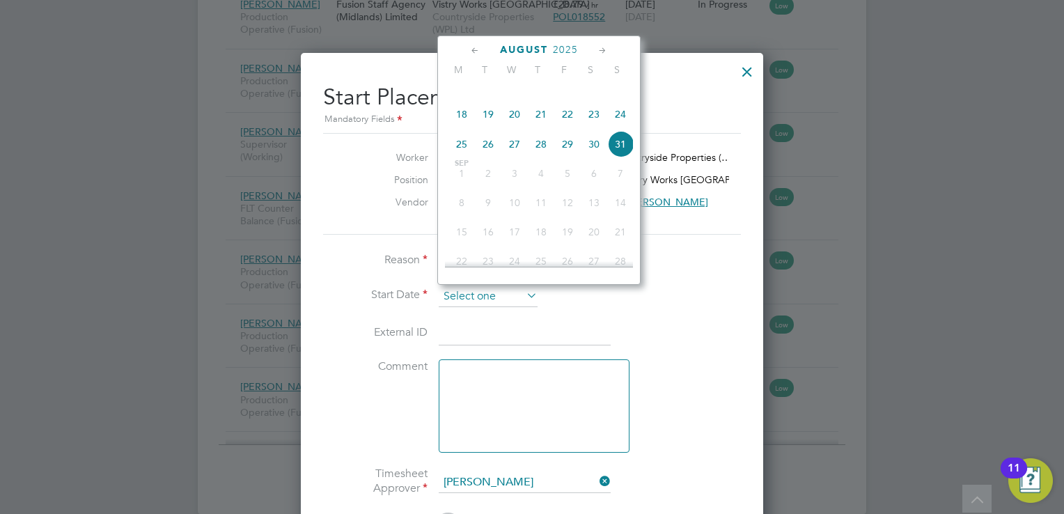
click at [477, 286] on input at bounding box center [488, 296] width 99 height 21
click at [470, 48] on icon at bounding box center [475, 50] width 13 height 15
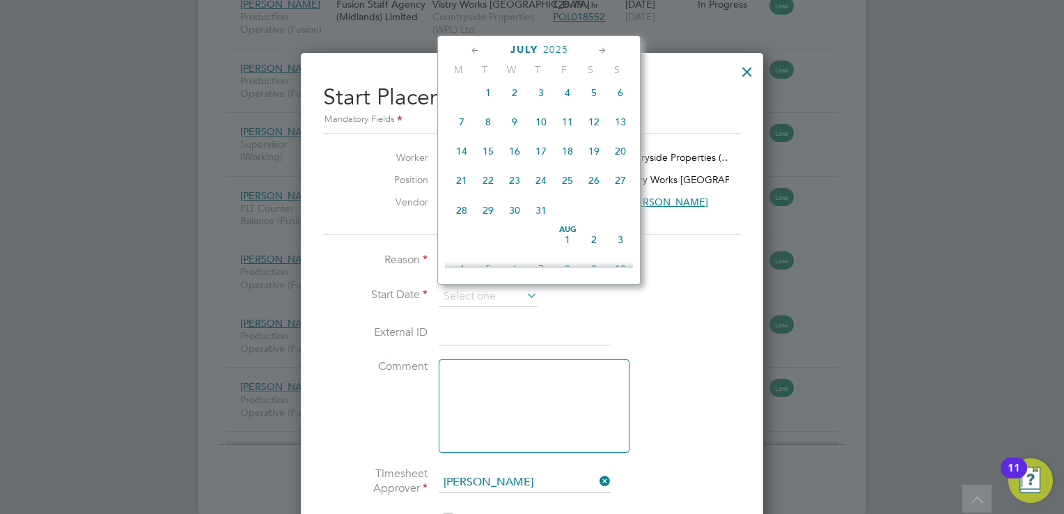
click at [460, 221] on span "28" at bounding box center [461, 210] width 26 height 26
type input "28 Jul 2025"
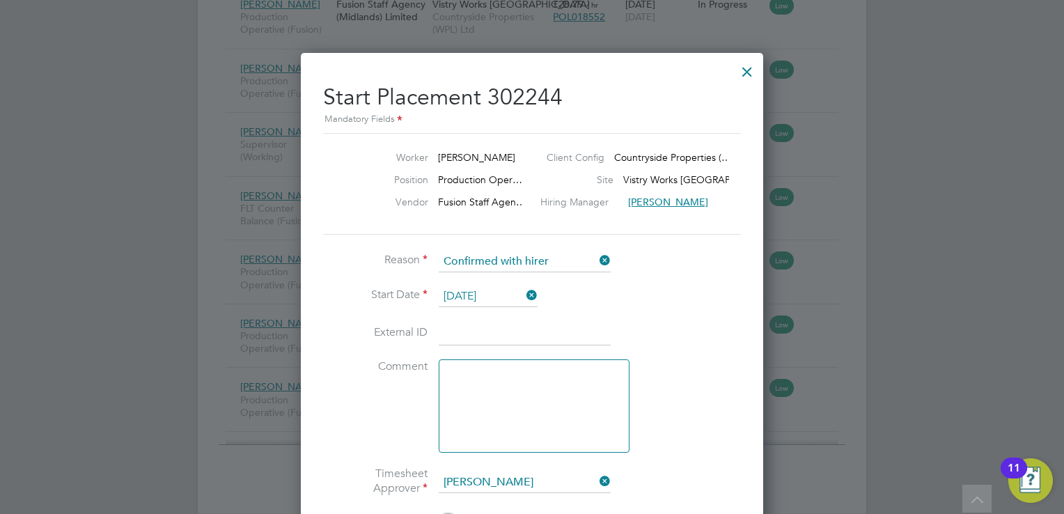
click at [668, 317] on li "Start Date 28 Jul 2025" at bounding box center [532, 303] width 418 height 35
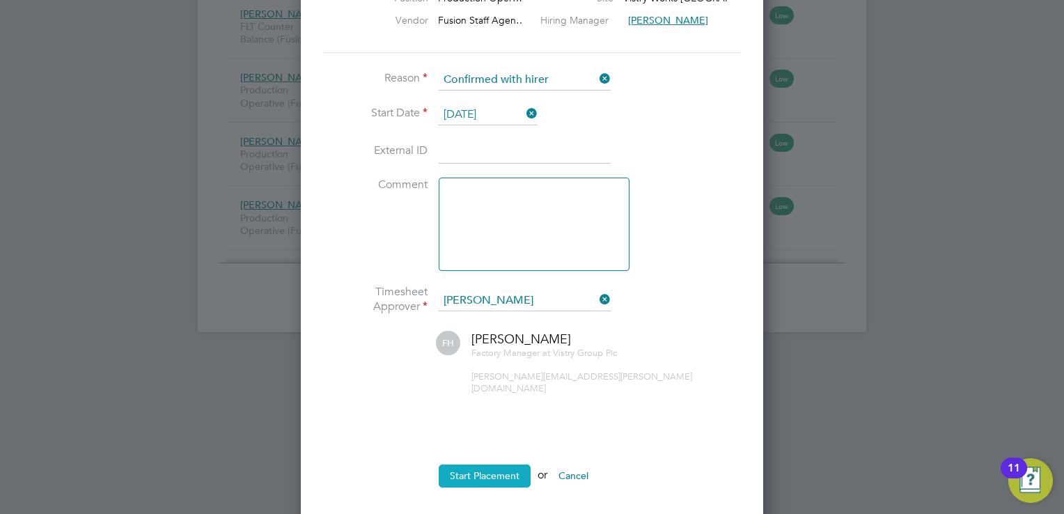
click at [478, 464] on button "Start Placement" at bounding box center [485, 475] width 92 height 22
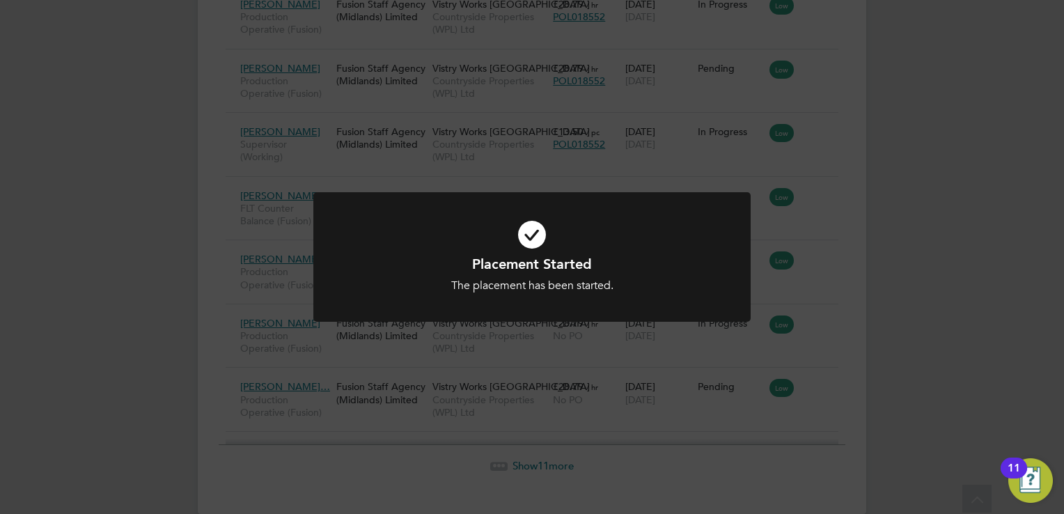
click at [852, 338] on div "Placement Started The placement has been started. Cancel Okay" at bounding box center [532, 257] width 1064 height 514
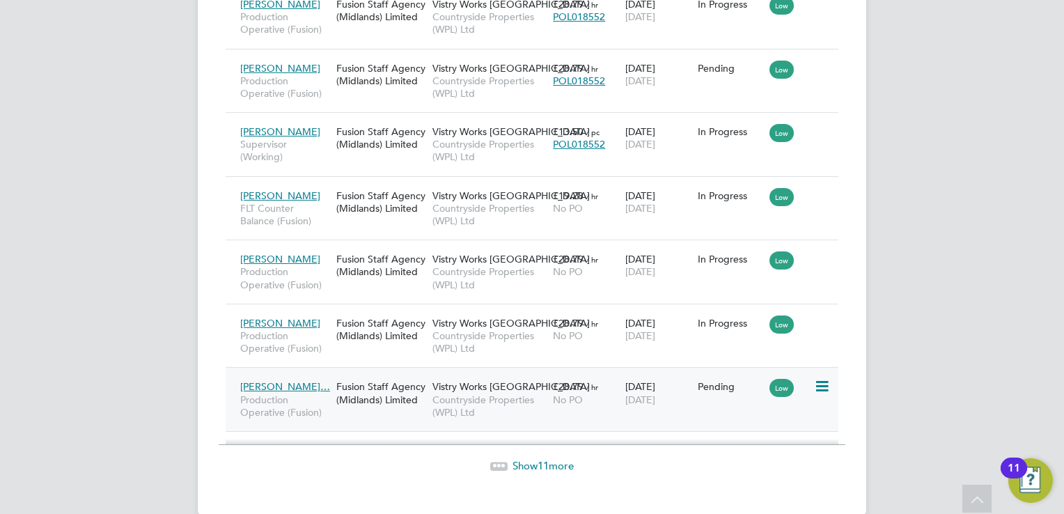
click at [810, 373] on div "Low" at bounding box center [790, 386] width 48 height 26
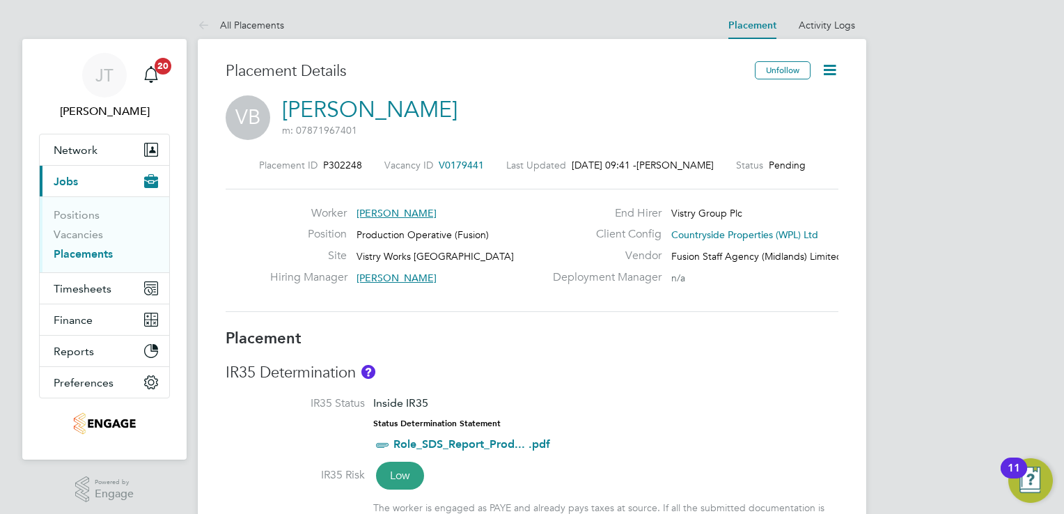
click at [71, 260] on ul "Positions Vacancies Placements" at bounding box center [105, 234] width 130 height 76
click at [70, 253] on link "Placements" at bounding box center [83, 253] width 59 height 13
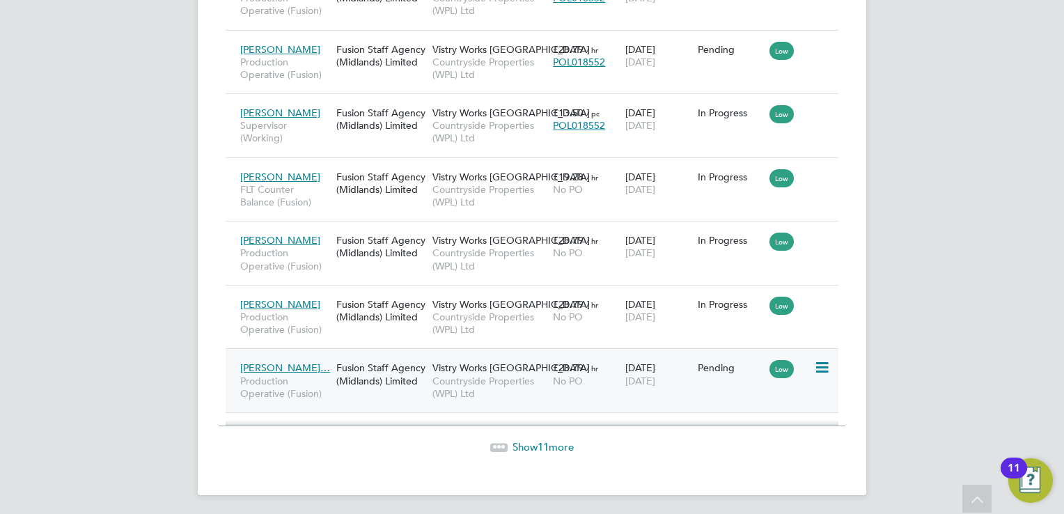
click at [826, 361] on icon at bounding box center [821, 367] width 14 height 17
click at [754, 448] on li "Start" at bounding box center [779, 450] width 99 height 19
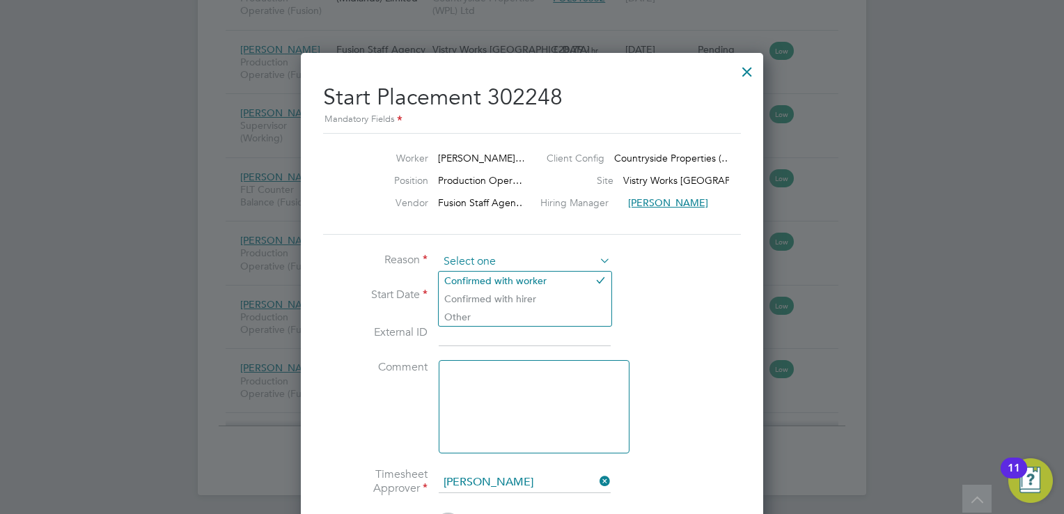
click at [542, 254] on input at bounding box center [525, 261] width 172 height 21
click at [517, 290] on li "Confirmed with hirer" at bounding box center [525, 299] width 173 height 18
type input "Confirmed with hirer"
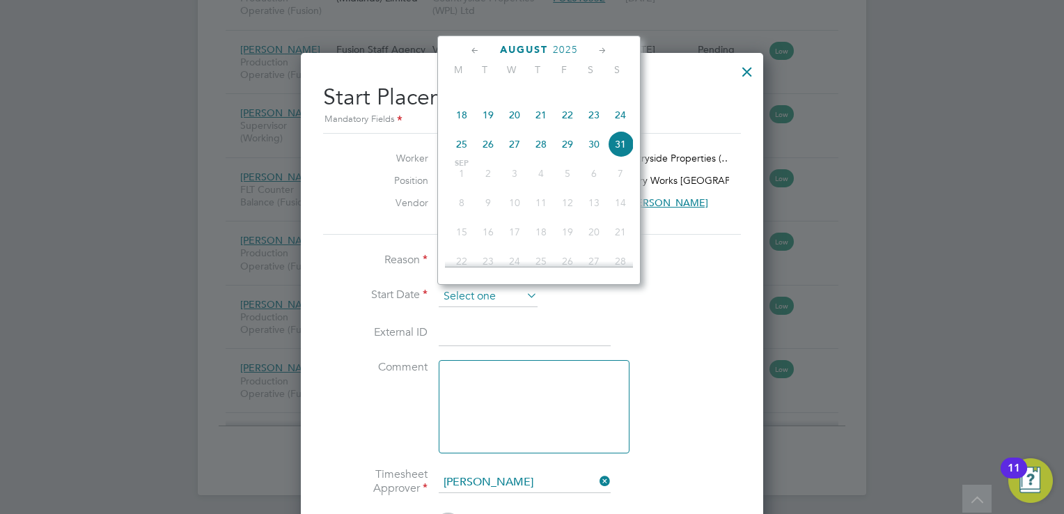
click at [499, 297] on input at bounding box center [488, 296] width 99 height 21
click at [475, 57] on icon at bounding box center [475, 50] width 13 height 15
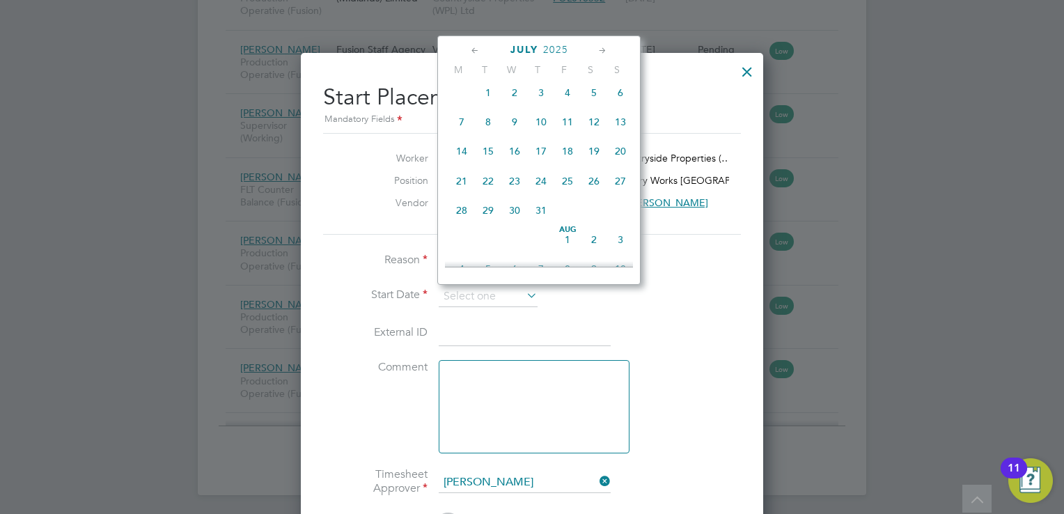
click at [458, 218] on span "28" at bounding box center [461, 210] width 26 height 26
type input "28 Jul 2025"
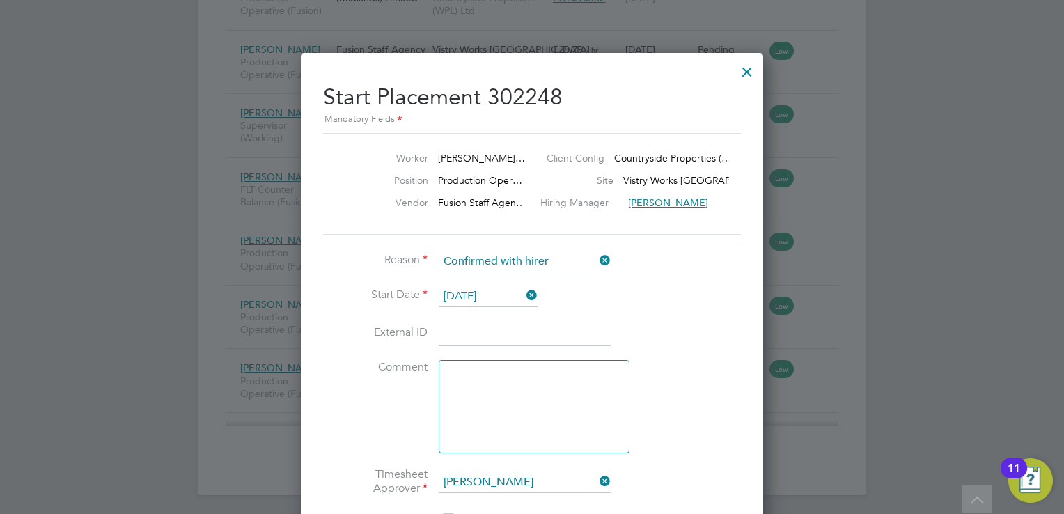
click at [699, 361] on li "Comment" at bounding box center [532, 413] width 418 height 107
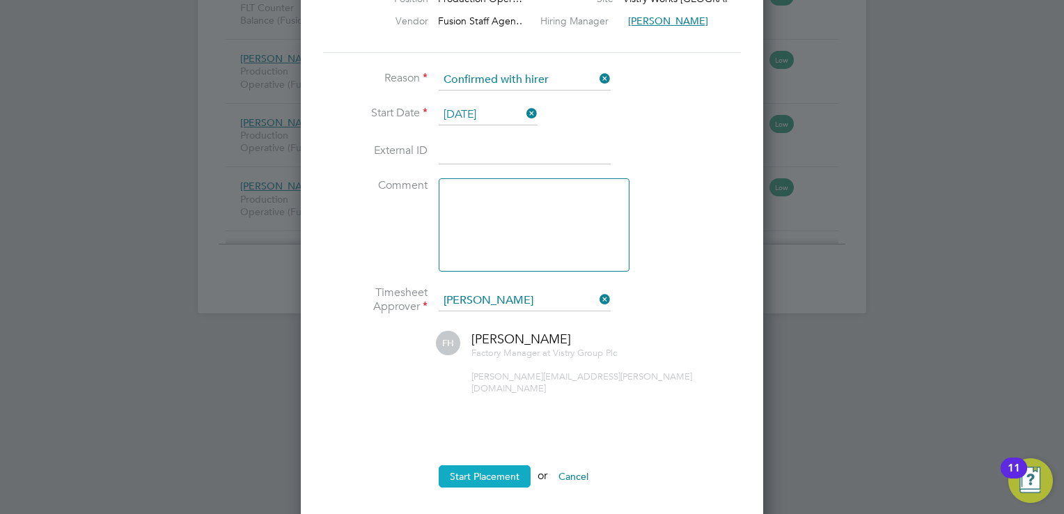
click at [454, 465] on button "Start Placement" at bounding box center [485, 476] width 92 height 22
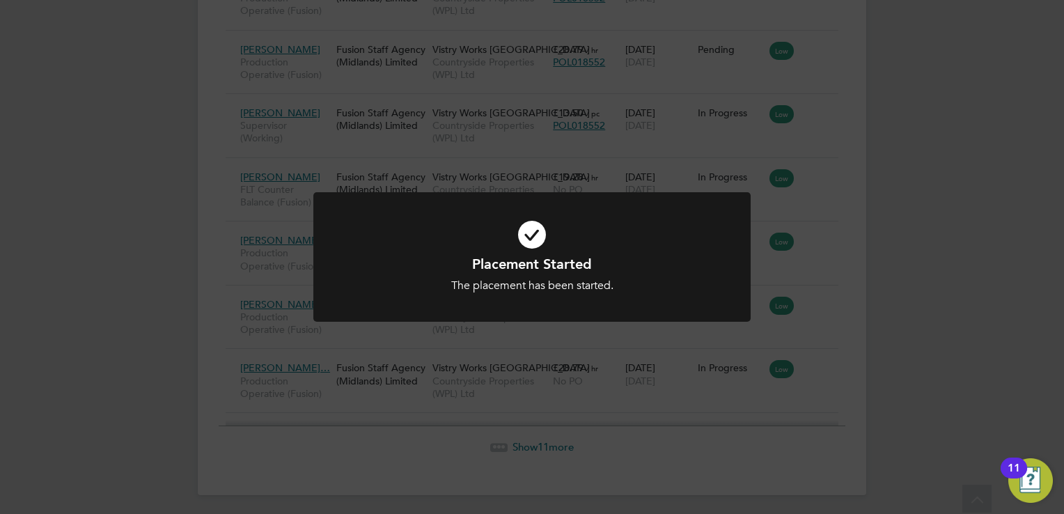
click at [981, 226] on div "Placement Started The placement has been started. Cancel Okay" at bounding box center [532, 257] width 1064 height 514
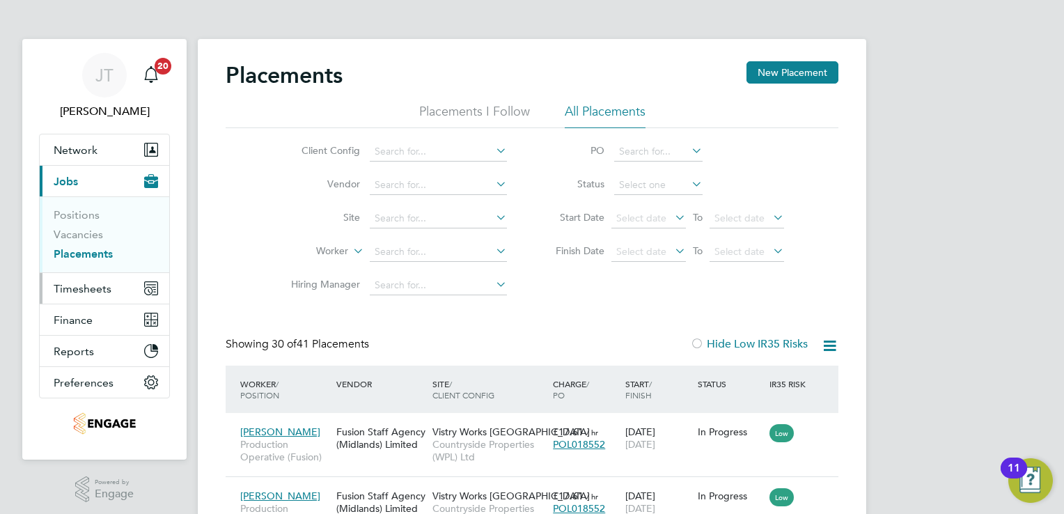
click at [65, 293] on span "Timesheets" at bounding box center [83, 288] width 58 height 13
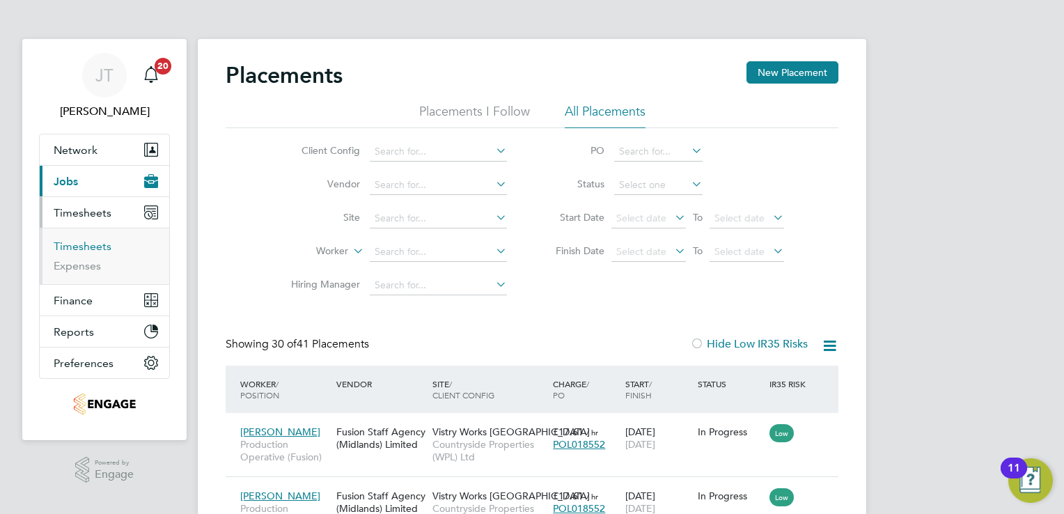
click at [78, 251] on link "Timesheets" at bounding box center [83, 246] width 58 height 13
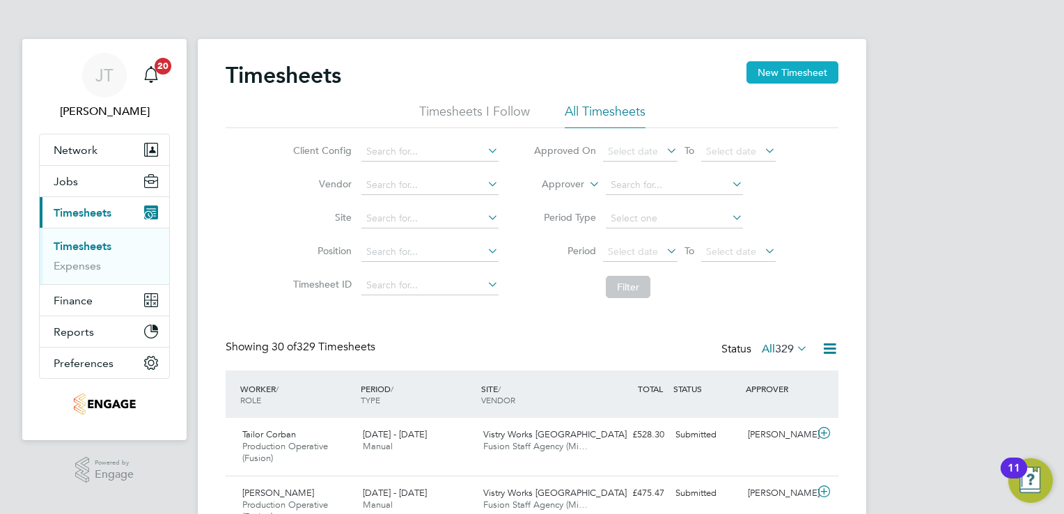
click at [769, 73] on button "New Timesheet" at bounding box center [792, 72] width 92 height 22
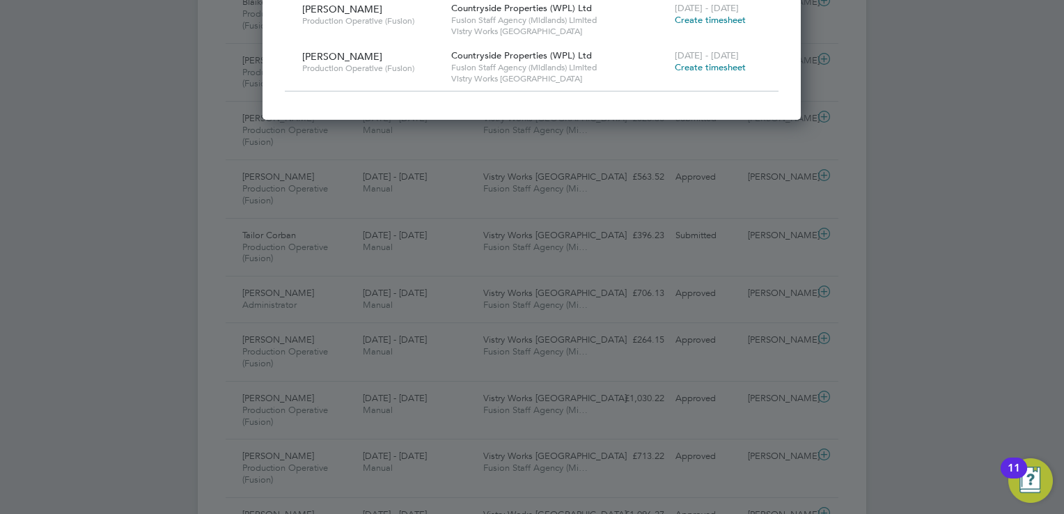
click at [699, 67] on span "Create timesheet" at bounding box center [710, 67] width 71 height 12
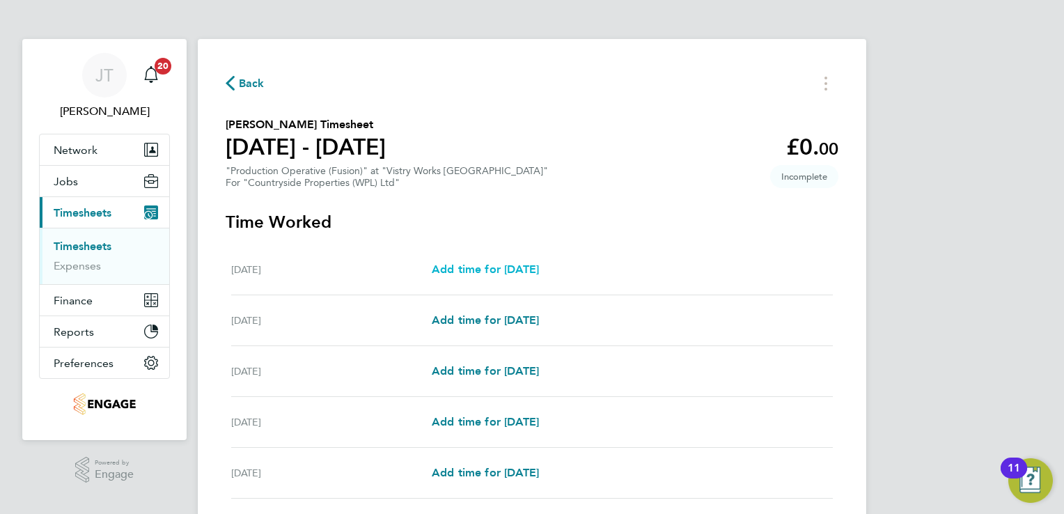
click at [473, 261] on link "Add time for [DATE]" at bounding box center [485, 269] width 107 height 17
select select "15"
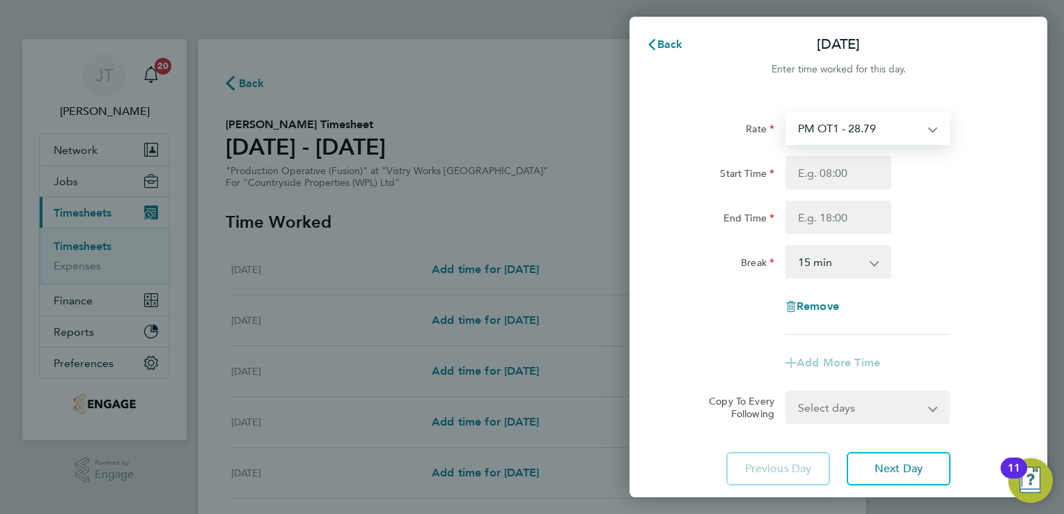
click at [886, 131] on select "PM OT1 - 28.79 PM Standard - 19.19 BONUS. - 13.50 OT2 - 35.22 OT 1 - 26.42 Stan…" at bounding box center [859, 128] width 145 height 31
select select "15"
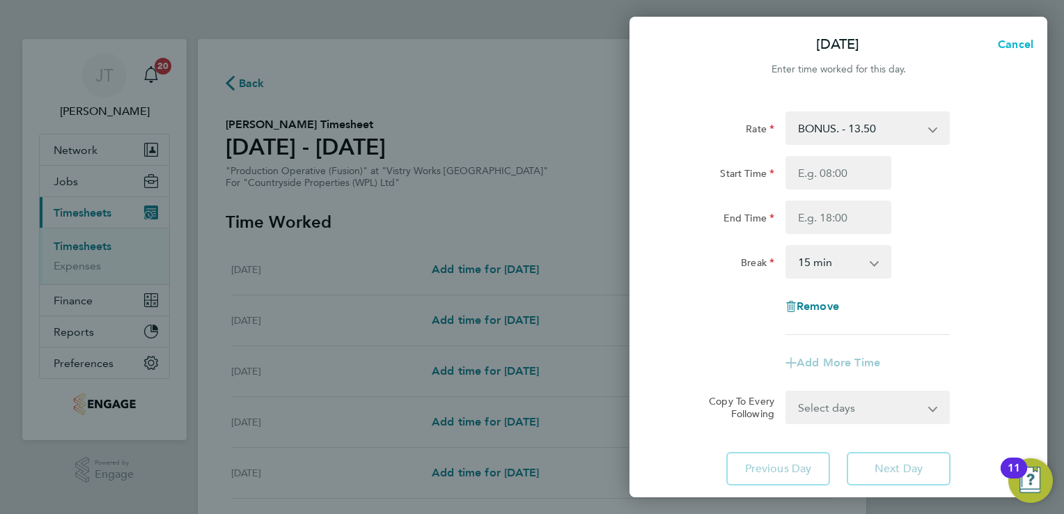
click at [1006, 40] on span "Cancel" at bounding box center [1014, 44] width 40 height 13
select select "15"
click at [659, 38] on span "Back" at bounding box center [670, 44] width 26 height 13
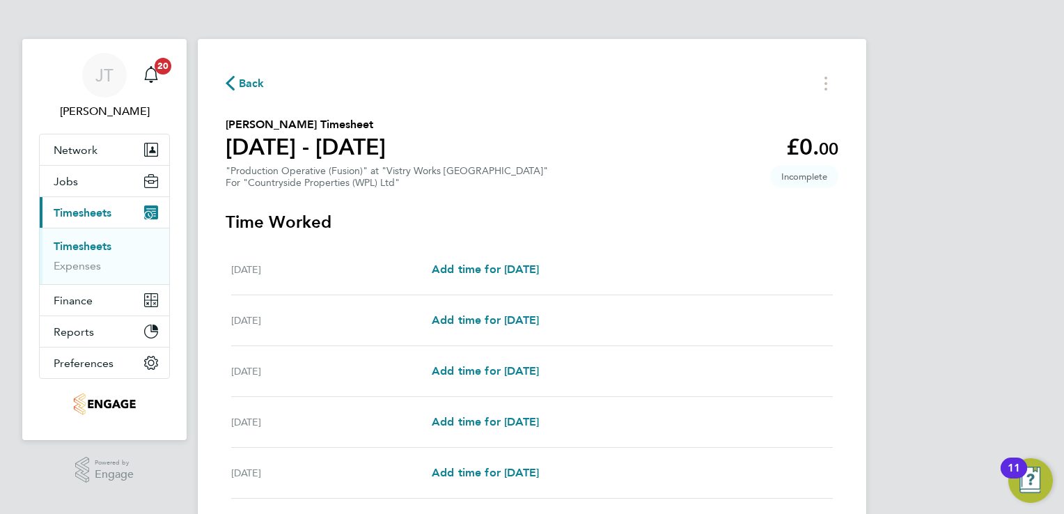
click at [246, 89] on span "Back" at bounding box center [252, 83] width 26 height 17
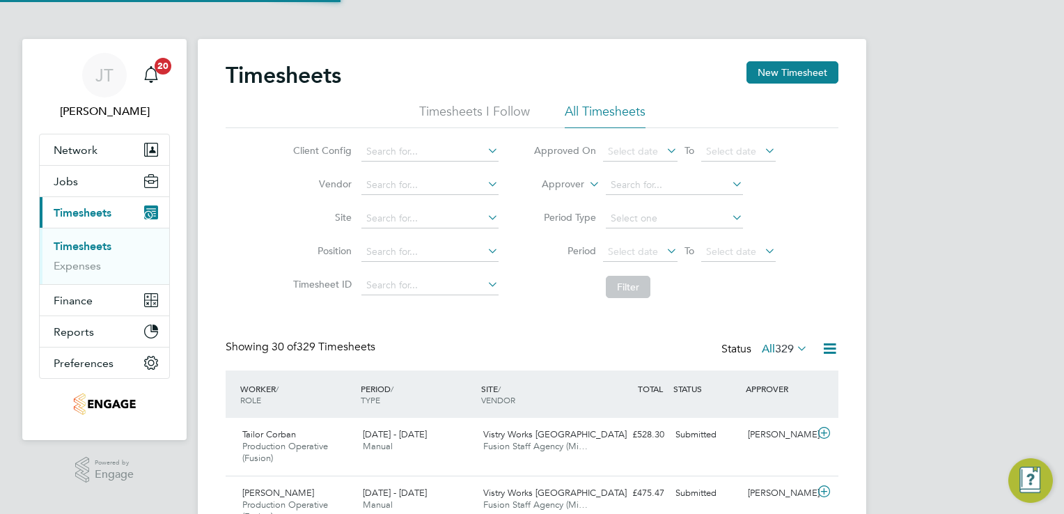
scroll to position [47, 121]
click at [766, 350] on label "All 329" at bounding box center [785, 349] width 46 height 14
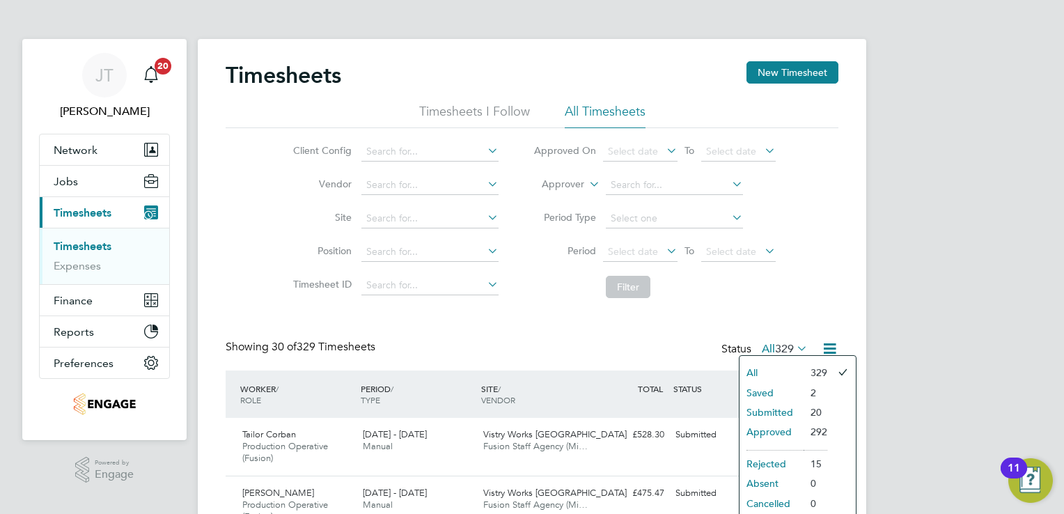
click at [765, 391] on li "Saved" at bounding box center [771, 392] width 64 height 19
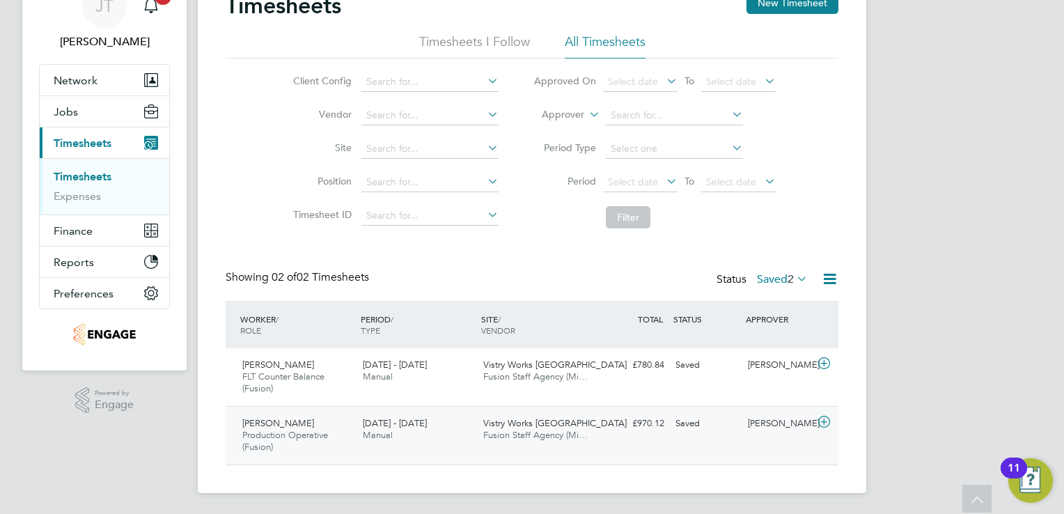
click at [527, 433] on span "Fusion Staff Agency (Mi…" at bounding box center [535, 435] width 104 height 12
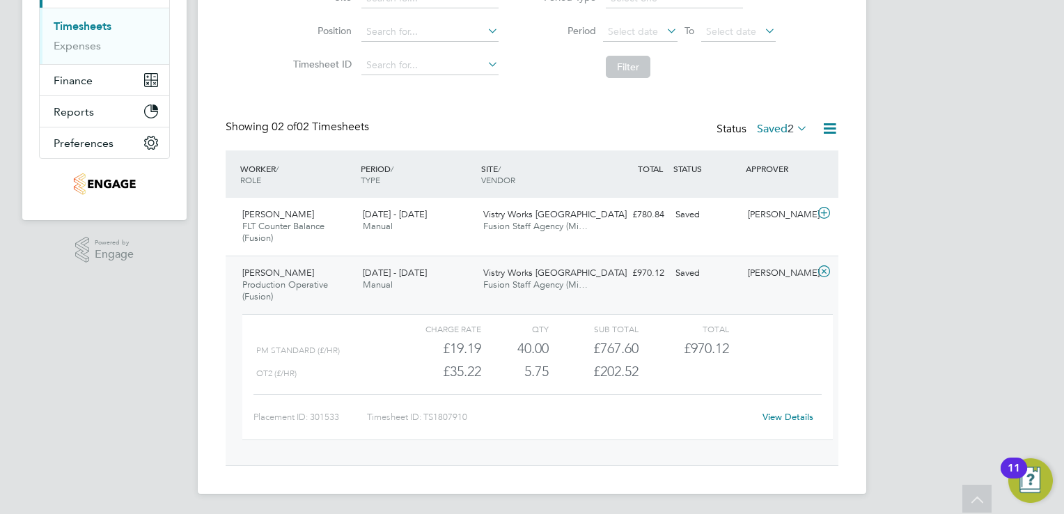
drag, startPoint x: 778, startPoint y: 422, endPoint x: 776, endPoint y: 411, distance: 11.2
click at [776, 411] on div "View Details" at bounding box center [787, 417] width 68 height 22
click at [776, 411] on link "View Details" at bounding box center [787, 417] width 51 height 12
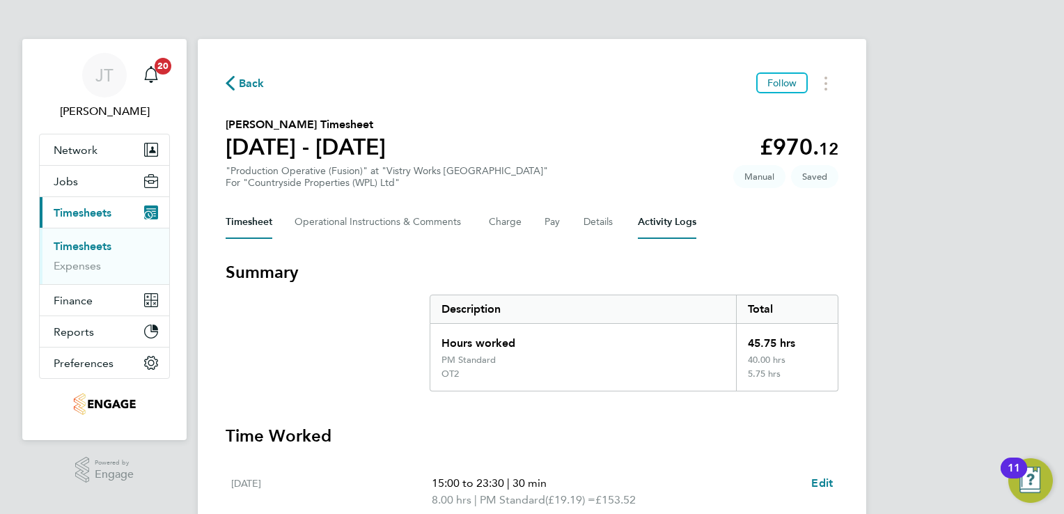
click at [668, 223] on Logs-tab "Activity Logs" at bounding box center [667, 221] width 58 height 33
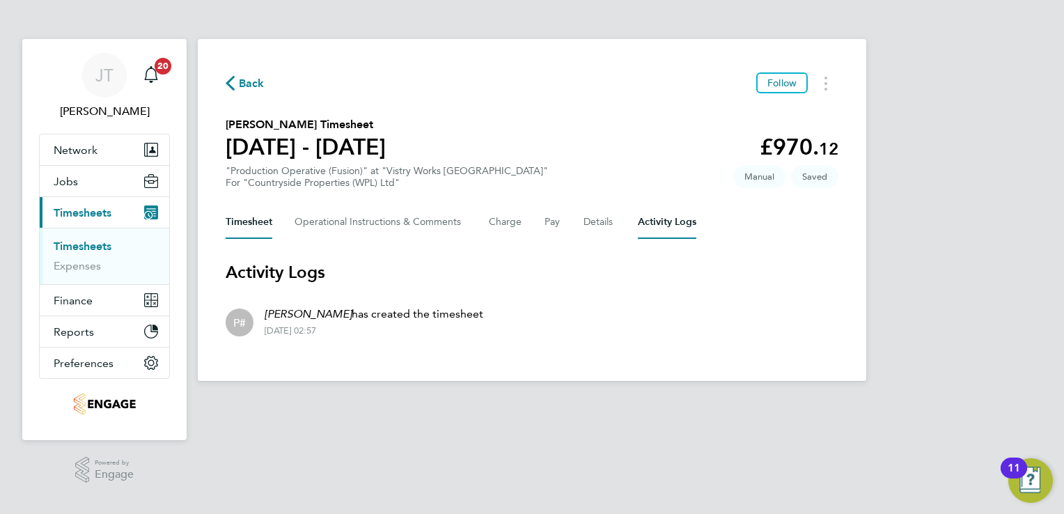
click at [233, 216] on button "Timesheet" at bounding box center [249, 221] width 47 height 33
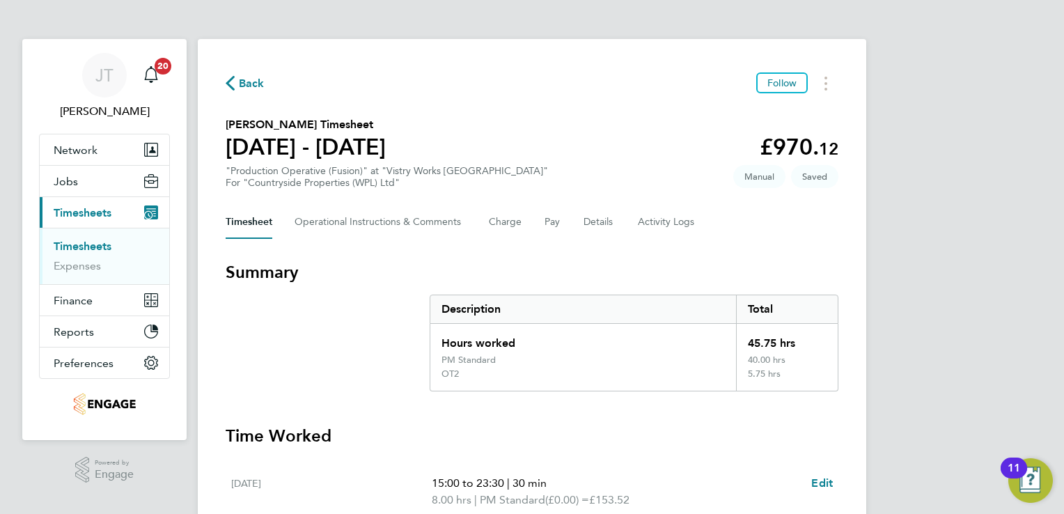
click at [242, 78] on span "Back" at bounding box center [252, 83] width 26 height 17
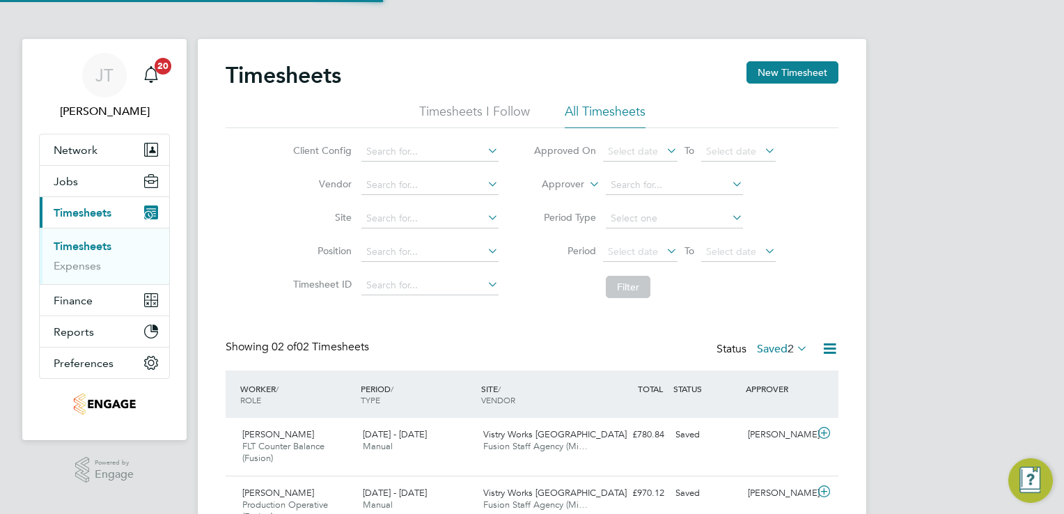
scroll to position [35, 121]
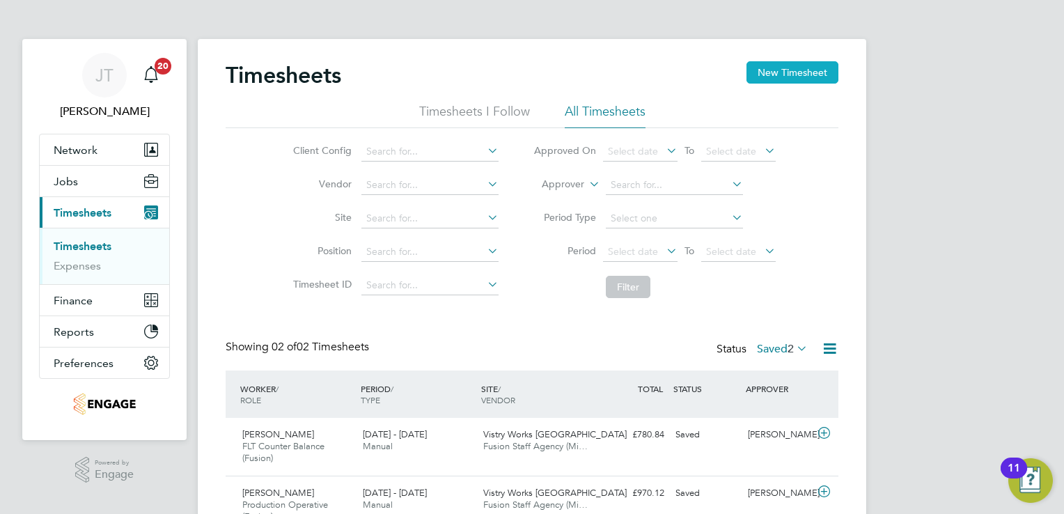
click at [790, 79] on button "New Timesheet" at bounding box center [792, 72] width 92 height 22
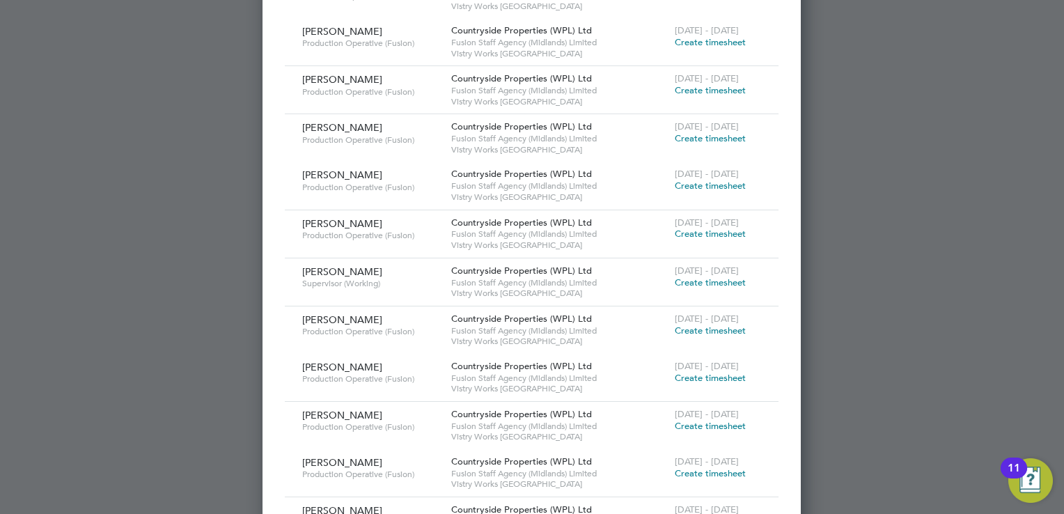
scroll to position [964, 0]
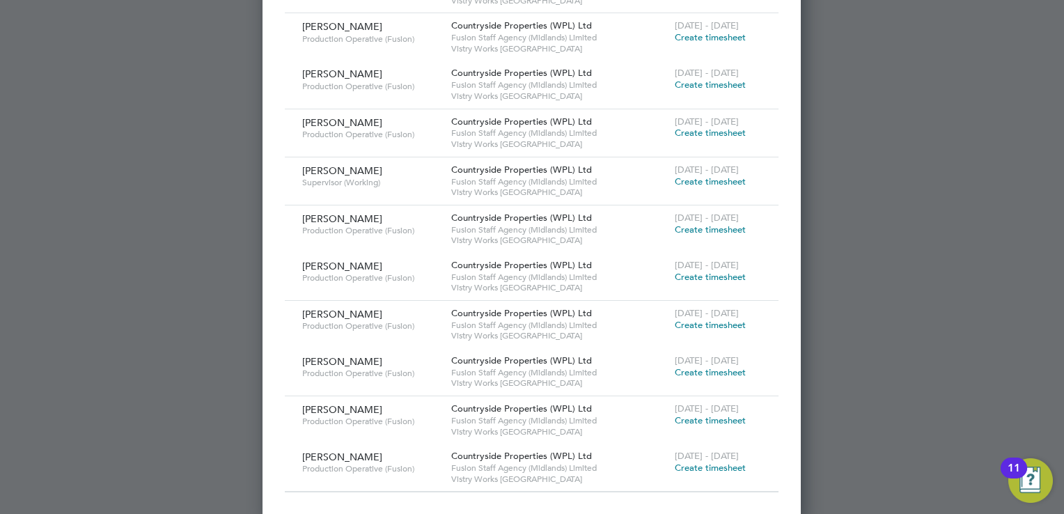
click at [708, 368] on span "Create timesheet" at bounding box center [710, 372] width 71 height 12
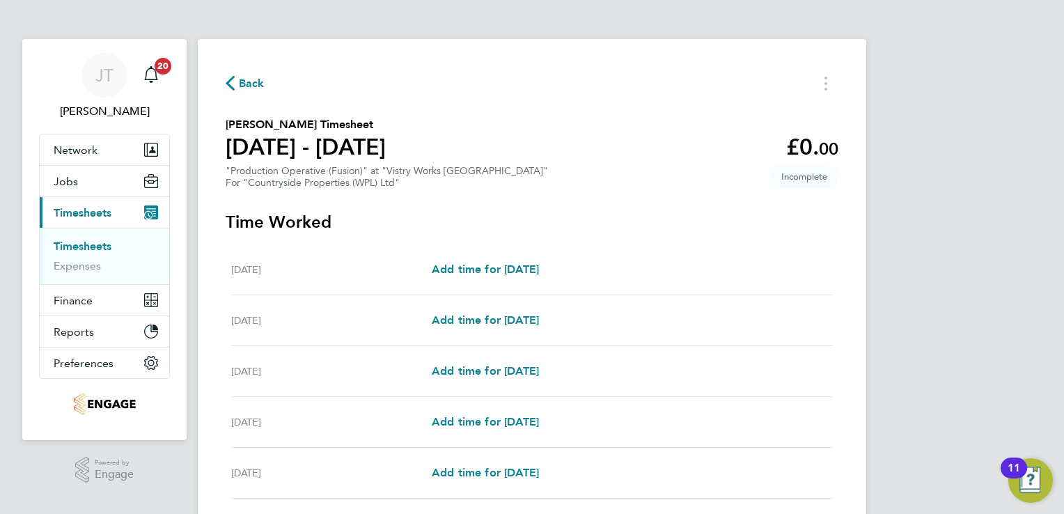
click at [513, 279] on div "[DATE] Add time for [DATE] Add time for [DATE]" at bounding box center [532, 269] width 602 height 51
click at [512, 266] on span "Add time for [DATE]" at bounding box center [485, 269] width 107 height 13
select select "15"
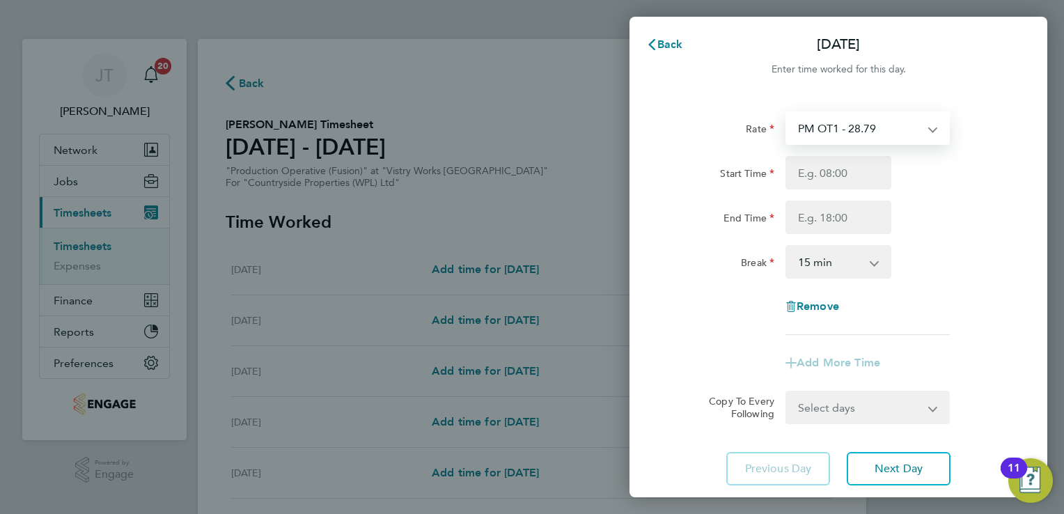
click at [808, 124] on select "PM OT1 - 28.79 BONUS. - 13.50 OT 1 - 26.42 PM Standard - 19.19 OT2 - 35.22 PM O…" at bounding box center [859, 128] width 145 height 31
select select "15"
click at [840, 129] on select "BONUS. - 13.50 OT 1 - 26.42 PM Standard - 19.19 OT2 - 35.22 PM OT1 - 28.79 PM O…" at bounding box center [859, 128] width 145 height 31
select select "15"
click at [852, 142] on select "Standard - 17.61 BONUS. - 13.50 OT 1 - 26.42 PM Standard - 19.19 OT2 - 35.22 PM…" at bounding box center [859, 128] width 145 height 31
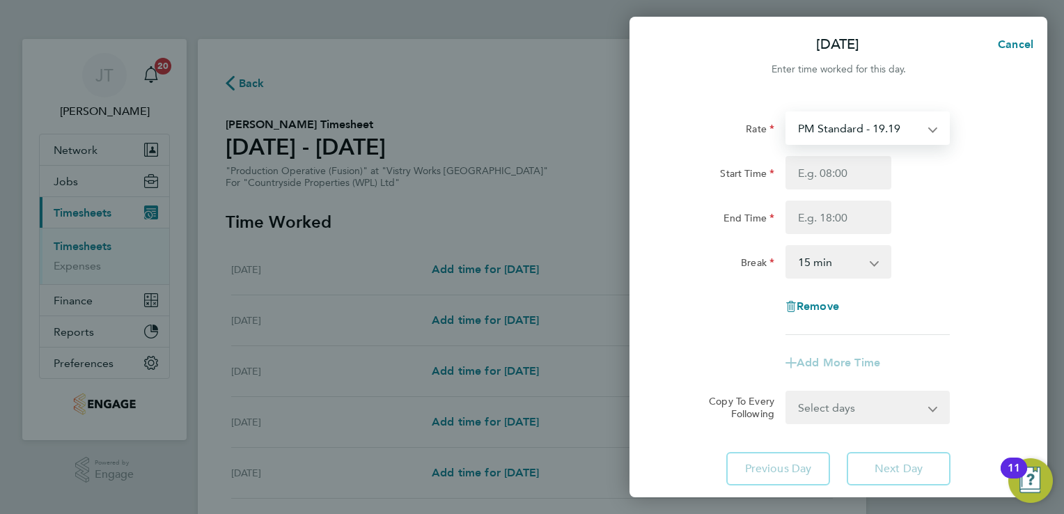
select select "15"
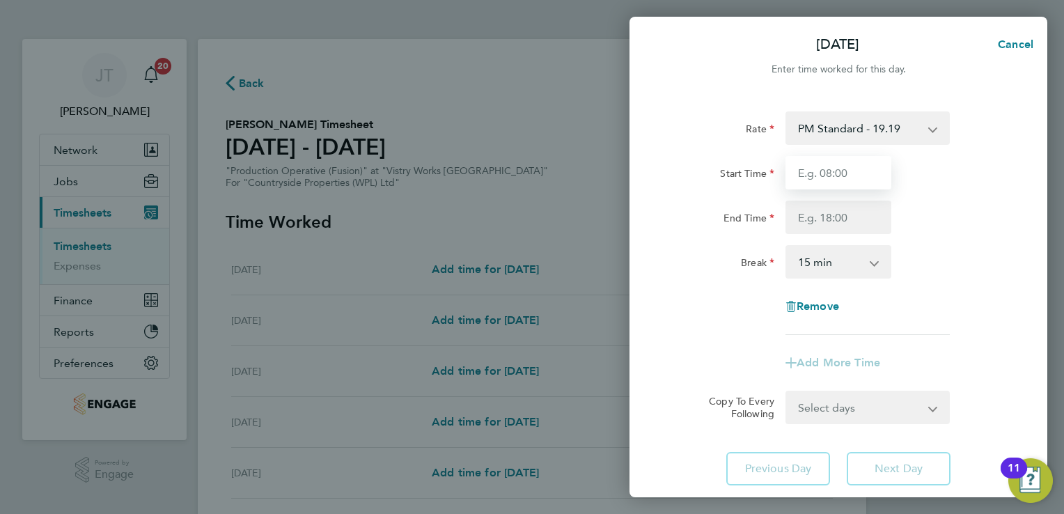
click at [834, 182] on input "Start Time" at bounding box center [838, 172] width 106 height 33
type input "15:00"
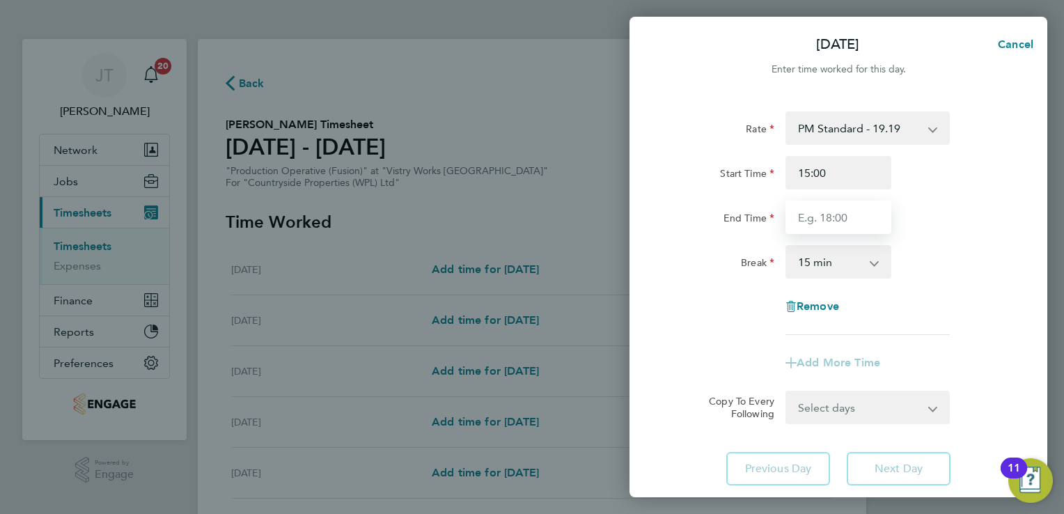
click at [819, 220] on input "End Time" at bounding box center [838, 217] width 106 height 33
type input "23:30"
click at [861, 266] on select "0 min 15 min 30 min 45 min 60 min 75 min 90 min" at bounding box center [830, 261] width 86 height 31
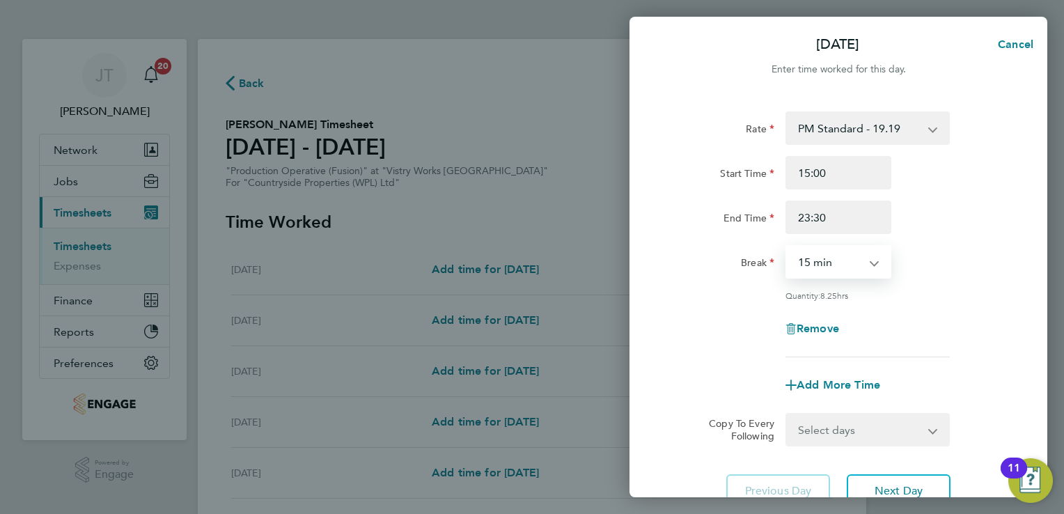
select select "30"
click at [787, 246] on select "0 min 15 min 30 min 45 min 60 min 75 min 90 min" at bounding box center [830, 261] width 86 height 31
click at [971, 298] on div "Quantity: 8.00 hrs" at bounding box center [838, 295] width 351 height 11
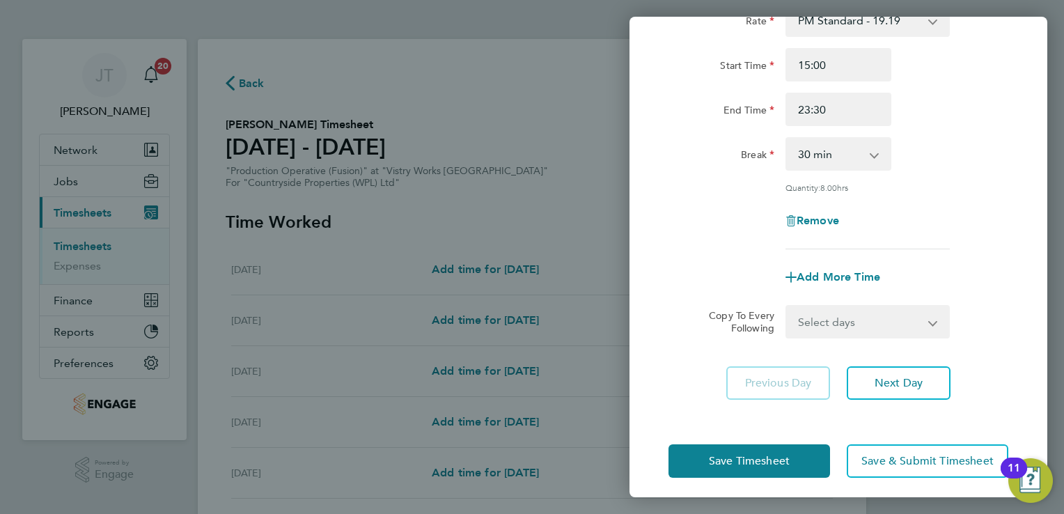
scroll to position [114, 0]
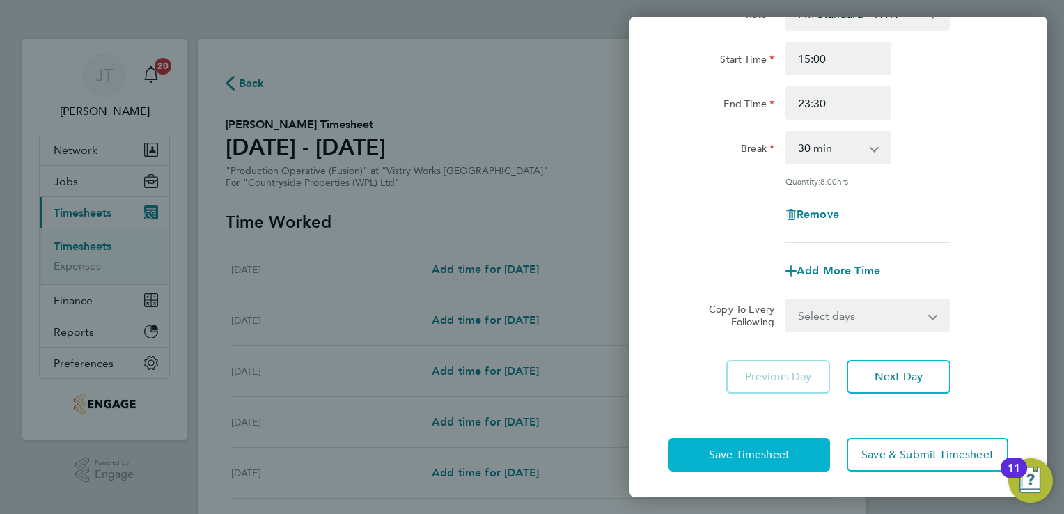
click at [699, 448] on button "Save Timesheet" at bounding box center [749, 454] width 162 height 33
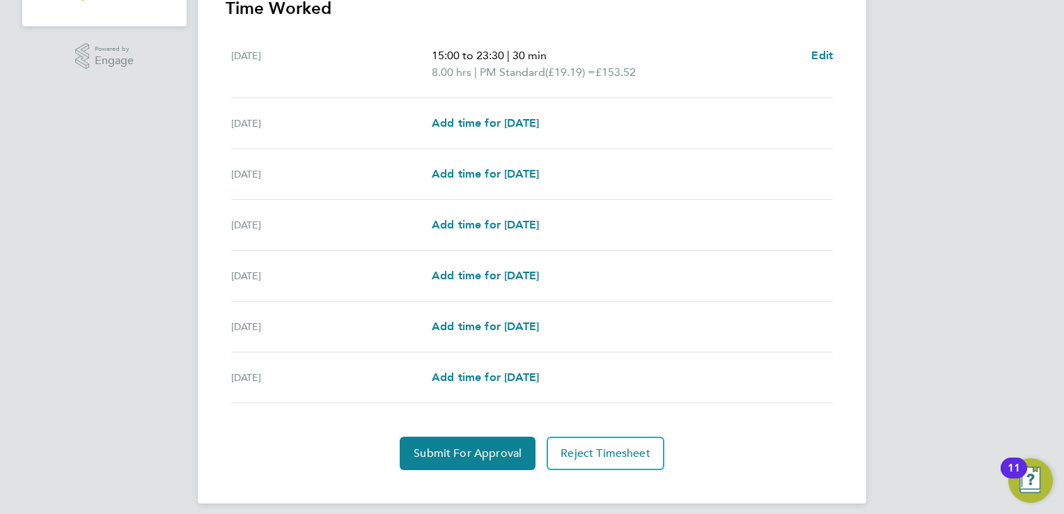
scroll to position [423, 0]
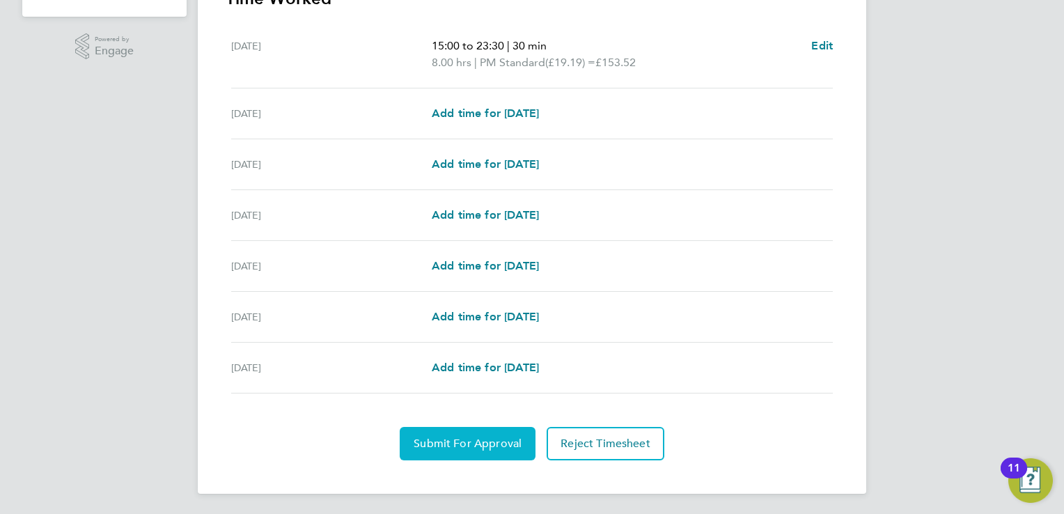
click at [448, 450] on button "Submit For Approval" at bounding box center [468, 443] width 136 height 33
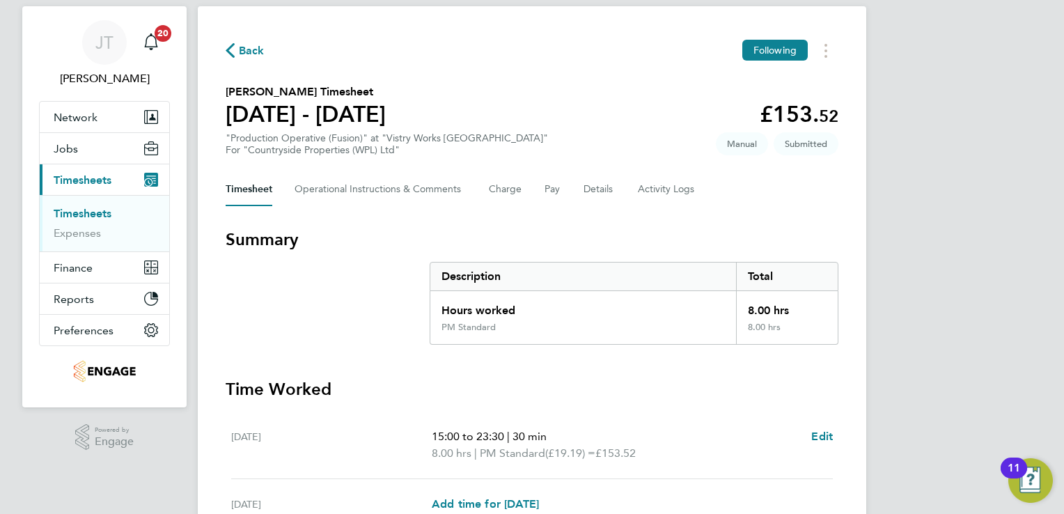
scroll to position [0, 0]
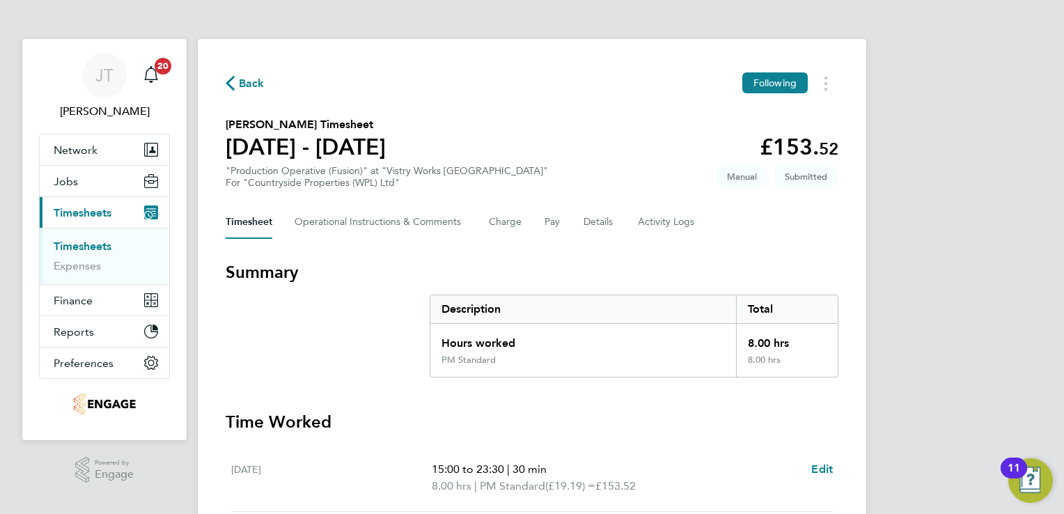
click at [253, 79] on span "Back" at bounding box center [252, 83] width 26 height 17
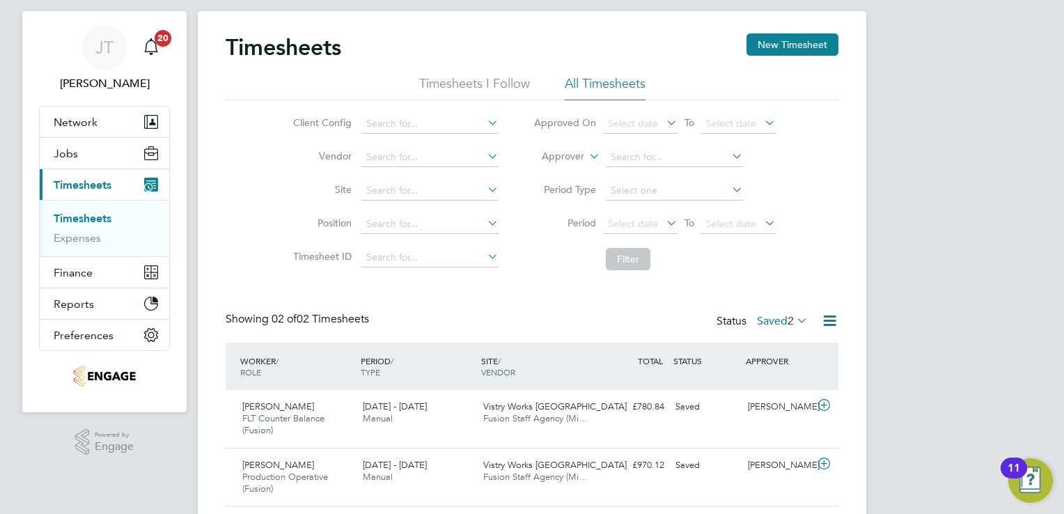
scroll to position [70, 0]
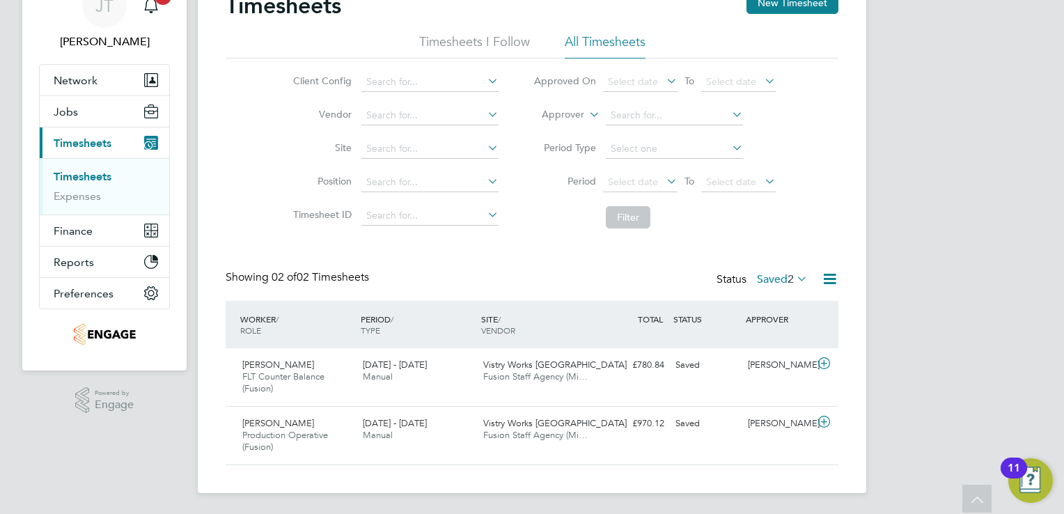
click at [775, 275] on label "Saved 2" at bounding box center [782, 279] width 51 height 14
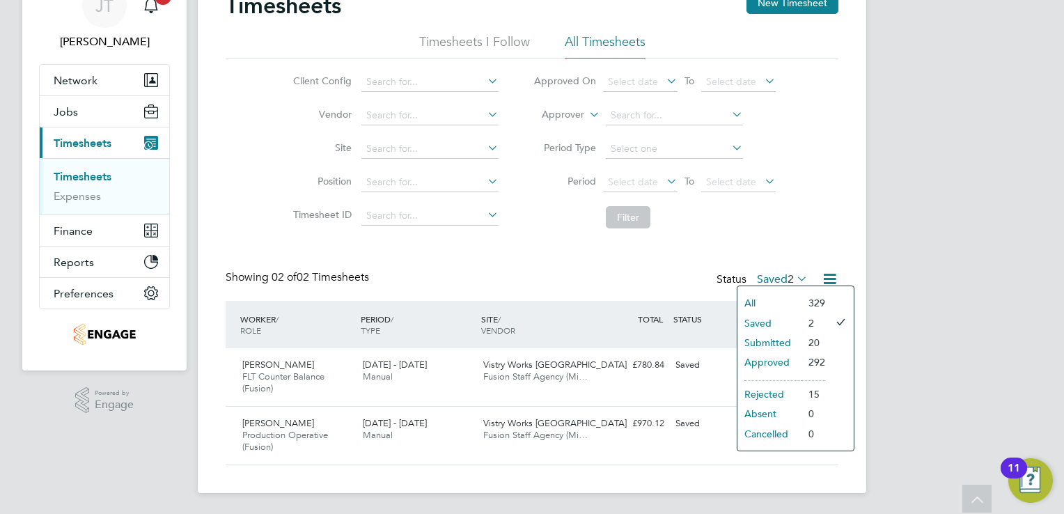
click at [774, 293] on li "All" at bounding box center [769, 302] width 64 height 19
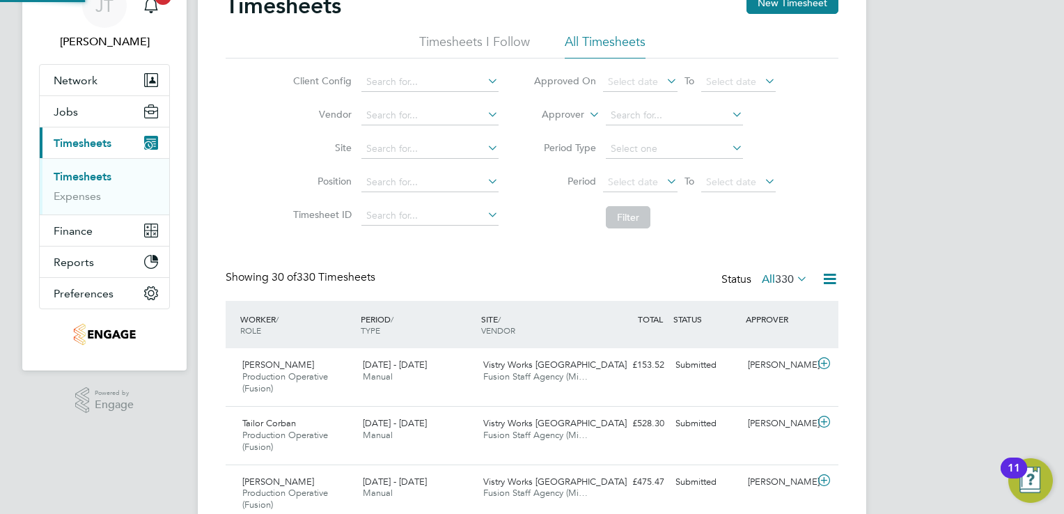
scroll to position [0, 0]
click at [778, 7] on button "New Timesheet" at bounding box center [792, 3] width 92 height 22
